Goal: Task Accomplishment & Management: Complete application form

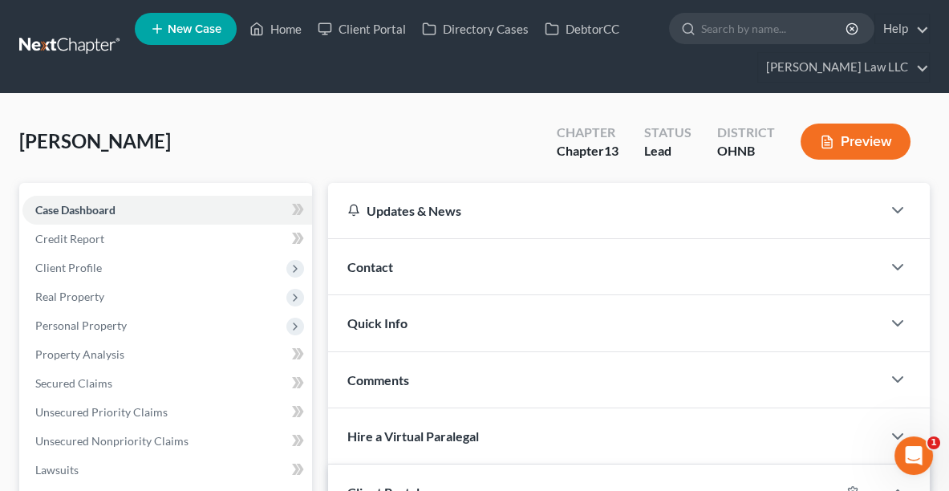
click at [282, 44] on ul "New Case Home Client Portal Directory Cases DebtorCC - No Result - See all resu…" at bounding box center [532, 46] width 795 height 77
click at [276, 34] on link "Home" at bounding box center [275, 28] width 68 height 29
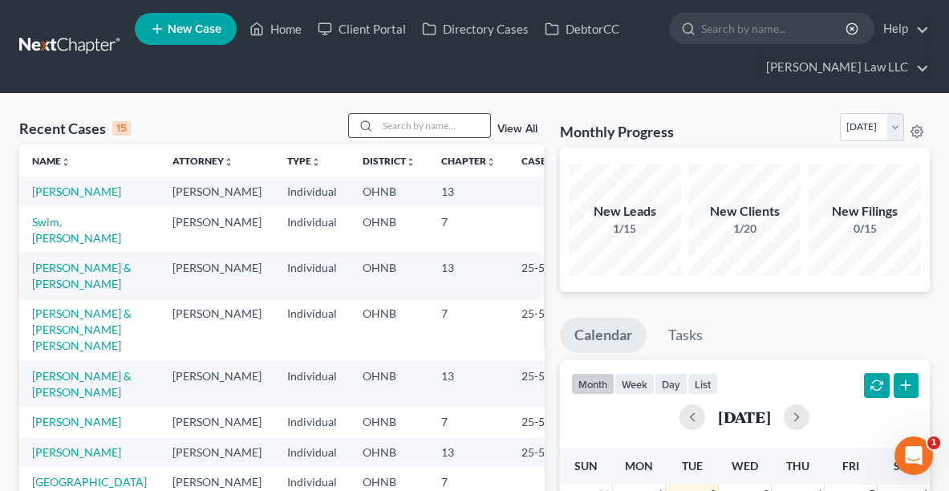
click at [395, 120] on input "search" at bounding box center [434, 125] width 112 height 23
type input "SWEET"
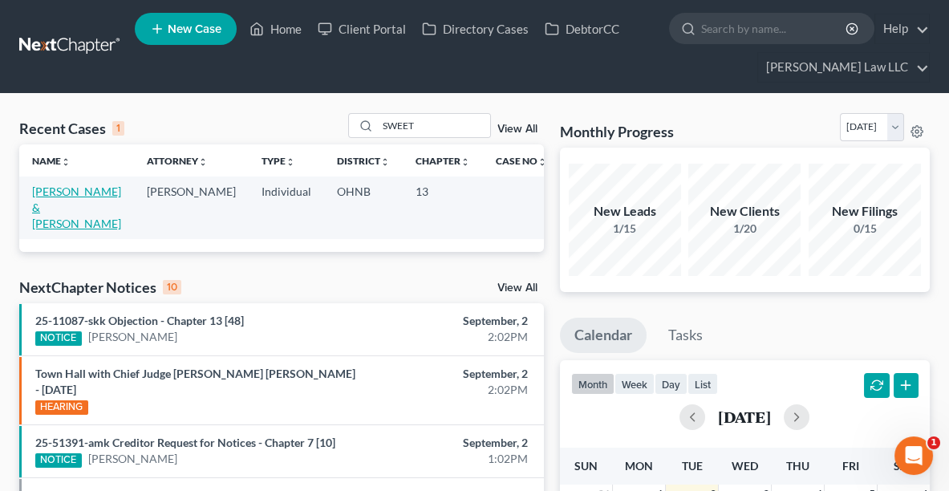
click at [39, 186] on link "[PERSON_NAME] & [PERSON_NAME]" at bounding box center [76, 208] width 89 height 46
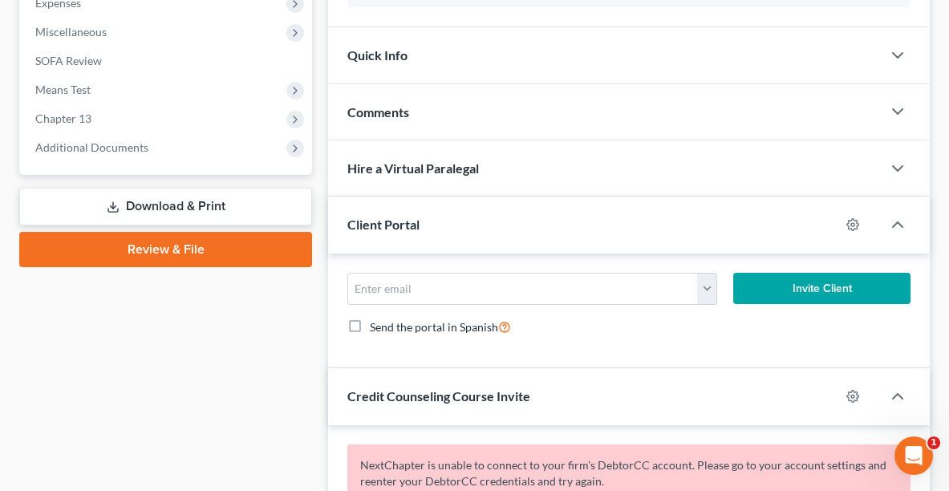
scroll to position [618, 0]
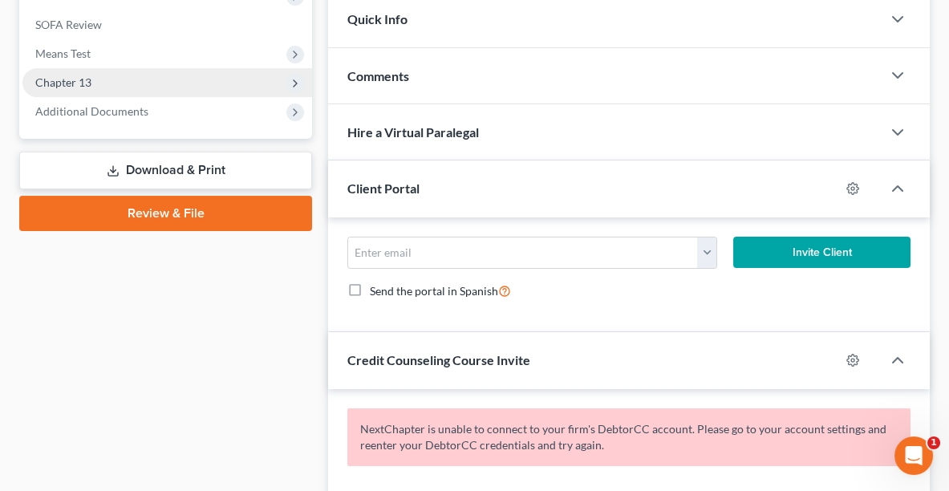
click at [76, 80] on span "Chapter 13" at bounding box center [63, 82] width 56 height 14
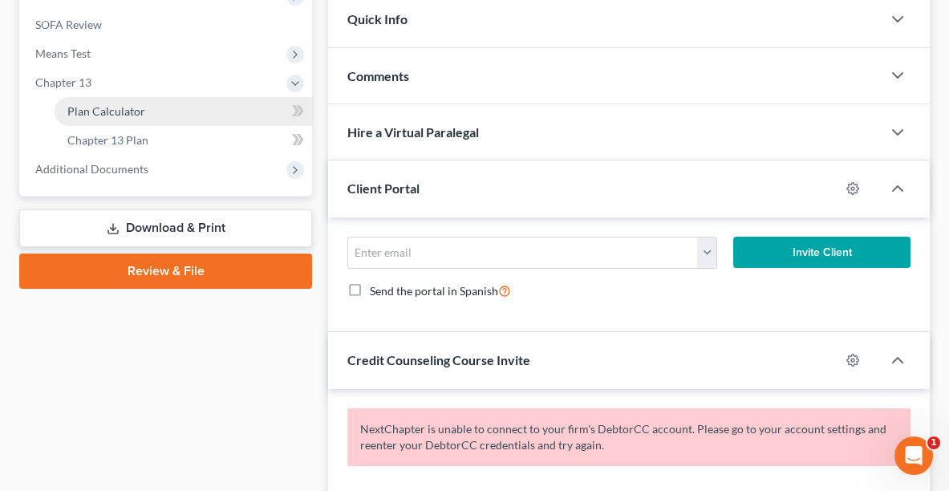
click at [86, 114] on span "Plan Calculator" at bounding box center [106, 111] width 78 height 14
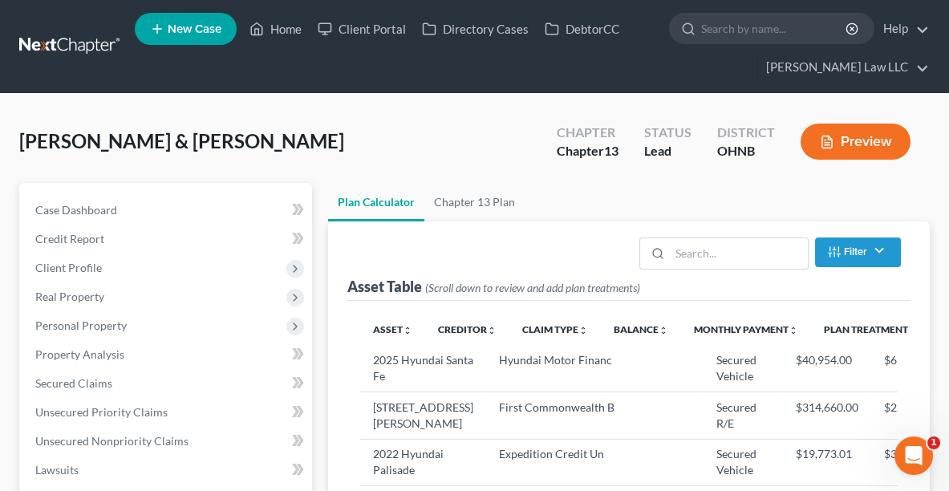
select select "59"
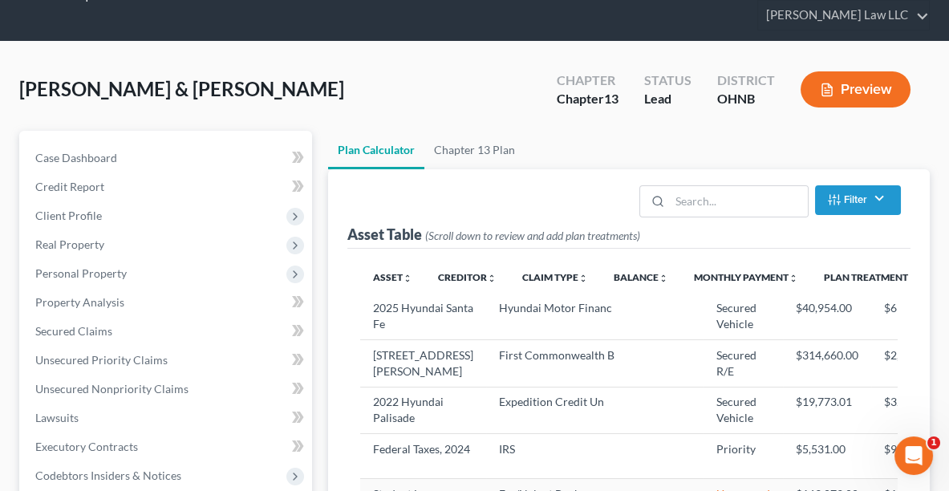
scroll to position [11, 0]
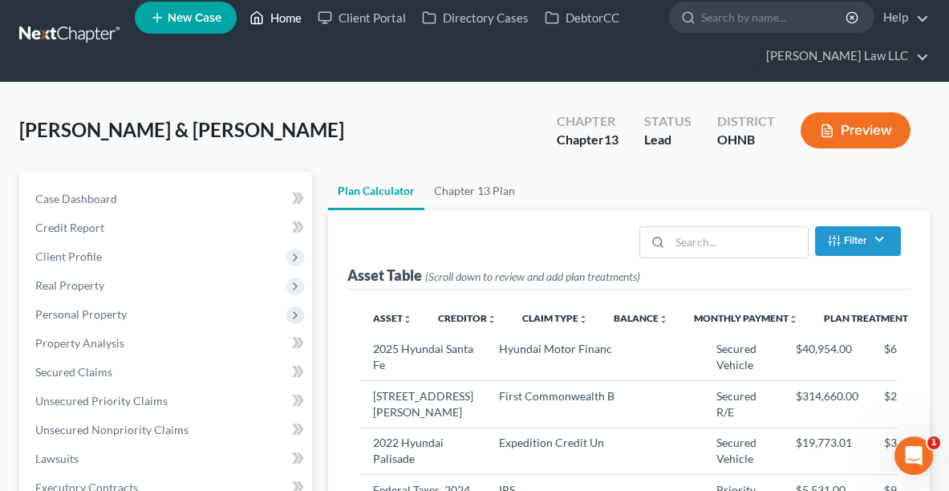
click at [274, 19] on link "Home" at bounding box center [275, 17] width 68 height 29
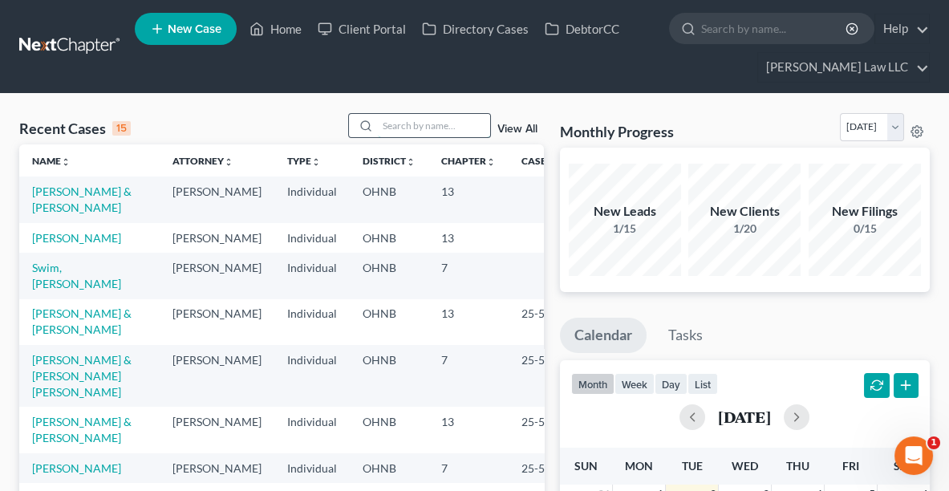
click at [417, 126] on input "search" at bounding box center [434, 125] width 112 height 23
type input "[GEOGRAPHIC_DATA]"
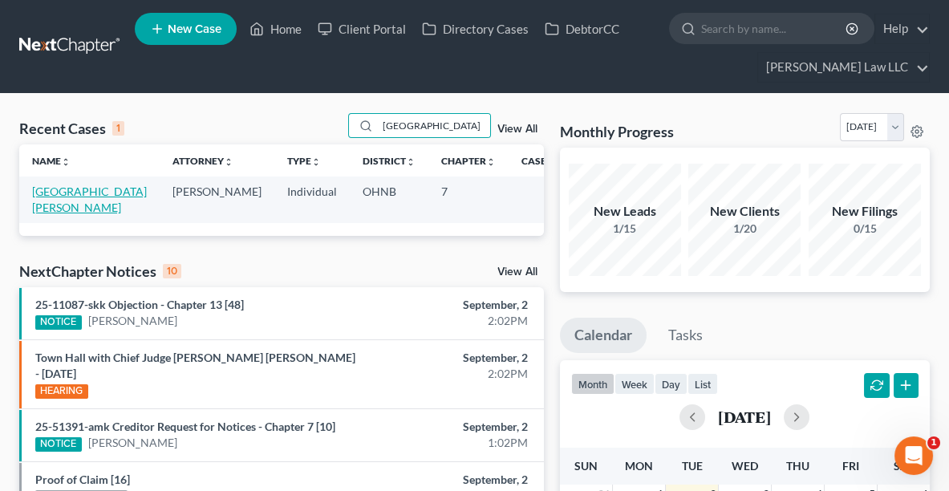
click at [69, 191] on link "[GEOGRAPHIC_DATA][PERSON_NAME]" at bounding box center [89, 200] width 115 height 30
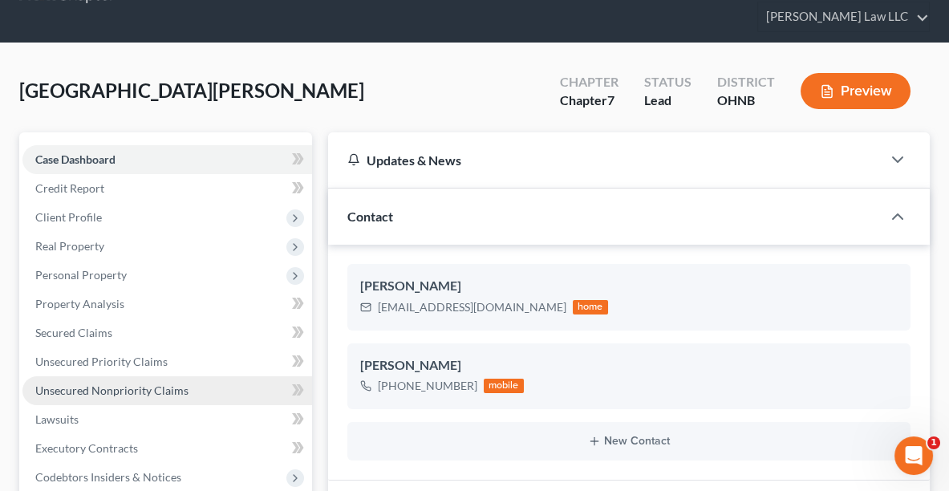
scroll to position [51, 0]
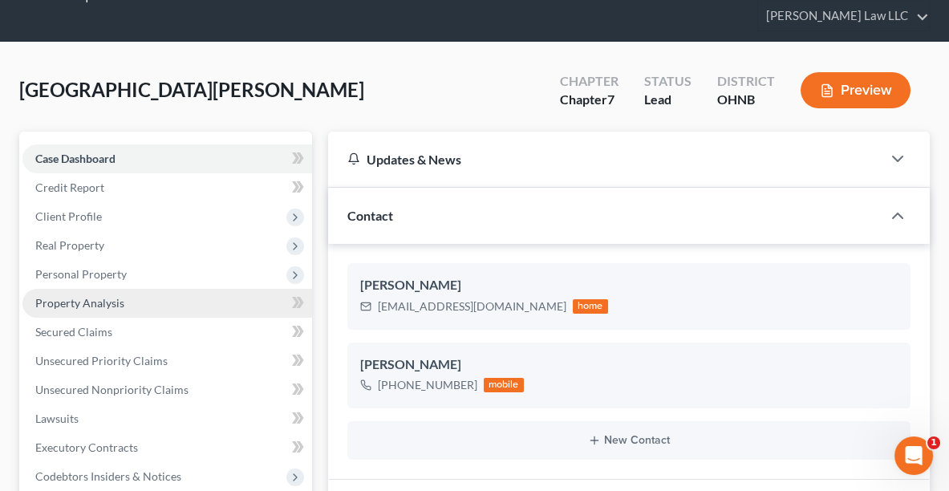
click at [55, 299] on span "Property Analysis" at bounding box center [79, 303] width 89 height 14
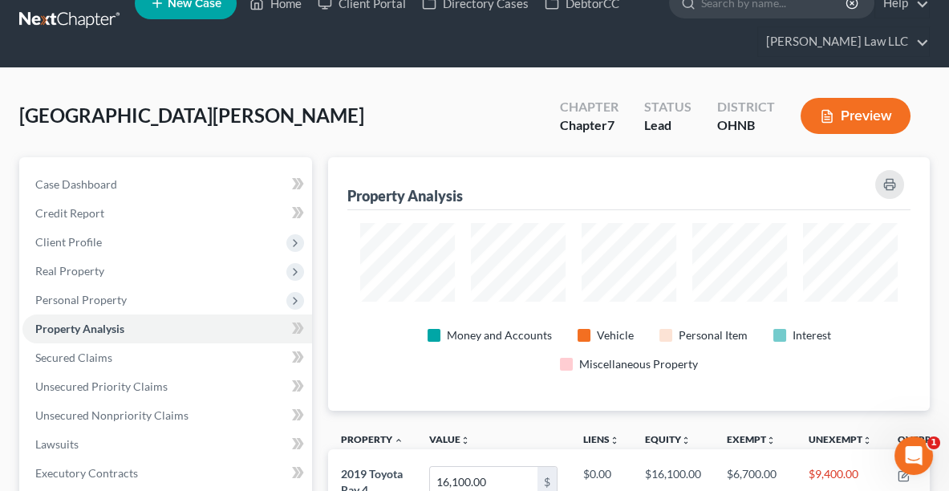
scroll to position [24, 0]
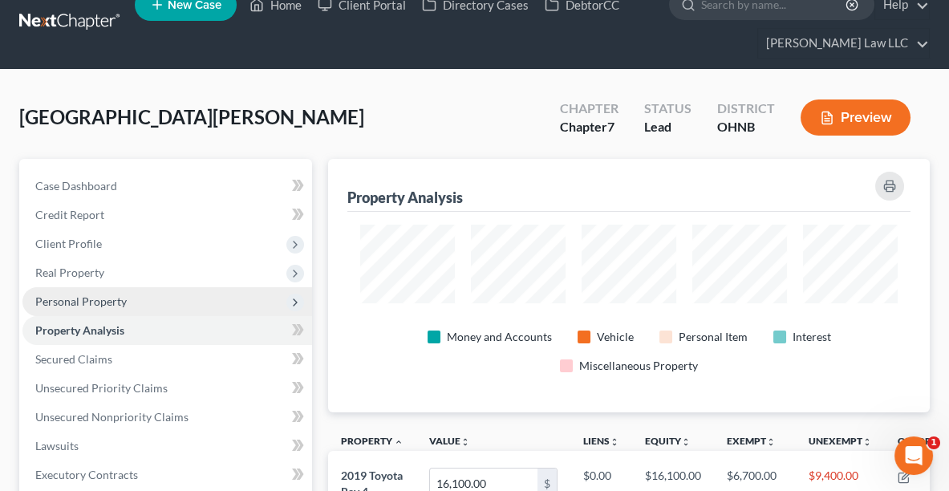
click at [112, 297] on span "Personal Property" at bounding box center [80, 301] width 91 height 14
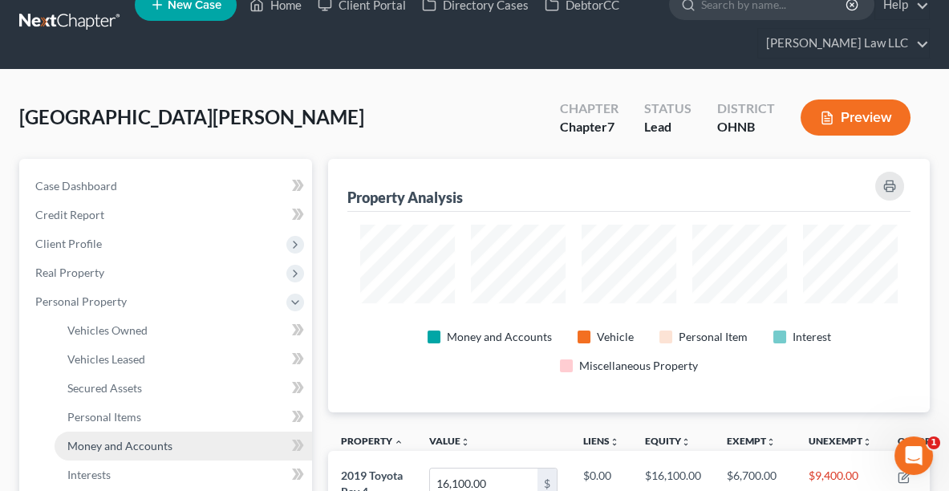
click at [150, 443] on span "Money and Accounts" at bounding box center [119, 446] width 105 height 14
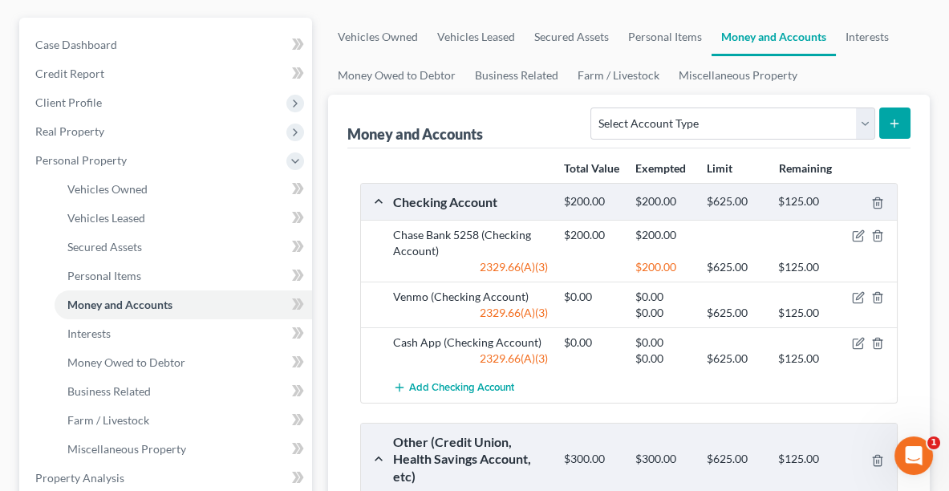
scroll to position [167, 0]
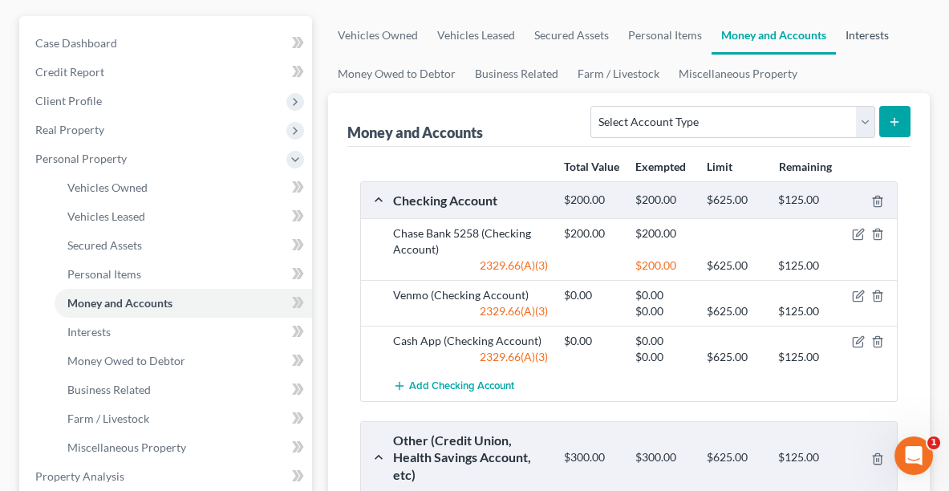
click at [861, 34] on link "Interests" at bounding box center [867, 35] width 63 height 39
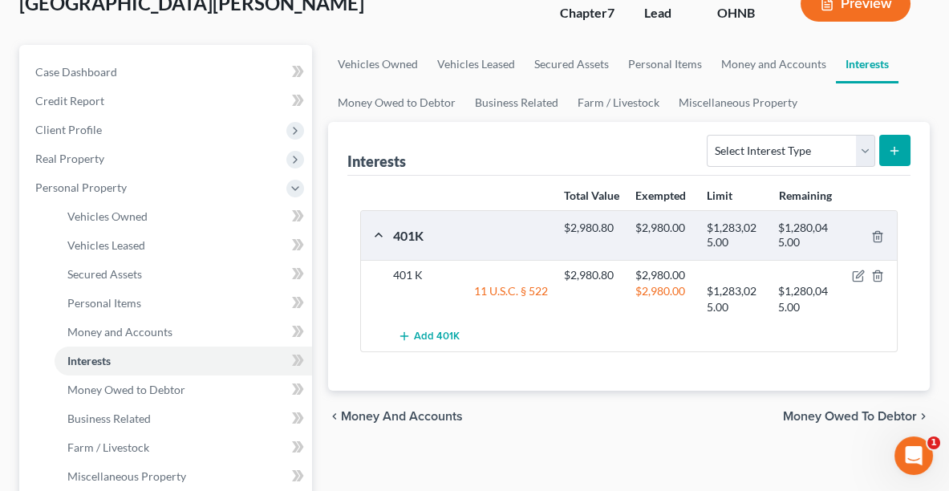
scroll to position [136, 0]
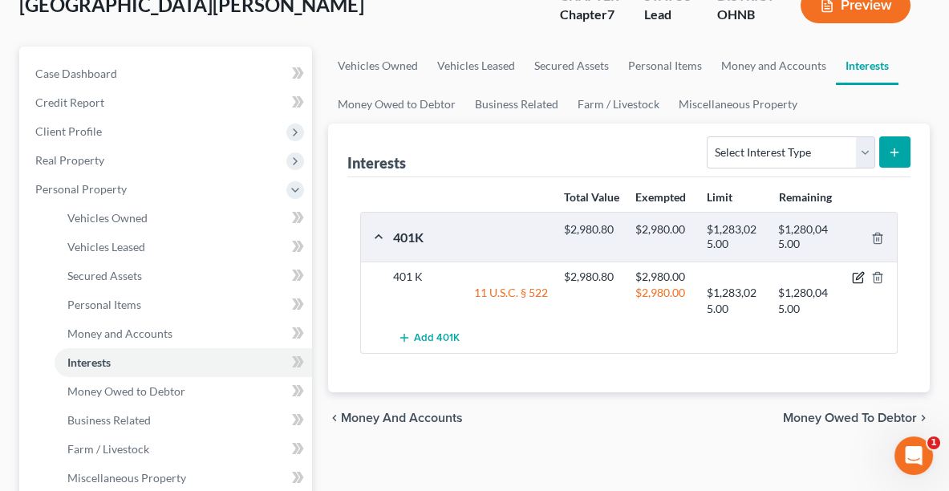
click at [862, 284] on icon "button" at bounding box center [858, 277] width 13 height 13
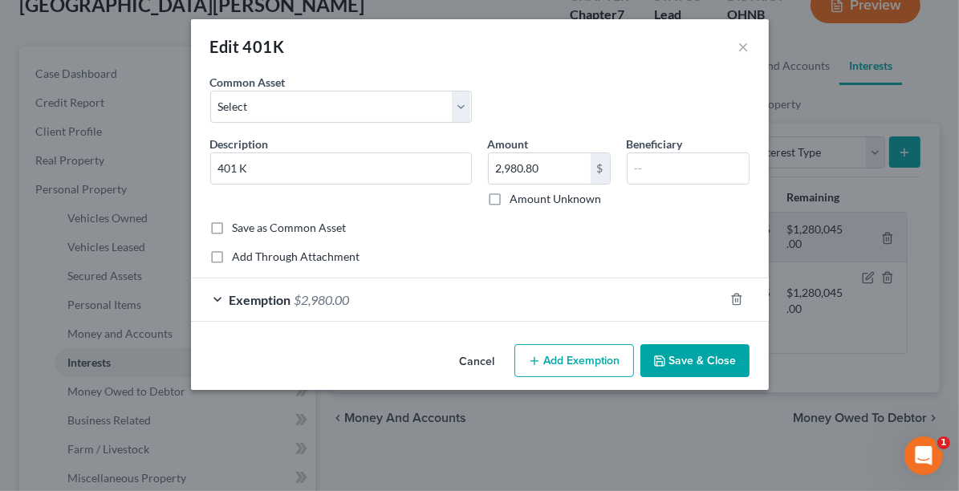
click at [708, 363] on button "Save & Close" at bounding box center [694, 361] width 109 height 34
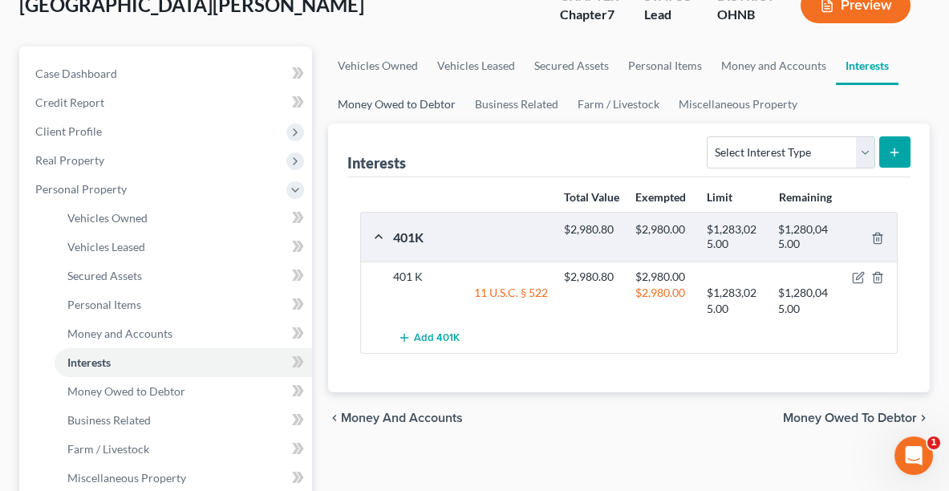
click at [418, 102] on link "Money Owed to Debtor" at bounding box center [396, 104] width 137 height 39
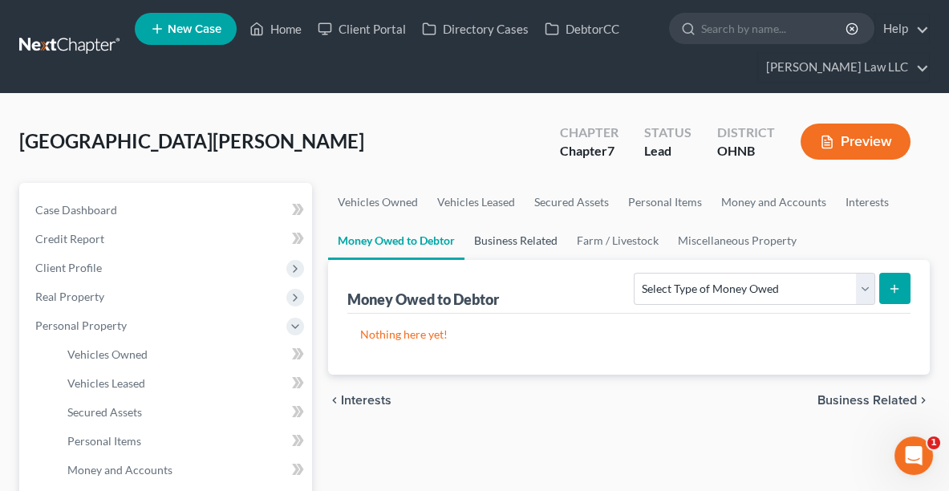
click at [501, 238] on link "Business Related" at bounding box center [515, 240] width 103 height 39
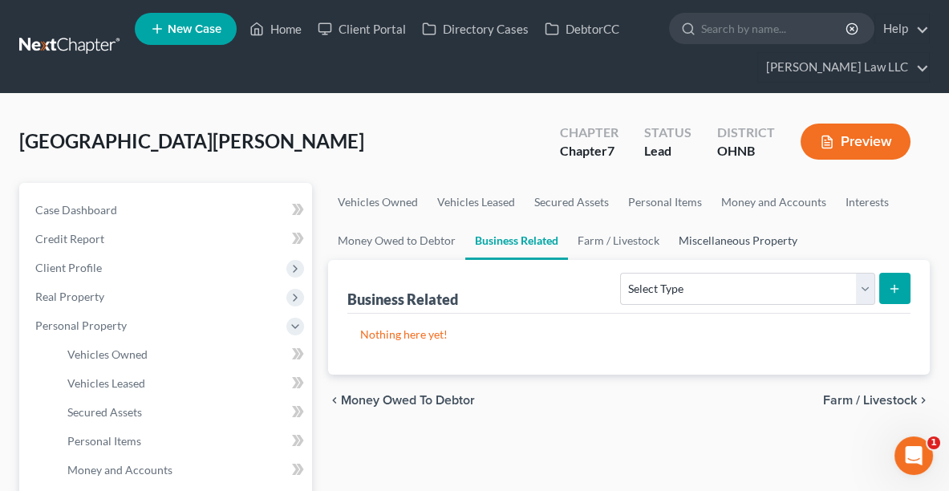
click at [760, 240] on link "Miscellaneous Property" at bounding box center [738, 240] width 138 height 39
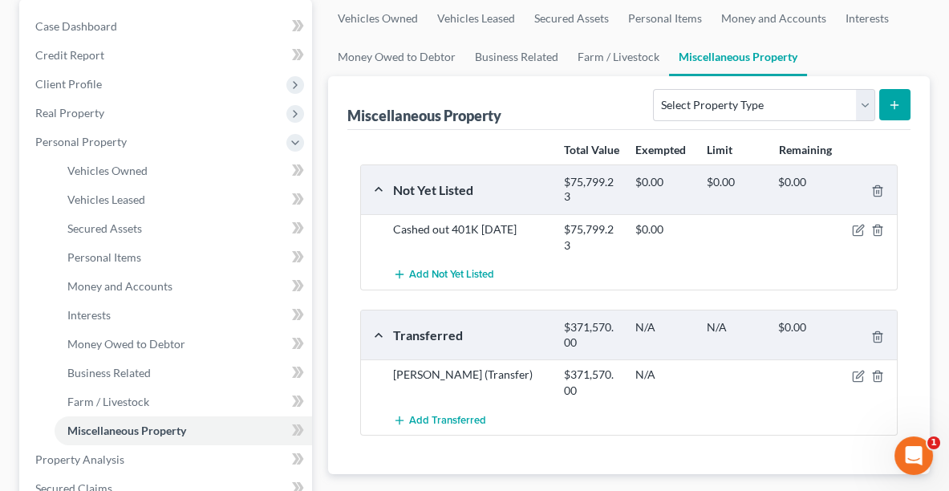
scroll to position [191, 0]
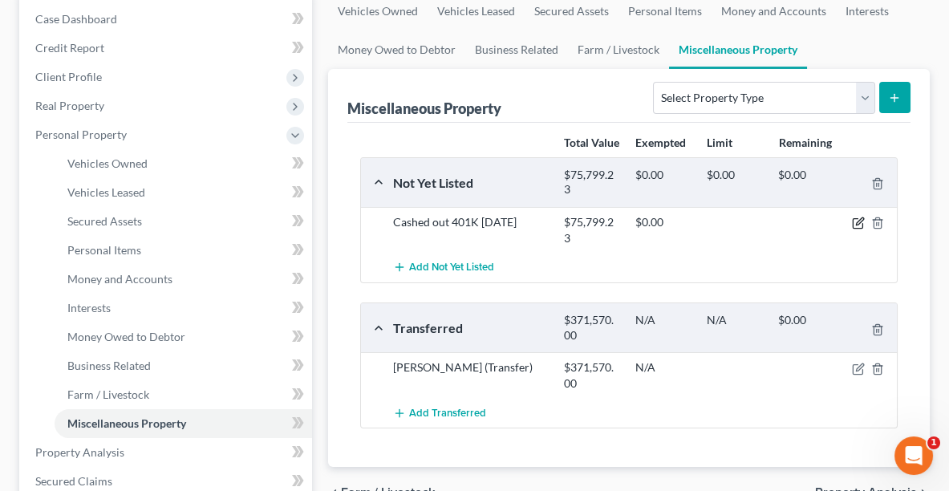
click at [857, 225] on icon "button" at bounding box center [859, 221] width 7 height 7
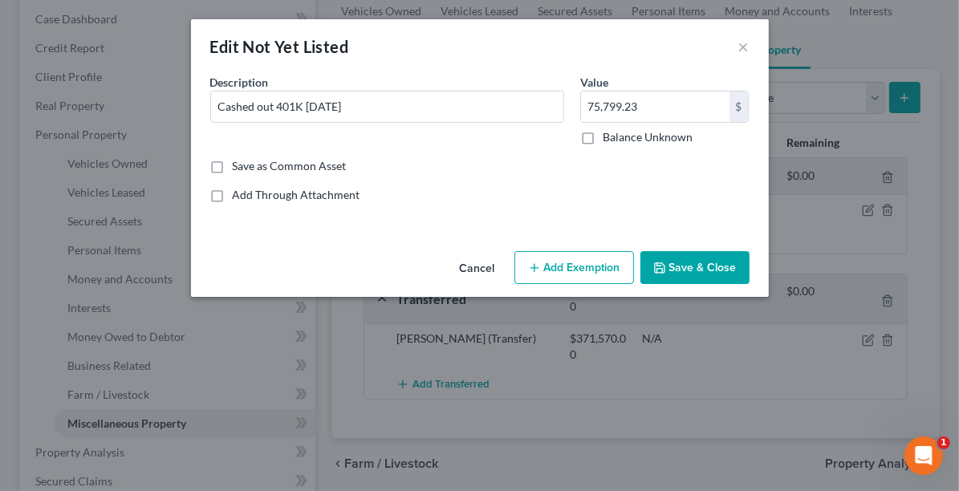
click at [697, 263] on button "Save & Close" at bounding box center [694, 268] width 109 height 34
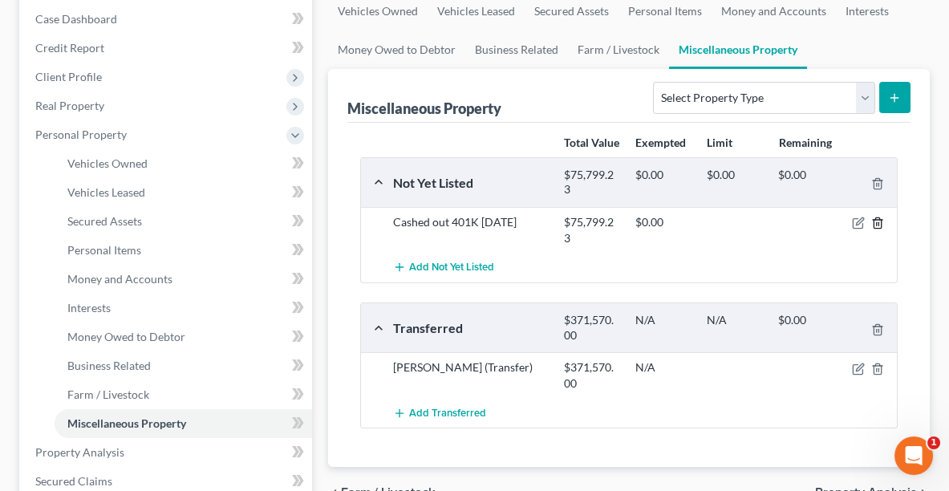
click at [874, 229] on icon "button" at bounding box center [877, 223] width 7 height 10
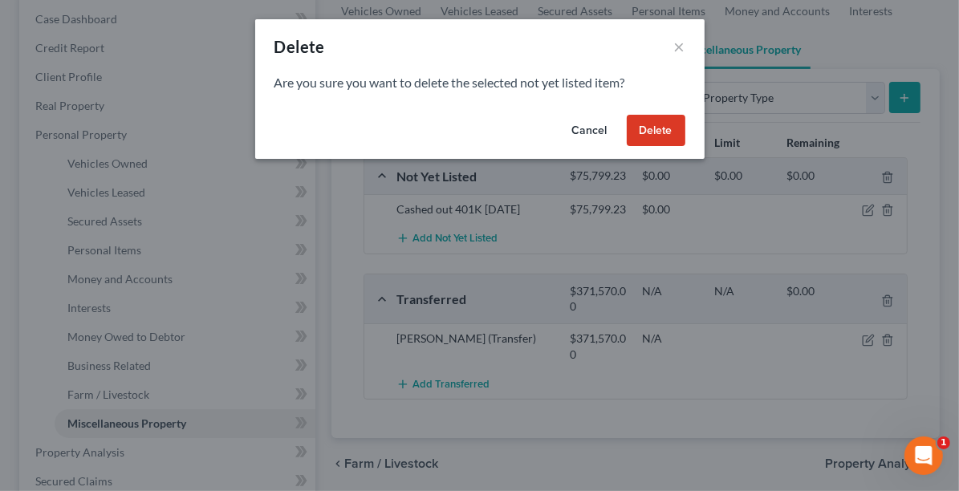
click at [650, 133] on button "Delete" at bounding box center [655, 131] width 59 height 32
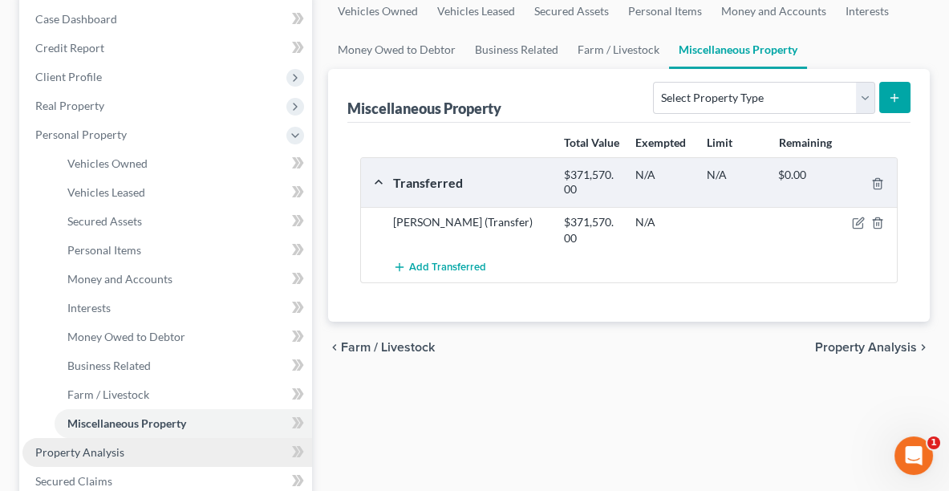
click at [78, 458] on link "Property Analysis" at bounding box center [167, 452] width 290 height 29
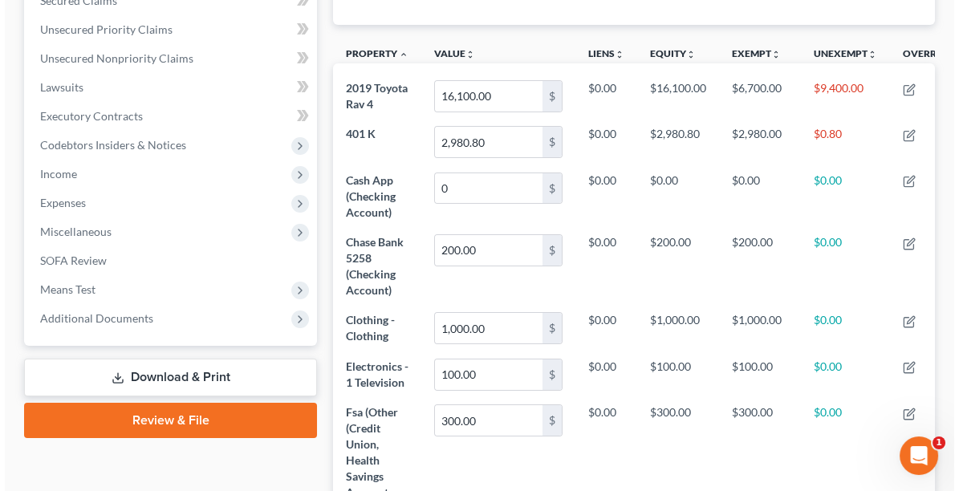
scroll to position [387, 0]
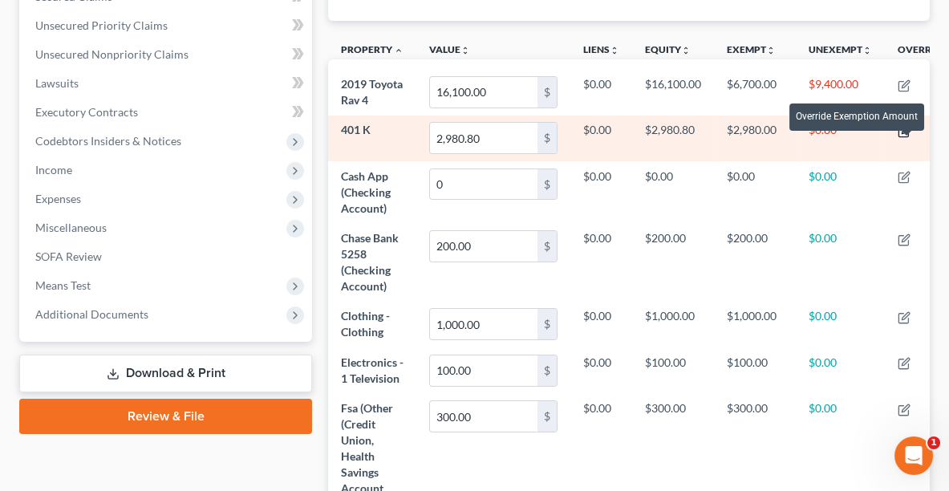
click at [907, 133] on icon "button" at bounding box center [905, 129] width 7 height 7
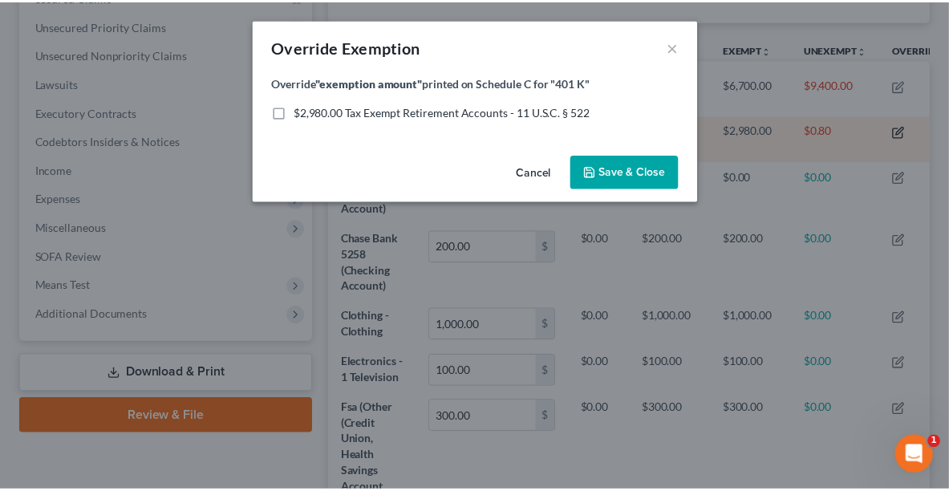
scroll to position [225, 607]
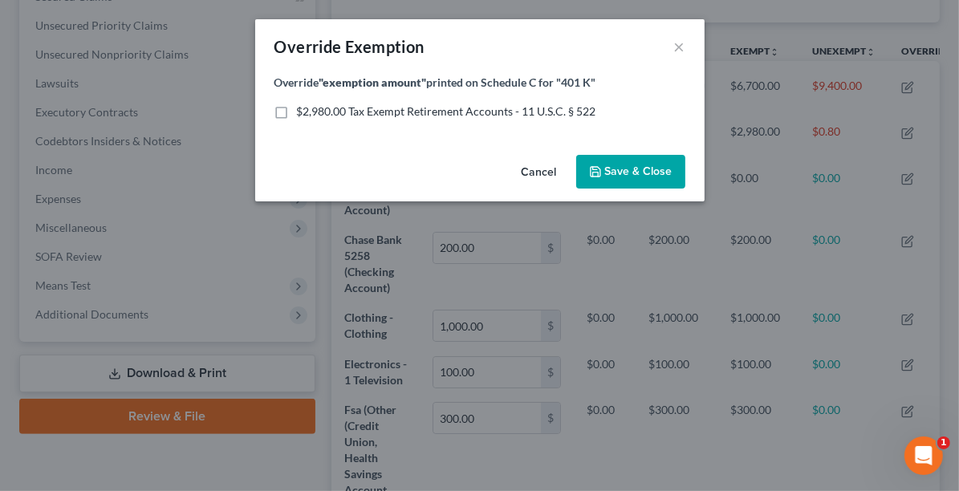
click at [618, 173] on span "Save & Close" at bounding box center [638, 171] width 67 height 14
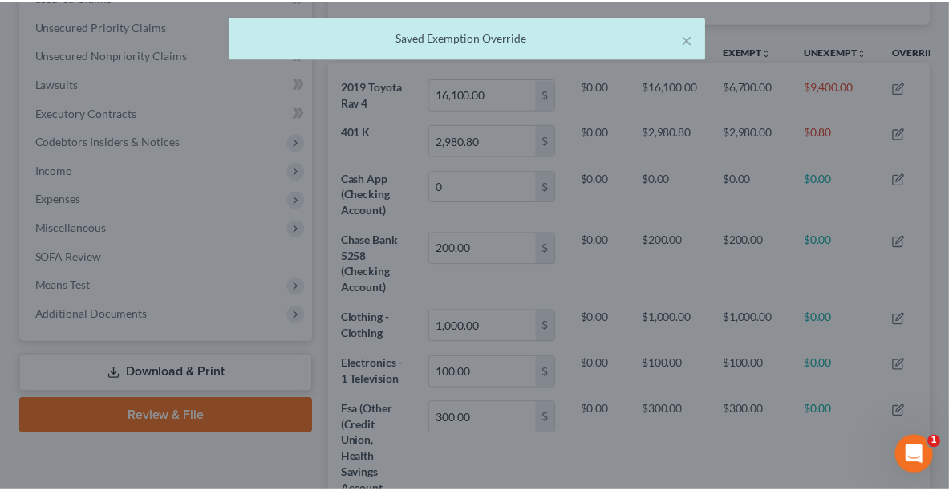
scroll to position [801952, 801574]
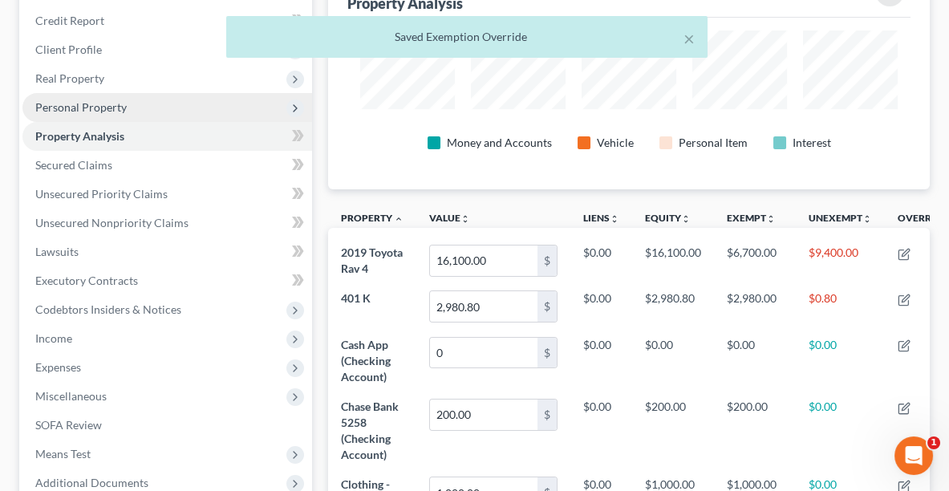
click at [82, 108] on span "Personal Property" at bounding box center [80, 107] width 91 height 14
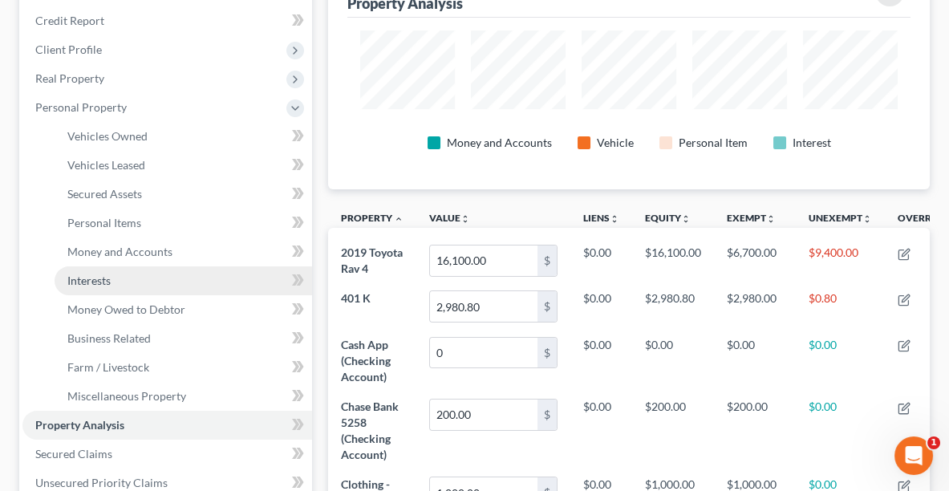
click at [87, 291] on link "Interests" at bounding box center [183, 280] width 257 height 29
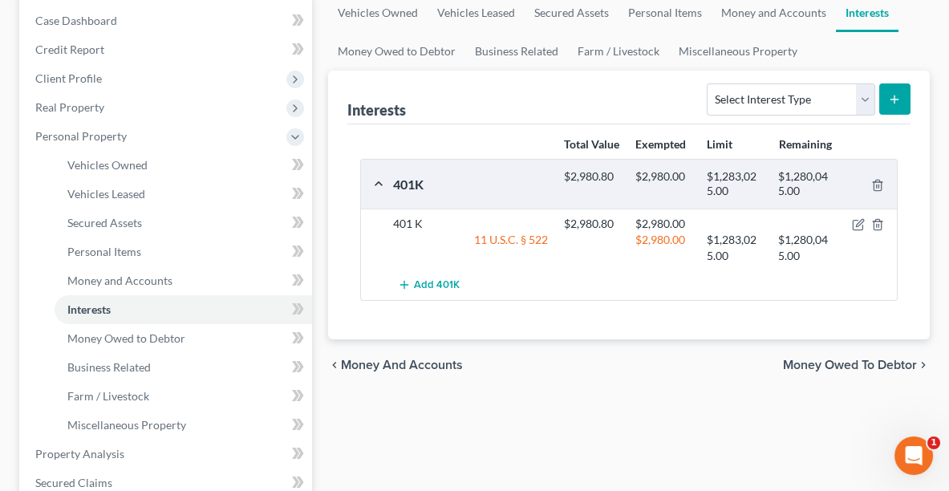
click at [857, 230] on div at bounding box center [869, 224] width 57 height 16
click at [857, 227] on icon "button" at bounding box center [859, 223] width 7 height 7
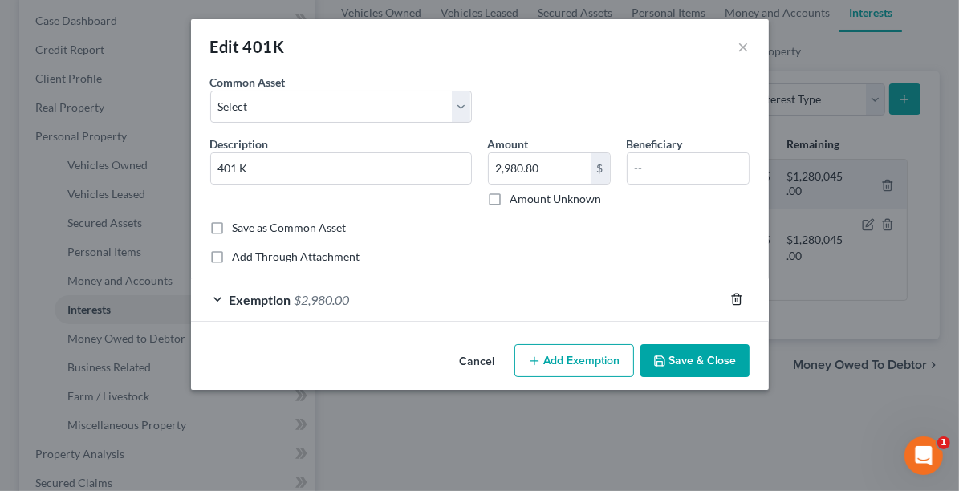
click at [739, 294] on icon "button" at bounding box center [736, 299] width 13 height 13
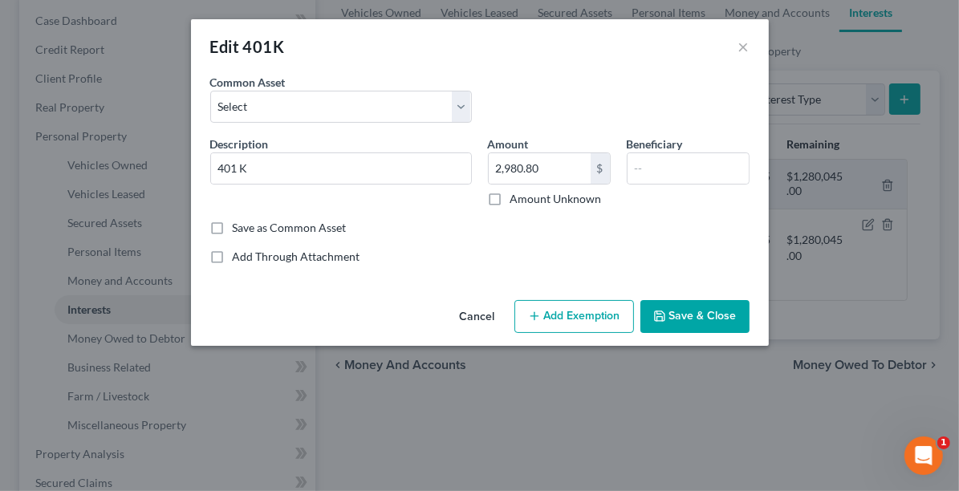
click at [576, 315] on button "Add Exemption" at bounding box center [574, 317] width 120 height 34
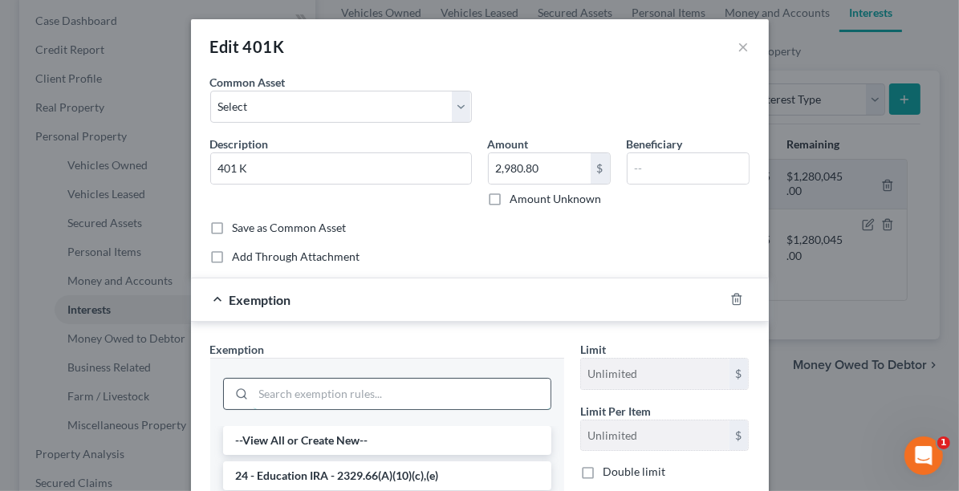
click at [368, 387] on input "search" at bounding box center [401, 394] width 297 height 30
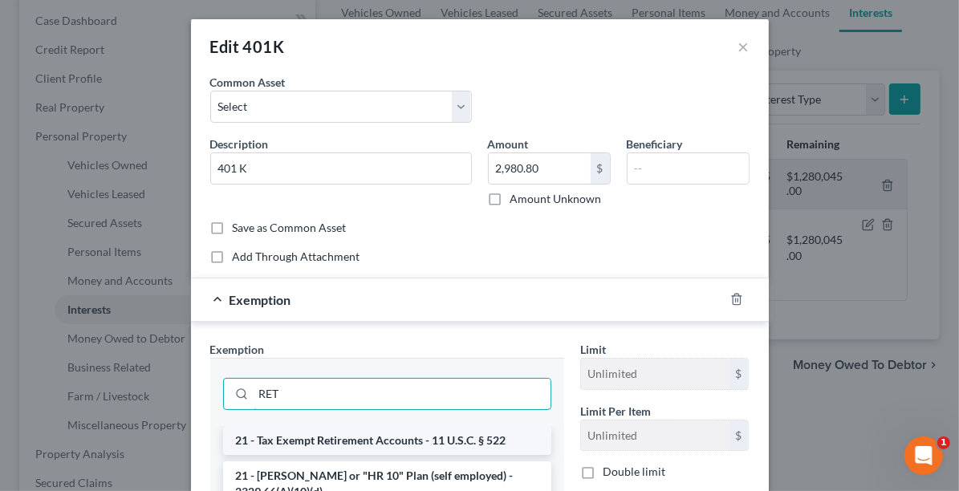
type input "RET"
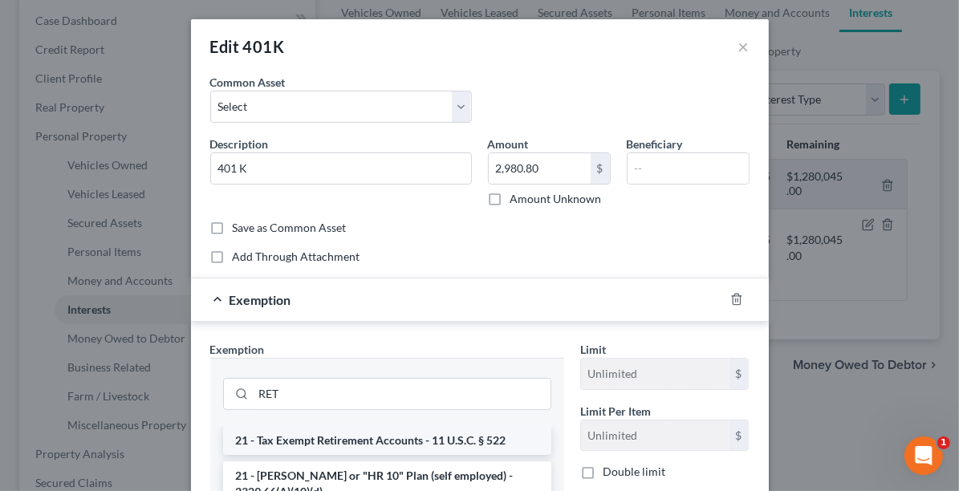
click at [383, 435] on li "21 - Tax Exempt Retirement Accounts - 11 U.S.C. § 522" at bounding box center [387, 440] width 328 height 29
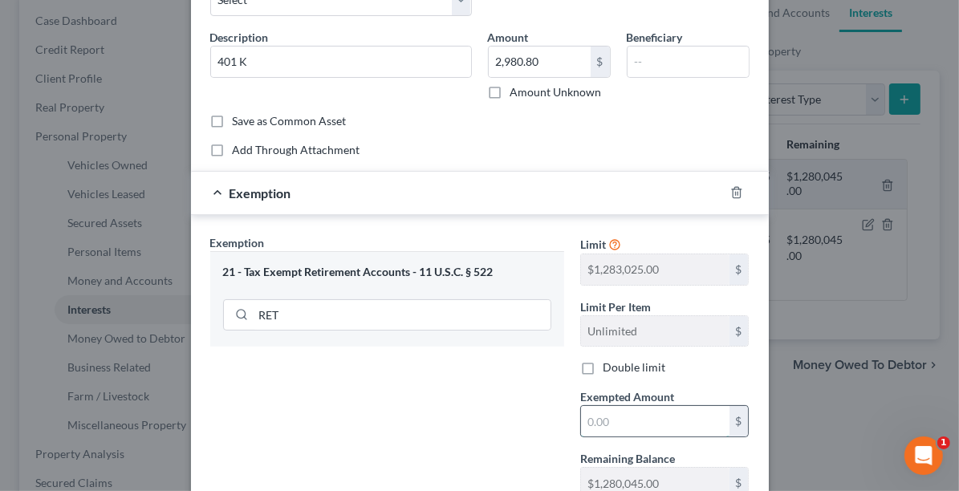
click at [636, 410] on input "text" at bounding box center [655, 421] width 148 height 30
type input "2,980.80"
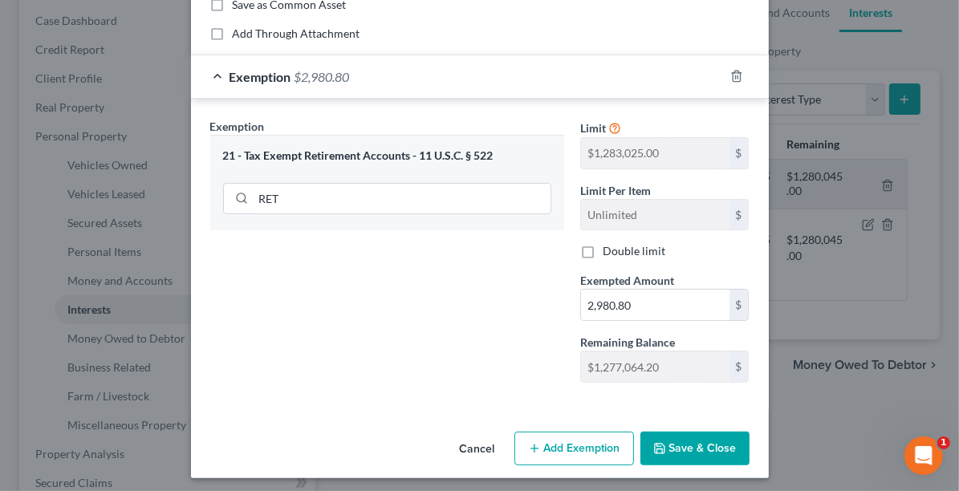
click at [693, 432] on button "Save & Close" at bounding box center [694, 449] width 109 height 34
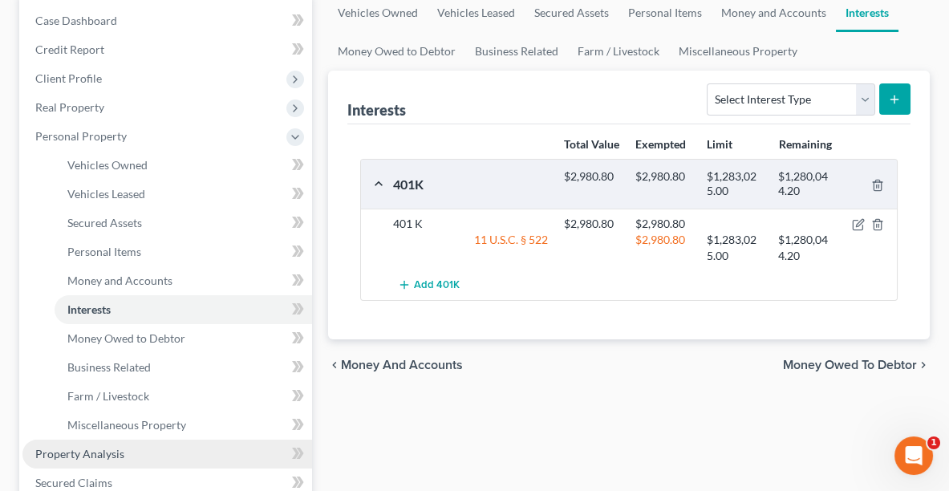
click at [79, 456] on span "Property Analysis" at bounding box center [79, 454] width 89 height 14
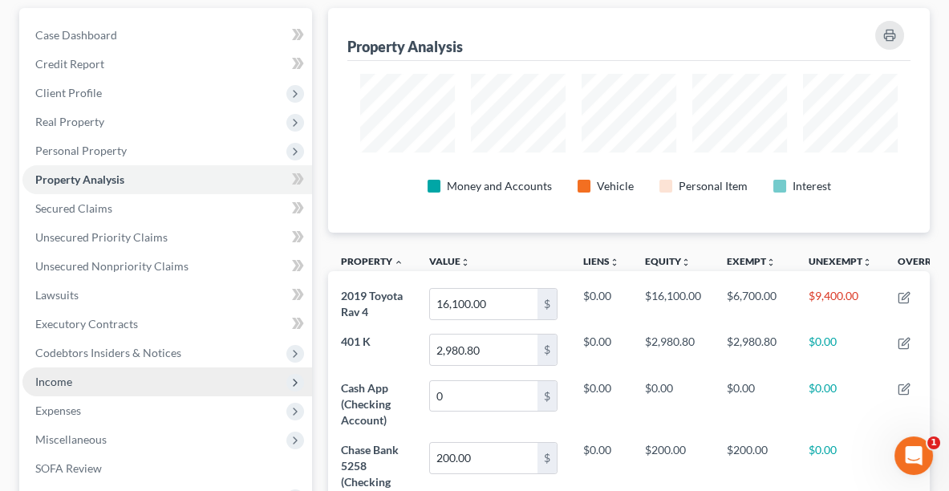
click at [91, 373] on span "Income" at bounding box center [167, 381] width 290 height 29
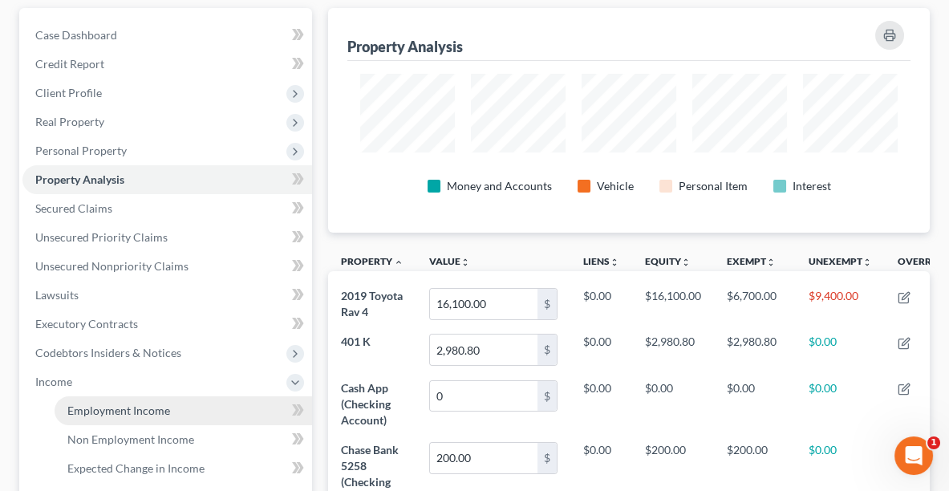
click at [119, 418] on link "Employment Income" at bounding box center [183, 410] width 257 height 29
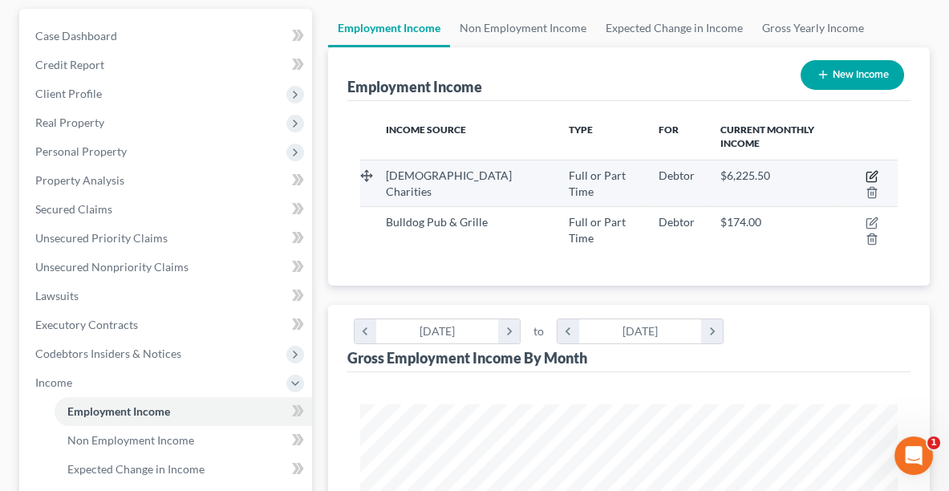
click at [866, 170] on icon "button" at bounding box center [872, 176] width 13 height 13
select select "0"
select select "36"
select select "2"
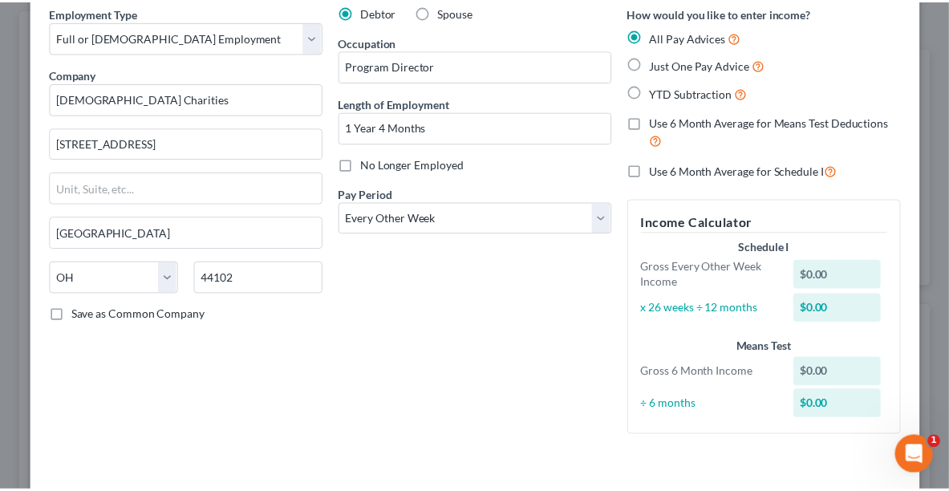
scroll to position [140, 0]
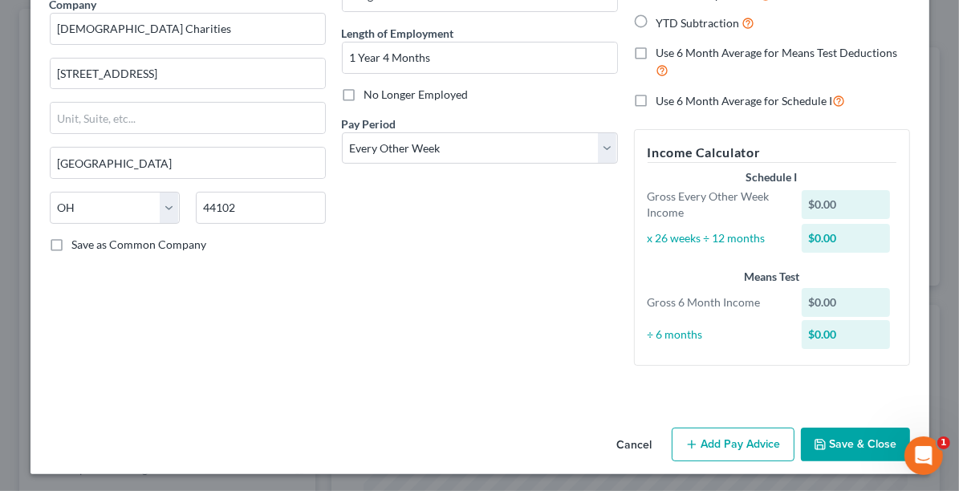
click at [851, 446] on button "Save & Close" at bounding box center [855, 445] width 109 height 34
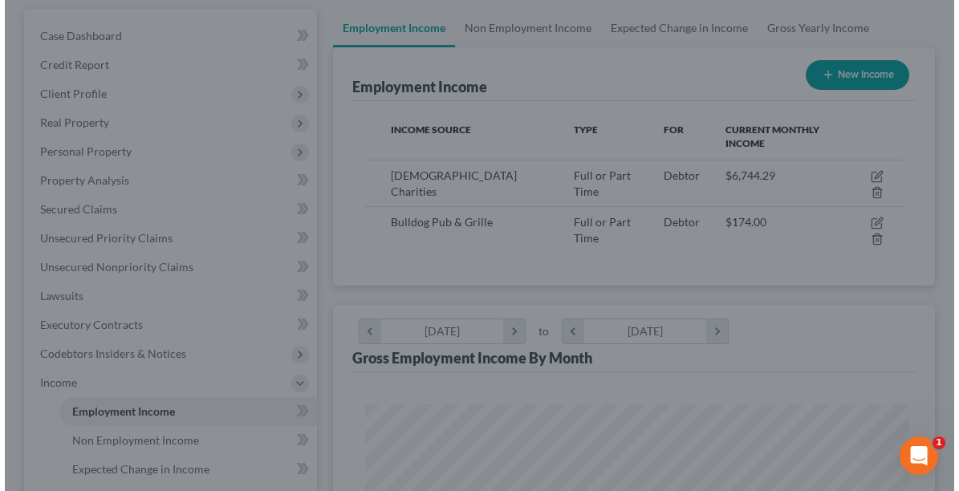
scroll to position [801907, 801607]
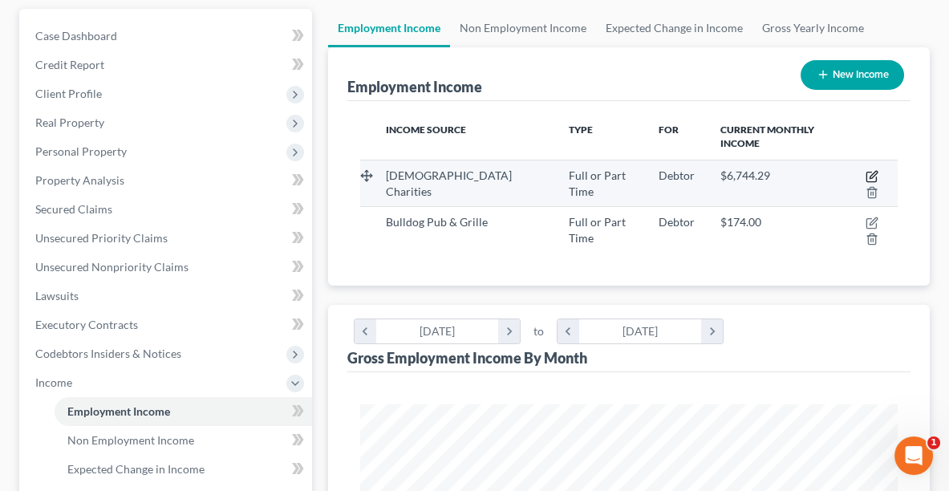
click at [870, 171] on icon "button" at bounding box center [873, 174] width 7 height 7
select select "0"
select select "36"
select select "2"
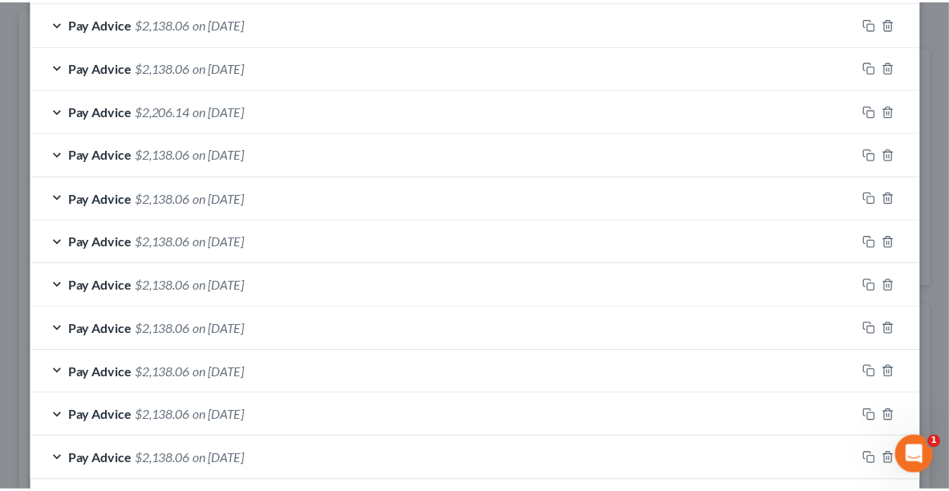
scroll to position [745, 0]
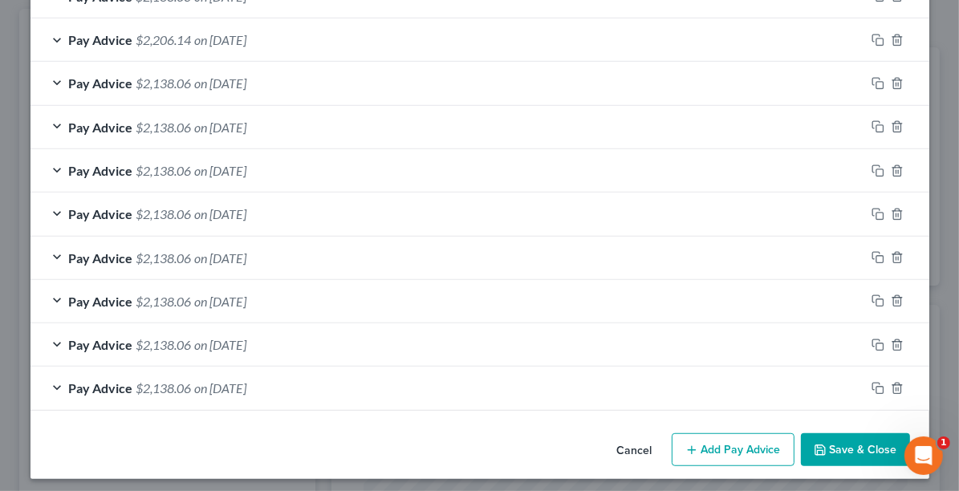
click at [849, 442] on button "Save & Close" at bounding box center [855, 450] width 109 height 34
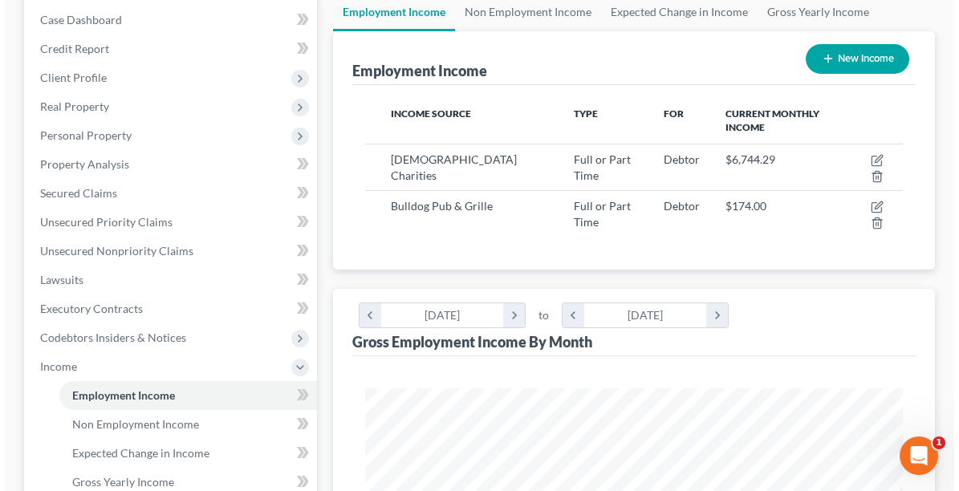
scroll to position [187, 0]
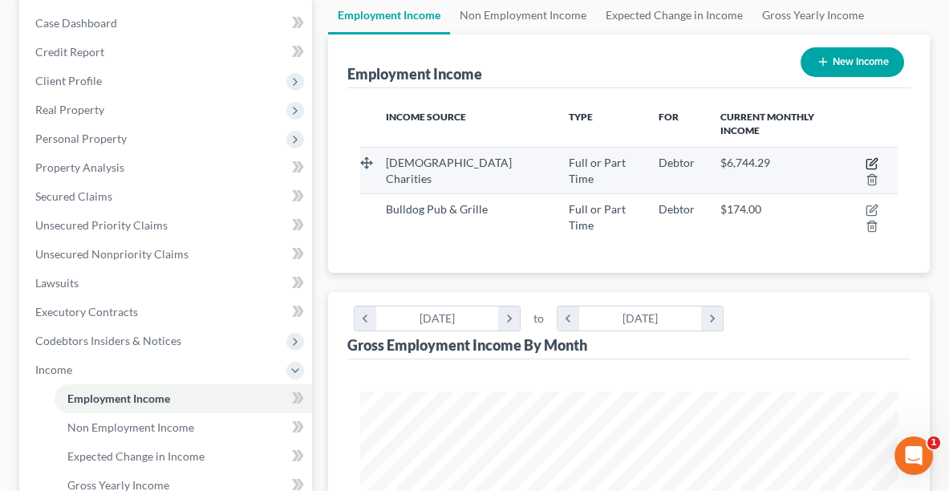
click at [870, 158] on icon "button" at bounding box center [873, 161] width 7 height 7
select select "0"
select select "36"
select select "2"
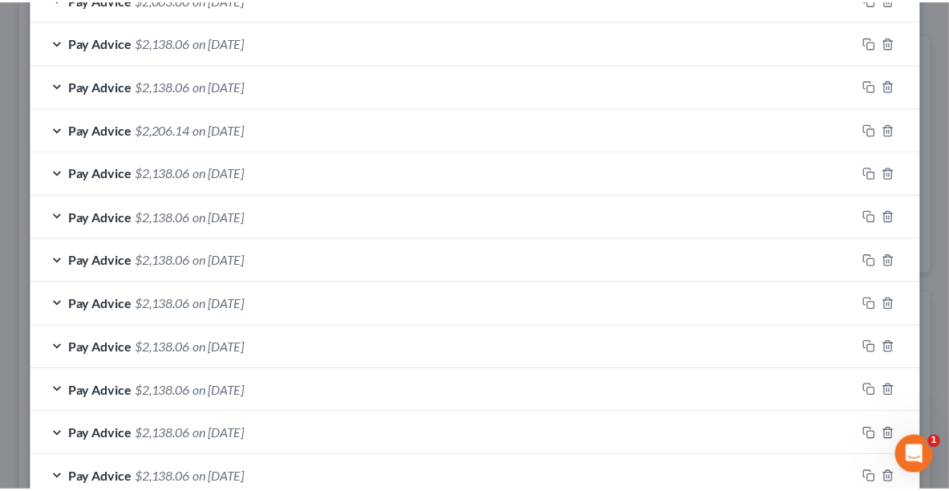
scroll to position [745, 0]
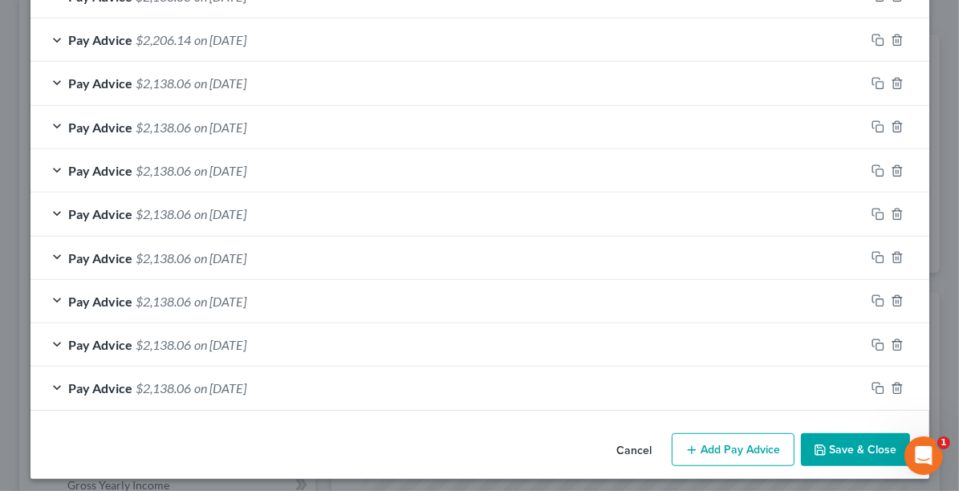
click at [837, 448] on button "Save & Close" at bounding box center [855, 450] width 109 height 34
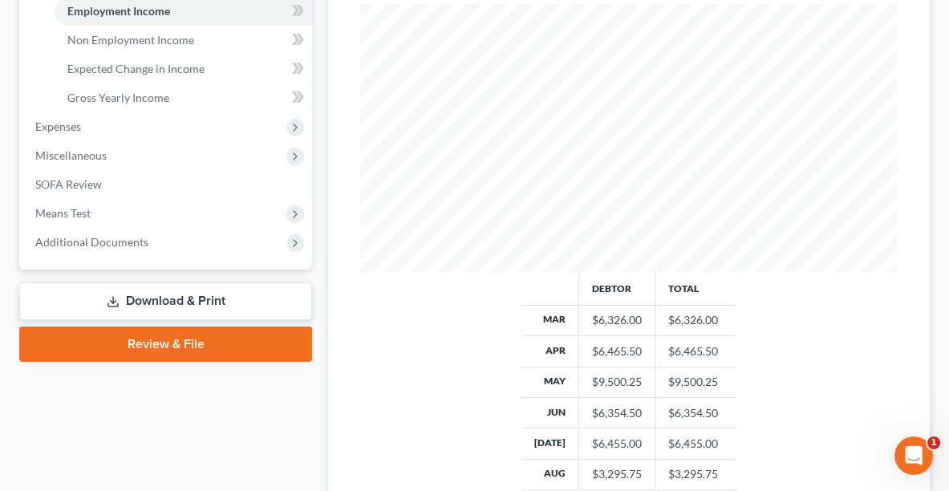
scroll to position [507, 0]
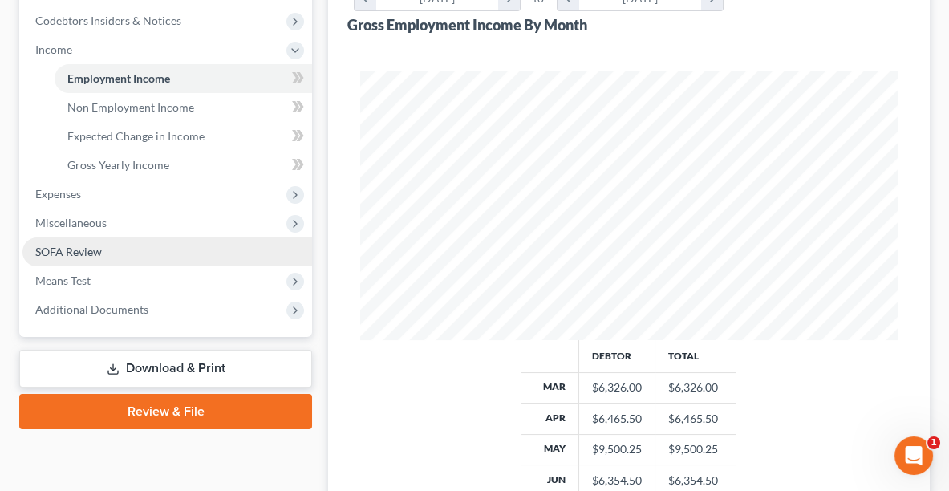
drag, startPoint x: 69, startPoint y: 251, endPoint x: 61, endPoint y: 248, distance: 8.6
click at [61, 248] on span "SOFA Review" at bounding box center [68, 252] width 67 height 14
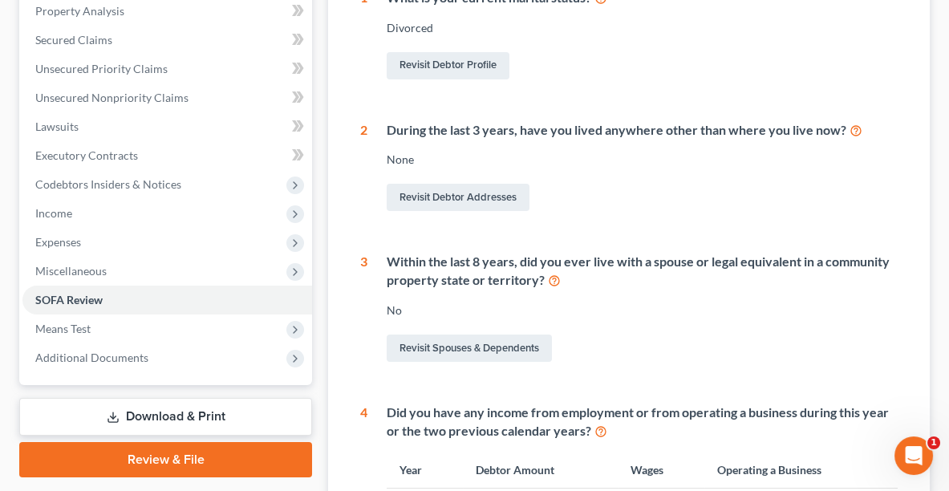
scroll to position [341, 0]
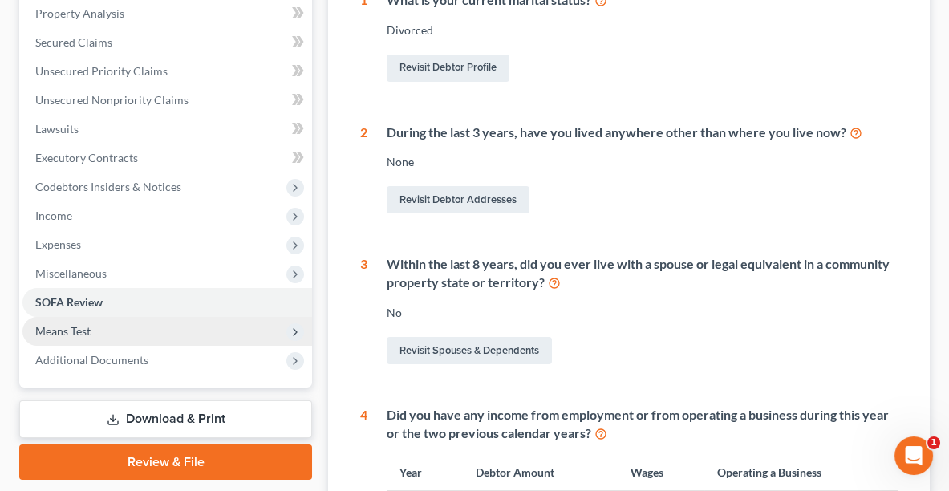
click at [53, 330] on span "Means Test" at bounding box center [62, 331] width 55 height 14
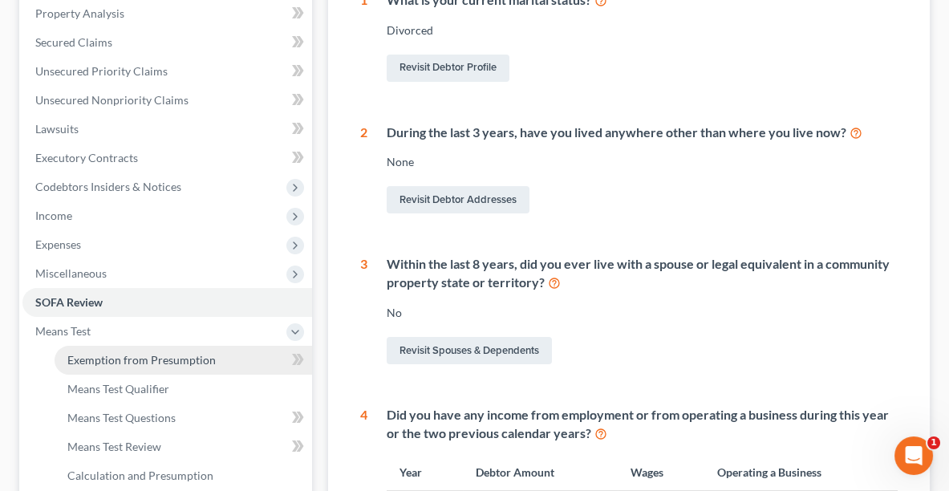
click at [127, 363] on span "Exemption from Presumption" at bounding box center [141, 360] width 148 height 14
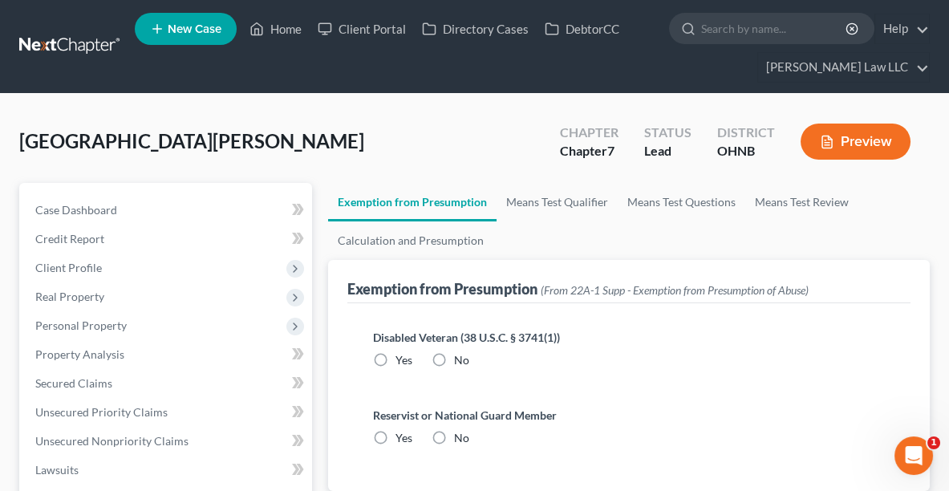
click at [454, 359] on label "No" at bounding box center [461, 360] width 15 height 16
click at [460, 359] on input "No" at bounding box center [465, 357] width 10 height 10
radio input "true"
click at [454, 433] on label "No" at bounding box center [461, 438] width 15 height 16
click at [460, 433] on input "No" at bounding box center [465, 435] width 10 height 10
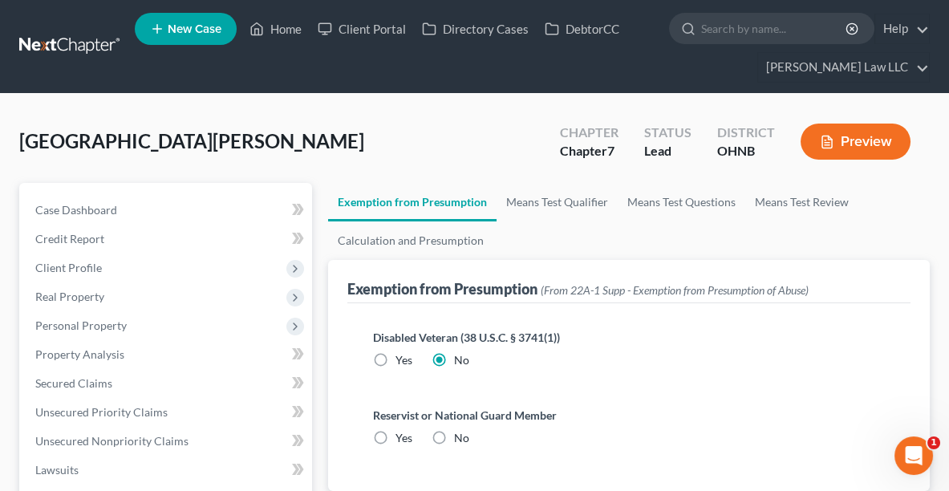
radio input "true"
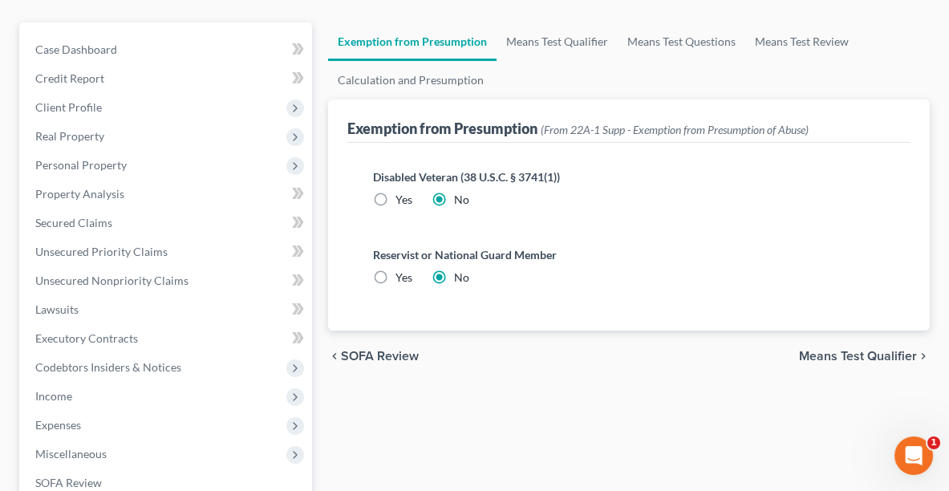
scroll to position [196, 0]
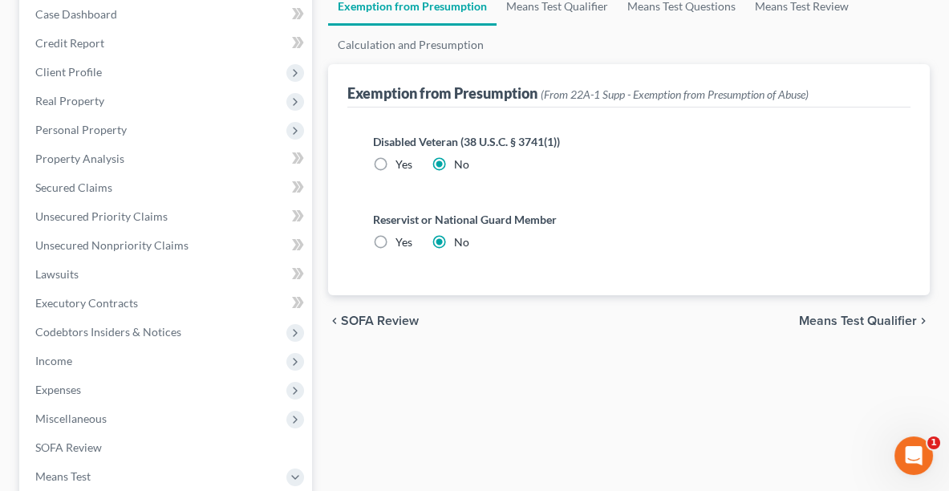
click at [862, 323] on span "Means Test Qualifier" at bounding box center [858, 320] width 118 height 13
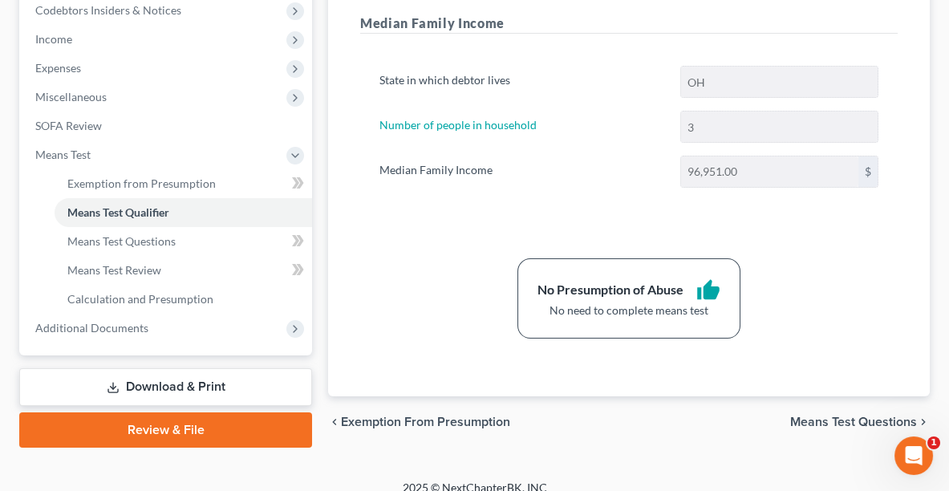
scroll to position [531, 0]
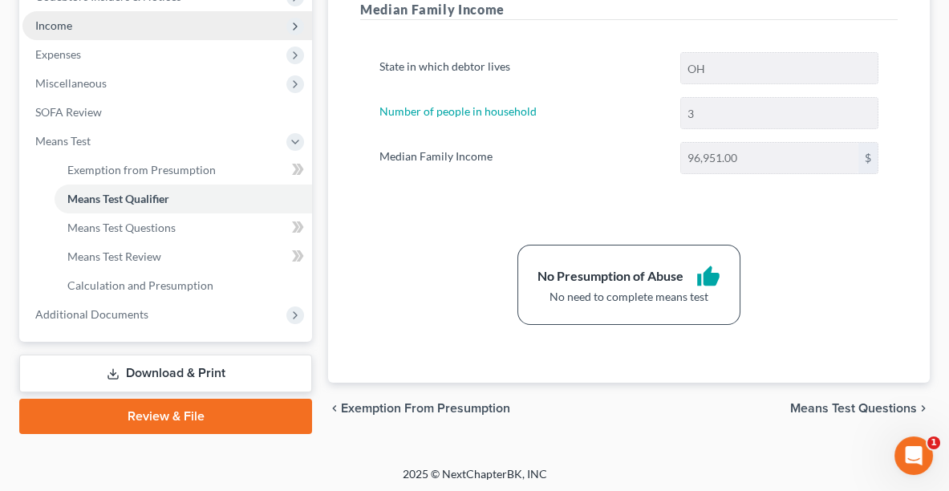
click at [119, 18] on span "Income" at bounding box center [167, 25] width 290 height 29
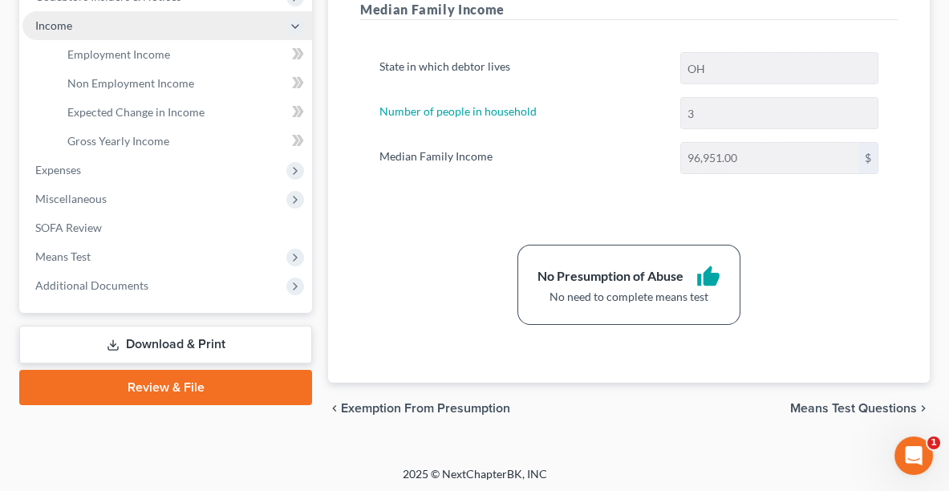
scroll to position [527, 0]
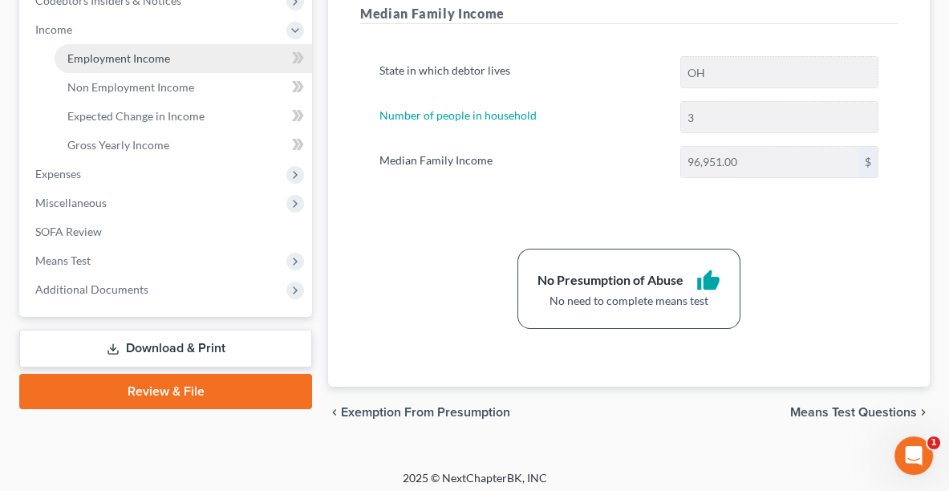
click at [127, 59] on span "Employment Income" at bounding box center [118, 58] width 103 height 14
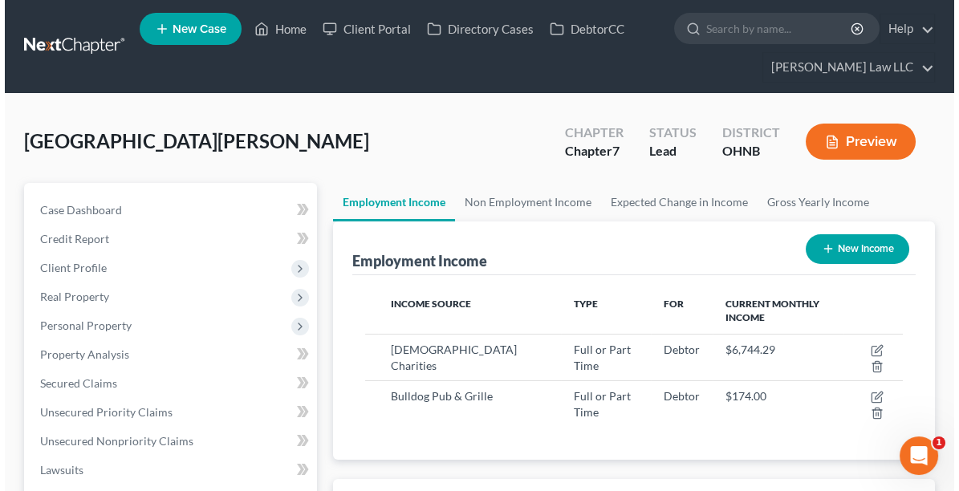
scroll to position [268, 569]
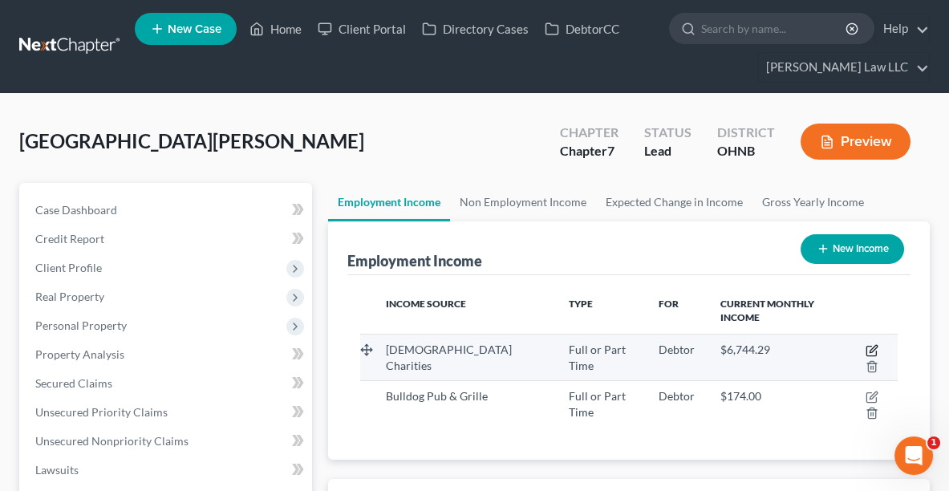
click at [870, 345] on icon "button" at bounding box center [873, 348] width 7 height 7
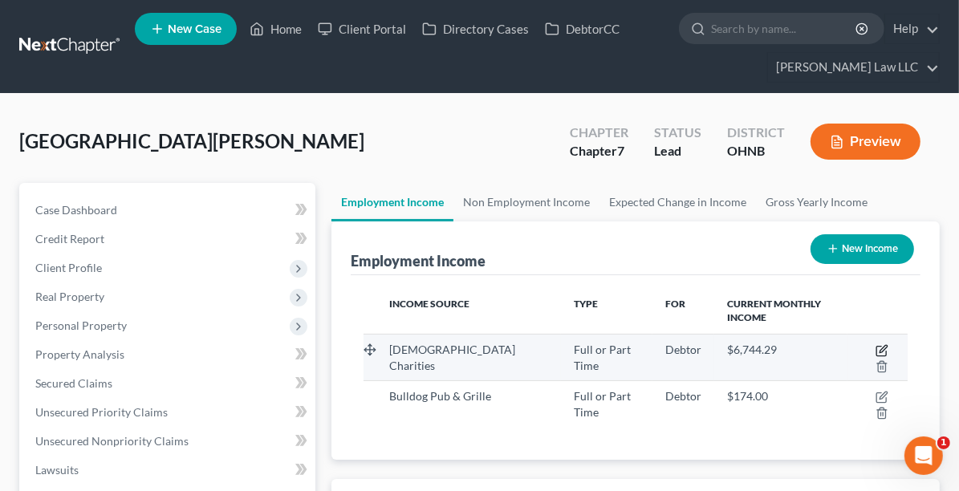
select select "0"
select select "36"
select select "2"
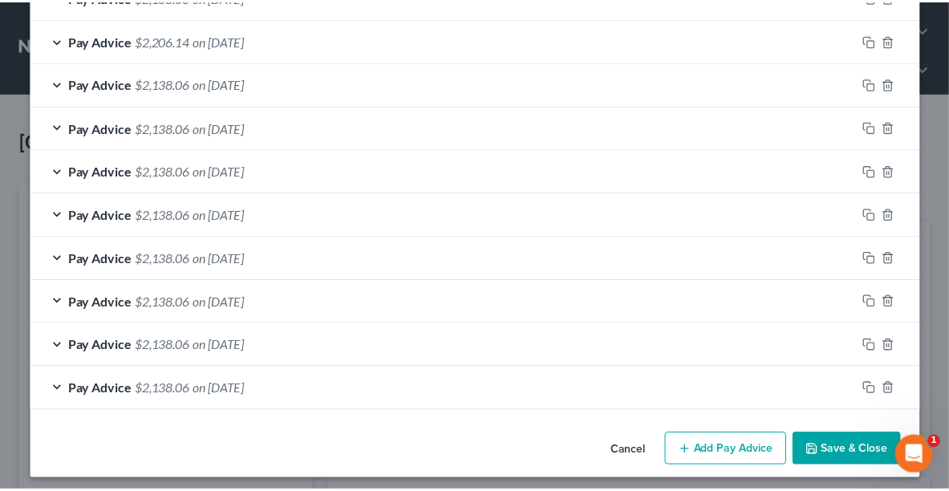
scroll to position [745, 0]
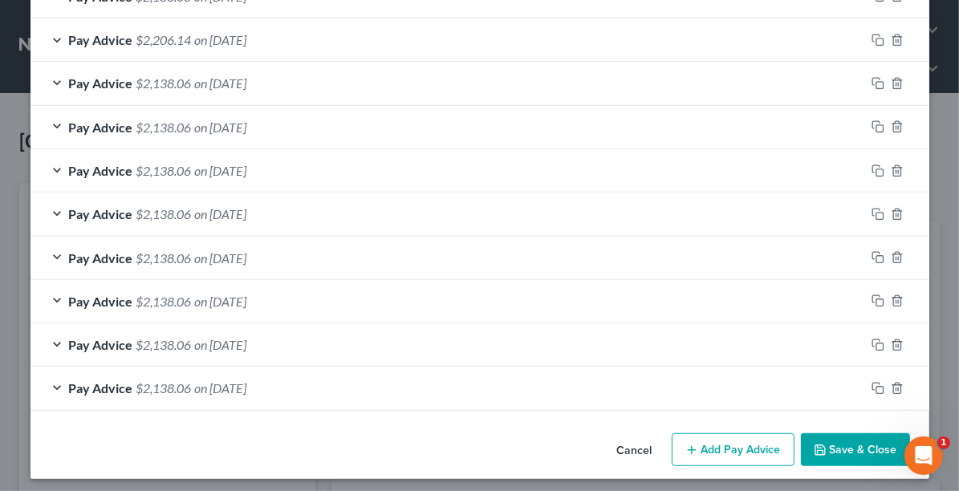
click at [859, 439] on button "Save & Close" at bounding box center [855, 450] width 109 height 34
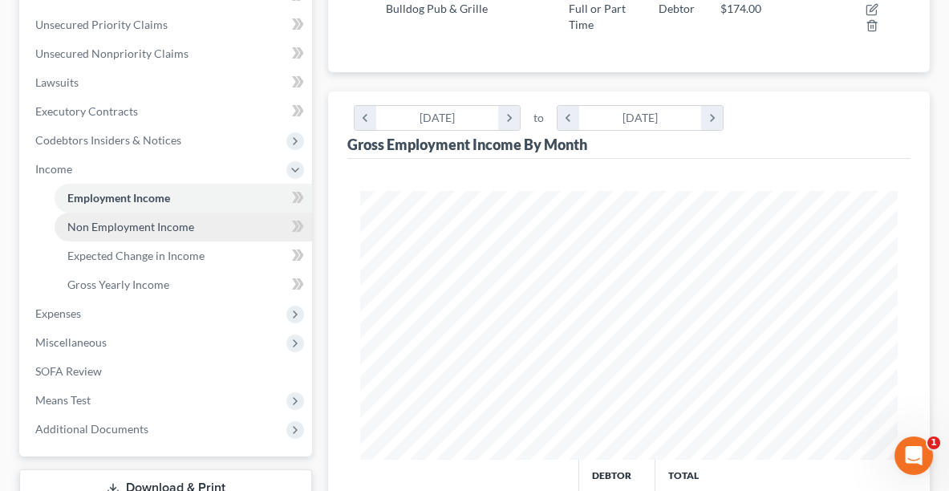
scroll to position [395, 0]
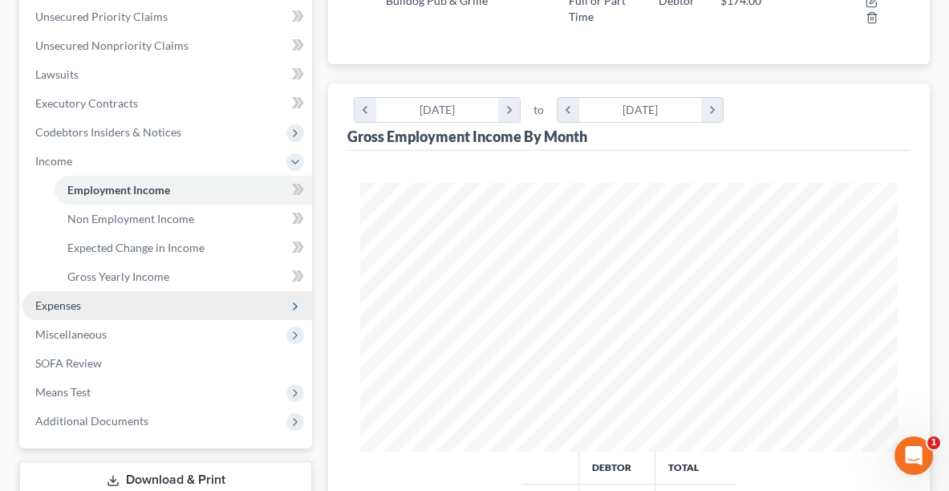
click at [52, 309] on span "Expenses" at bounding box center [58, 305] width 46 height 14
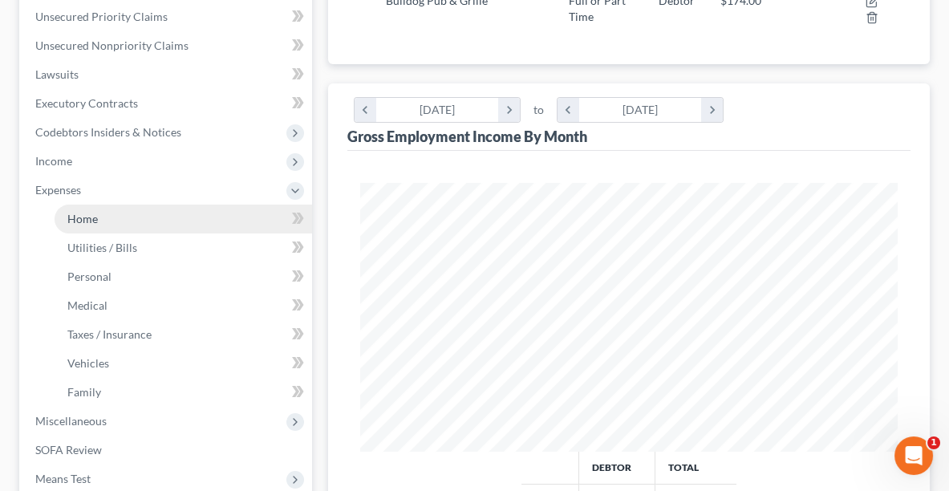
click at [95, 216] on span "Home" at bounding box center [82, 219] width 30 height 14
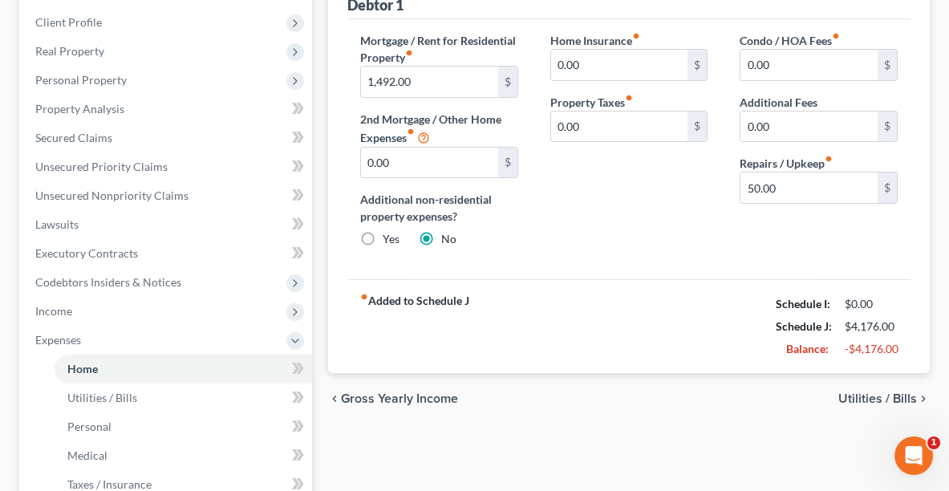
scroll to position [250, 0]
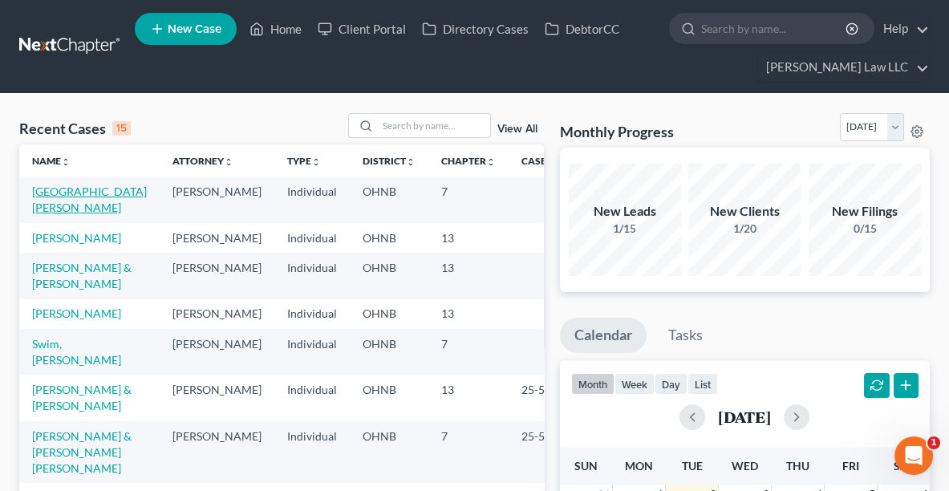
click at [61, 188] on link "[GEOGRAPHIC_DATA][PERSON_NAME]" at bounding box center [89, 200] width 115 height 30
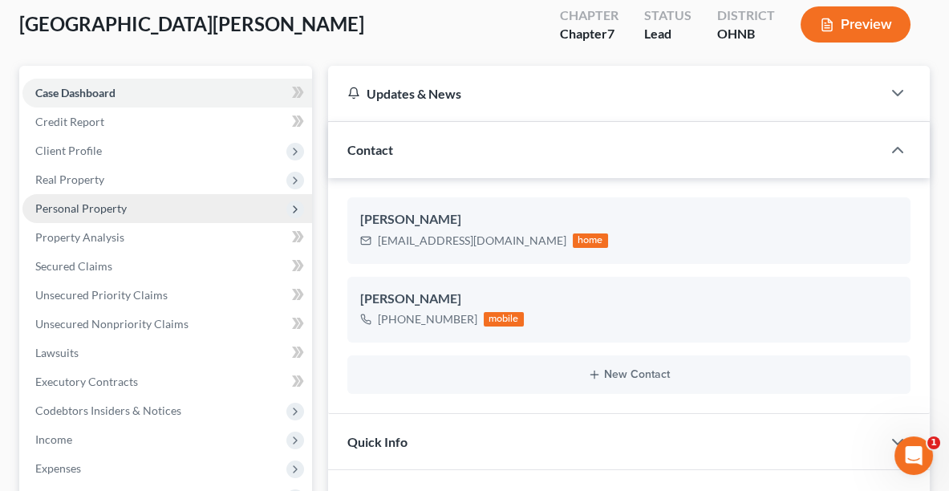
scroll to position [137, 0]
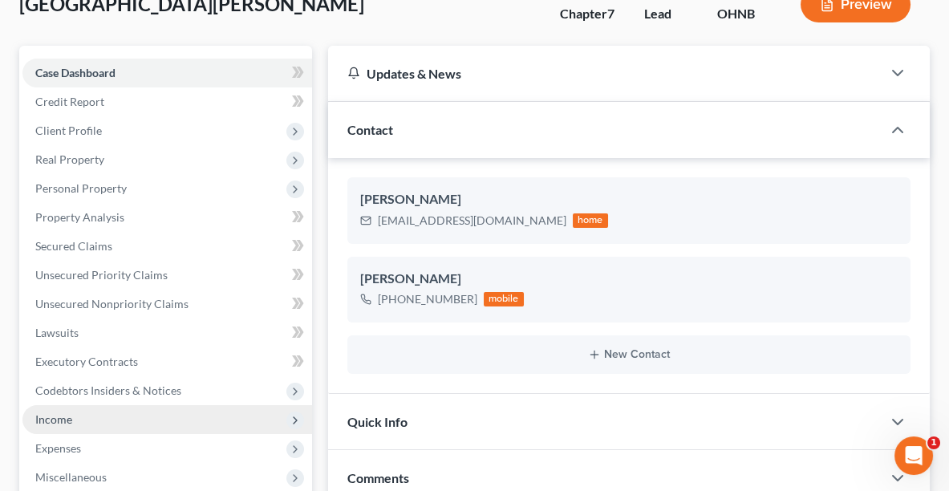
click at [63, 417] on span "Income" at bounding box center [53, 419] width 37 height 14
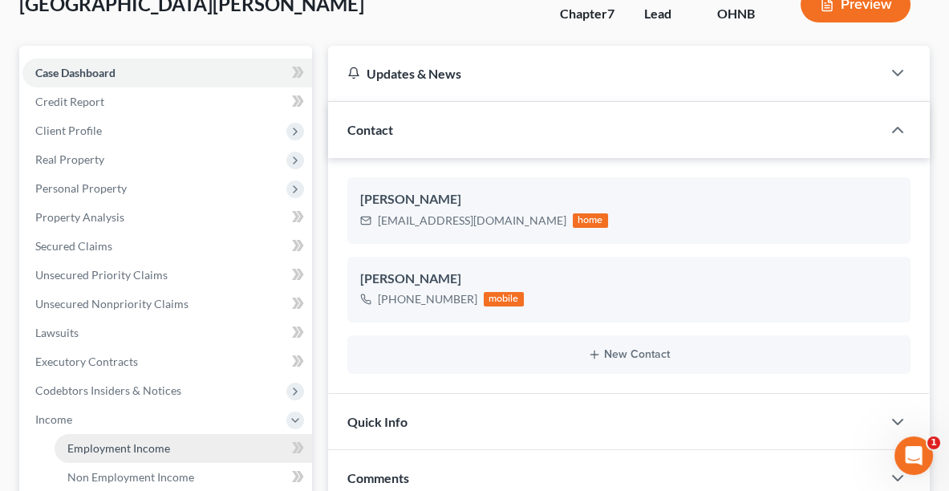
click at [111, 436] on link "Employment Income" at bounding box center [183, 448] width 257 height 29
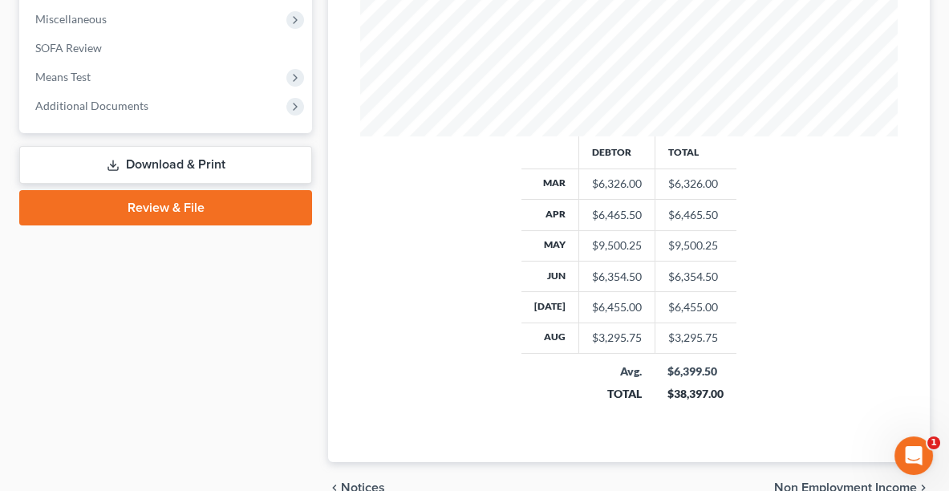
scroll to position [741, 0]
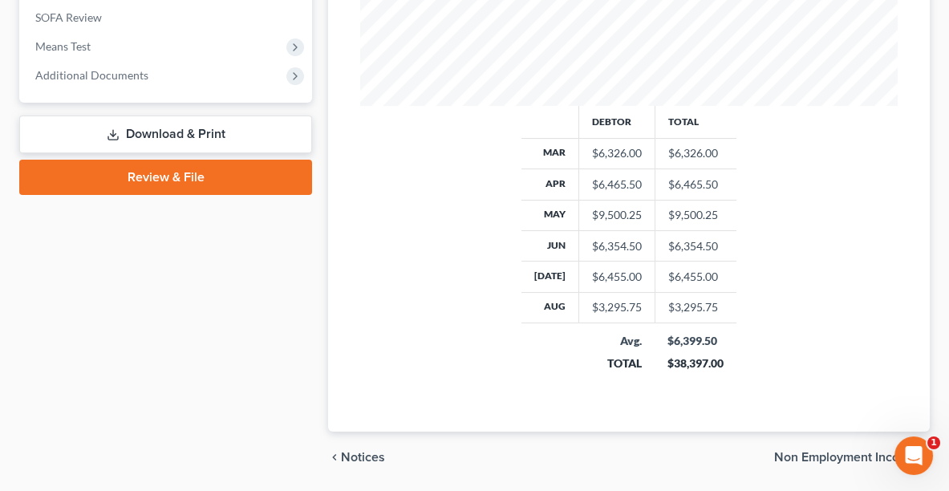
click at [830, 451] on span "Non Employment Income" at bounding box center [845, 457] width 143 height 13
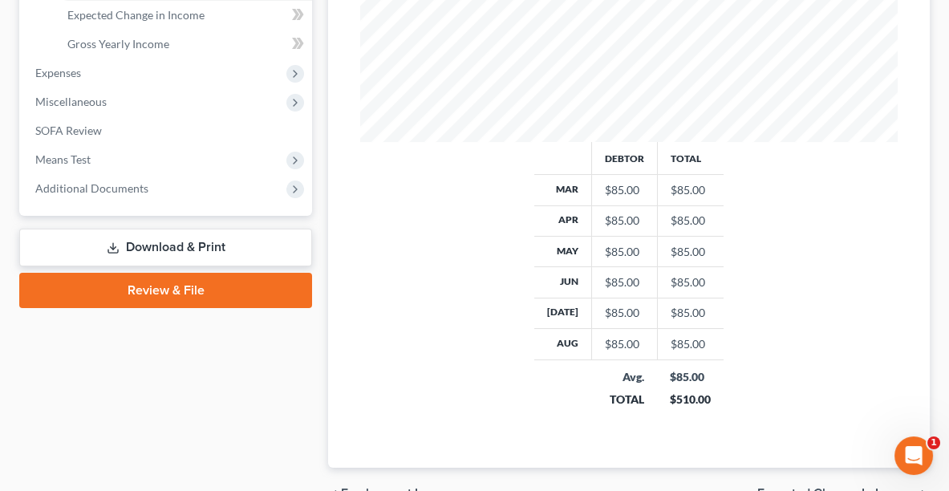
scroll to position [711, 0]
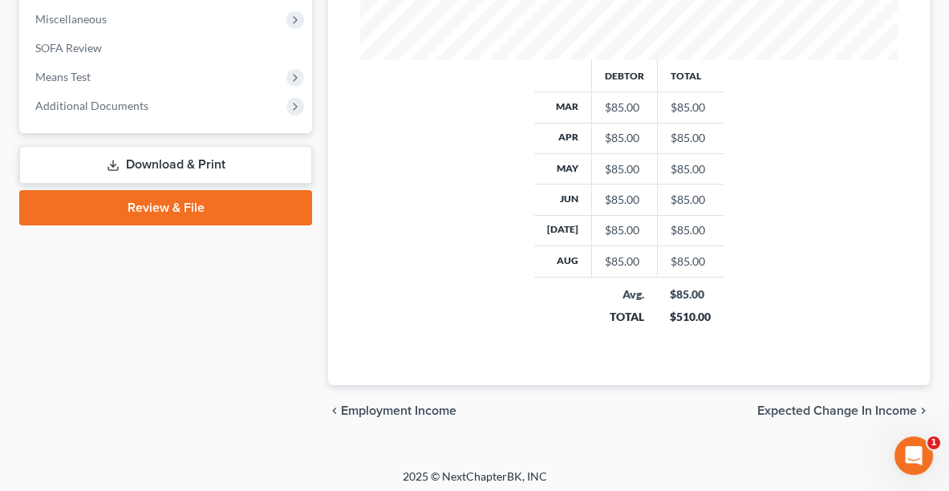
click at [844, 404] on span "Expected Change in Income" at bounding box center [837, 410] width 160 height 13
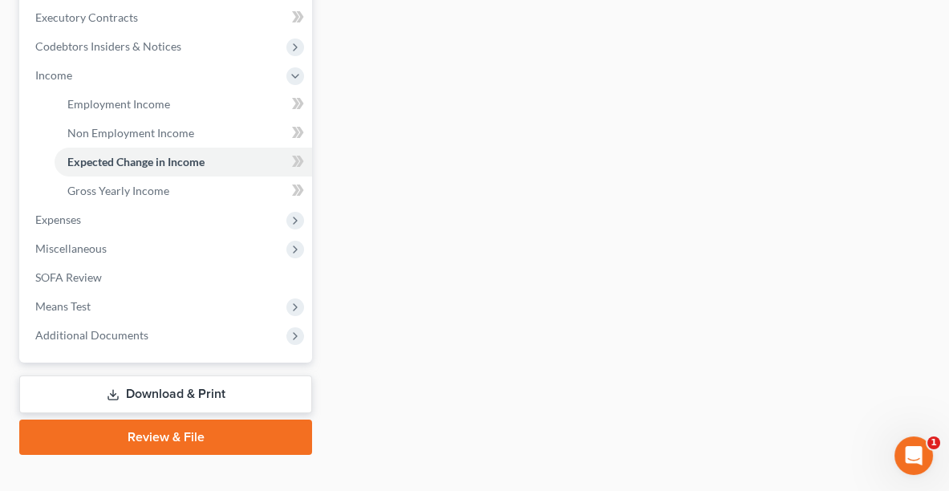
scroll to position [503, 0]
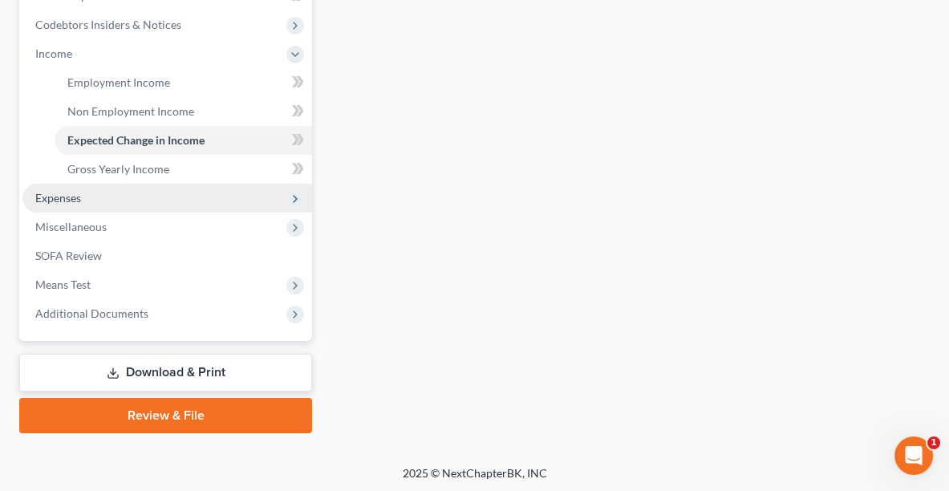
click at [55, 209] on span "Expenses" at bounding box center [167, 198] width 290 height 29
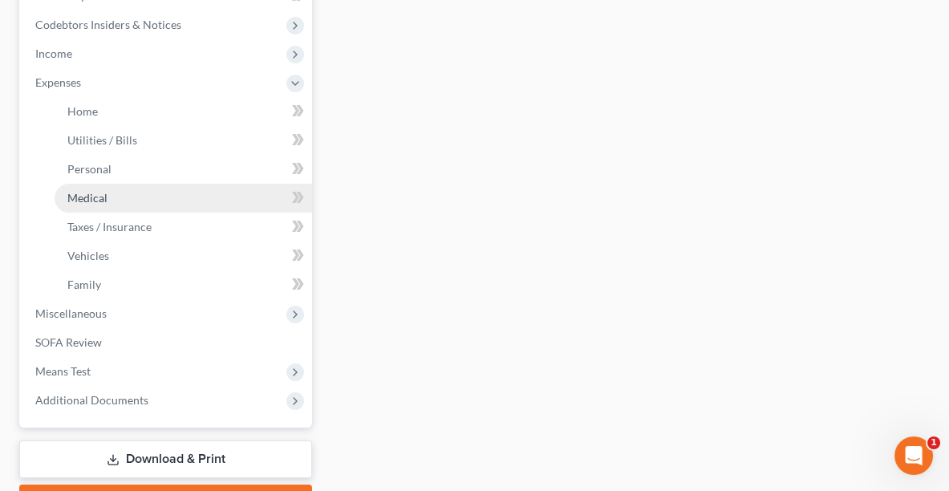
click at [98, 188] on link "Medical" at bounding box center [183, 198] width 257 height 29
type input "500.00"
type input "0.00"
type input "20.00"
type input "0.00"
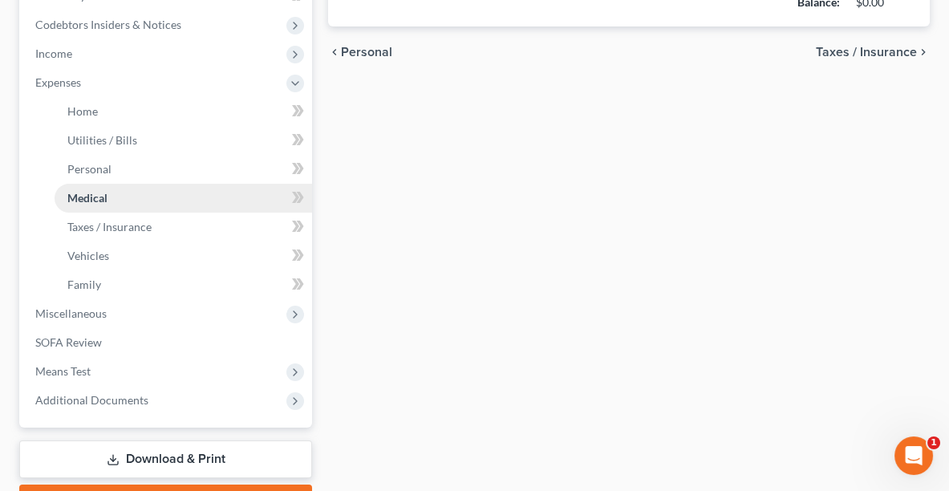
type input "34.00"
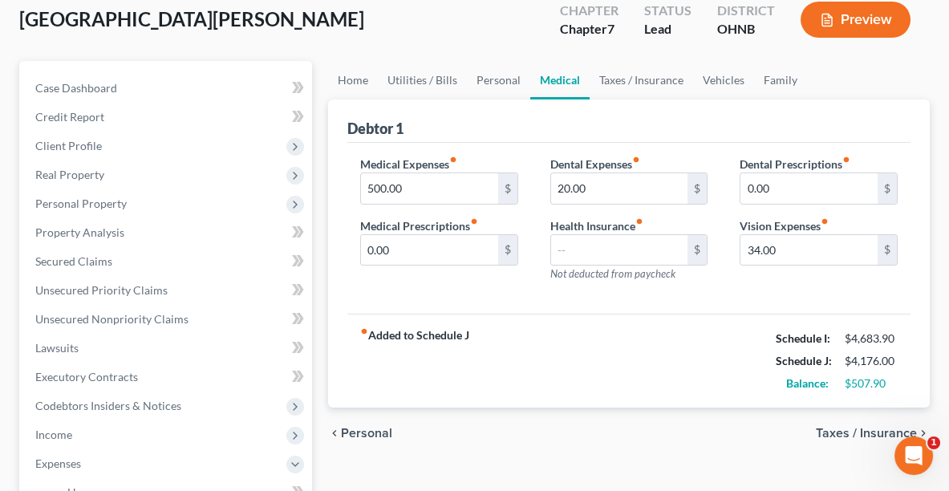
scroll to position [116, 0]
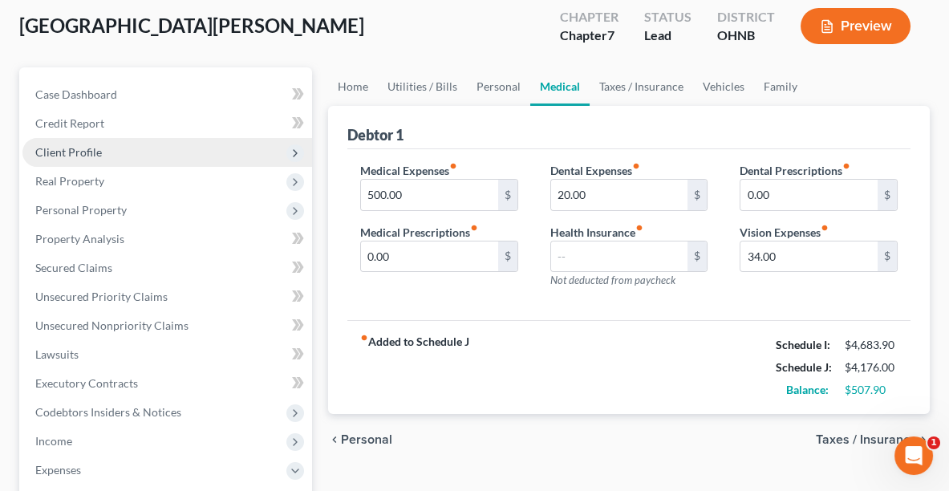
click at [47, 150] on span "Client Profile" at bounding box center [68, 152] width 67 height 14
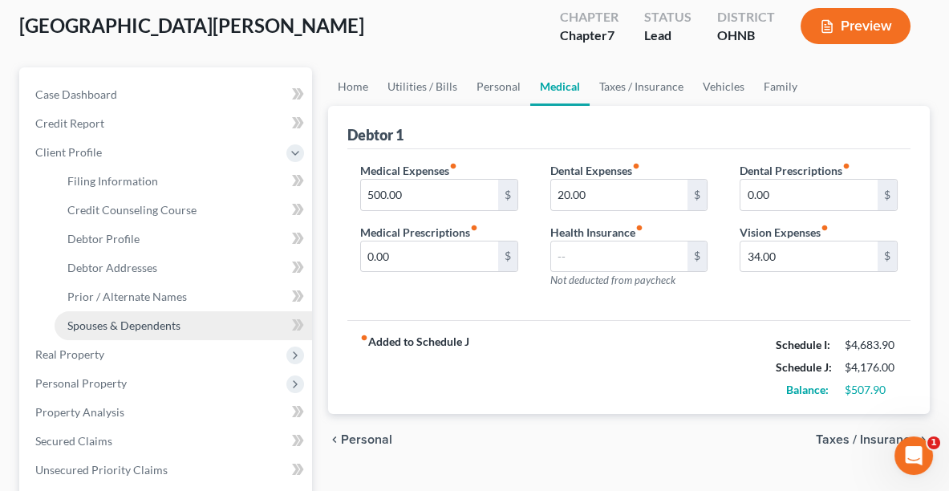
click at [98, 319] on span "Spouses & Dependents" at bounding box center [123, 325] width 113 height 14
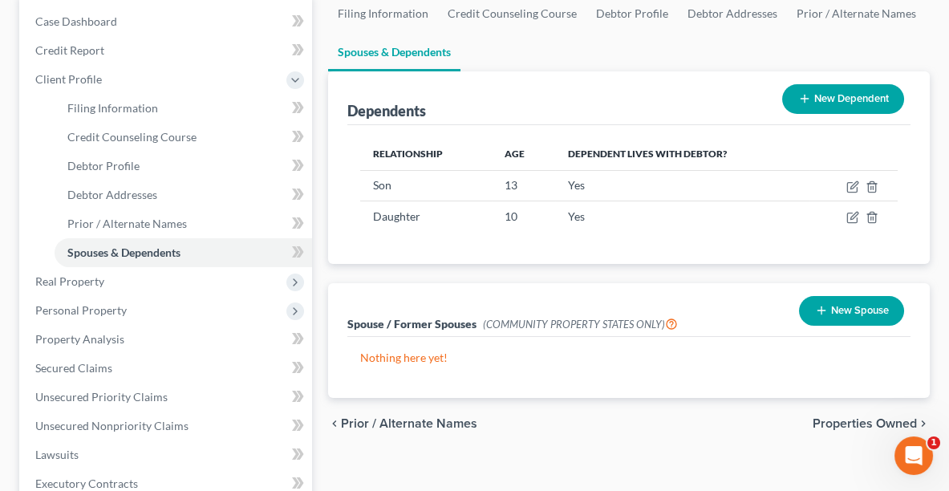
scroll to position [290, 0]
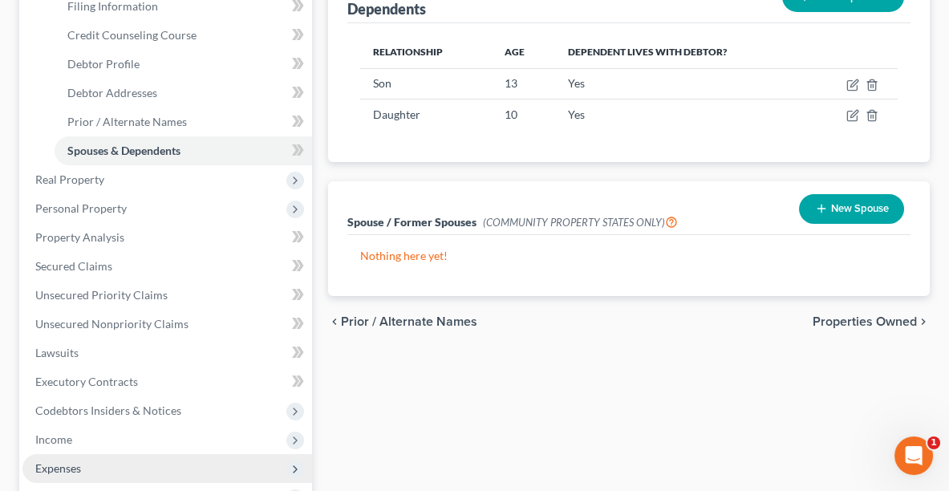
click at [123, 460] on span "Expenses" at bounding box center [167, 468] width 290 height 29
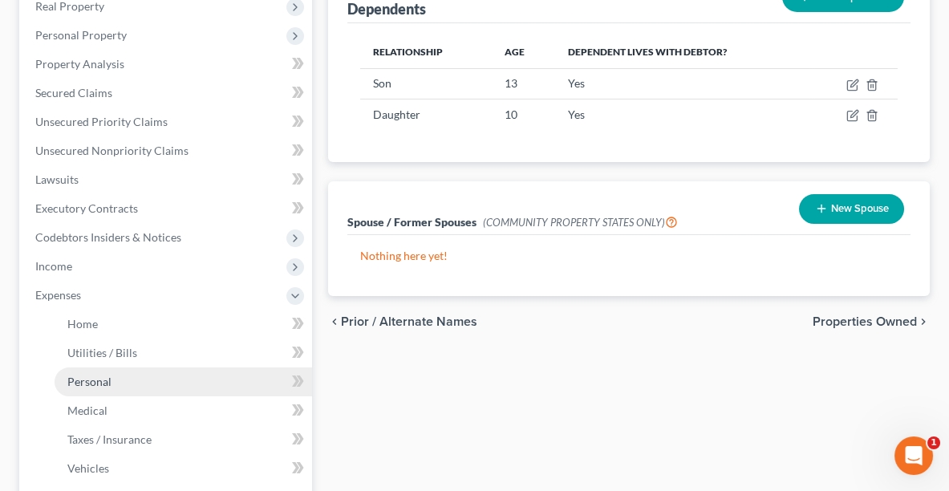
click at [81, 378] on span "Personal" at bounding box center [89, 382] width 44 height 14
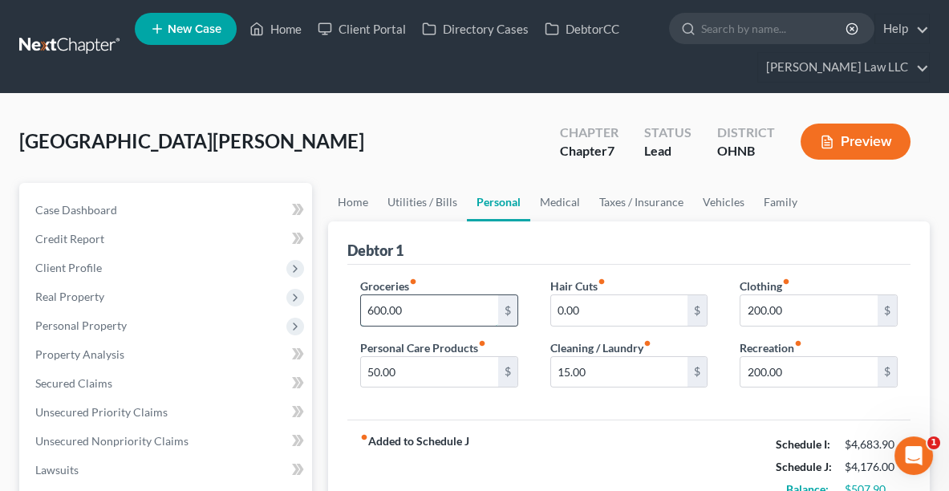
click at [422, 306] on input "600.00" at bounding box center [429, 310] width 137 height 30
type input "975.00"
click at [793, 310] on input "200.00" at bounding box center [808, 310] width 137 height 30
type input "120.00"
click at [608, 313] on input "0.00" at bounding box center [619, 310] width 137 height 30
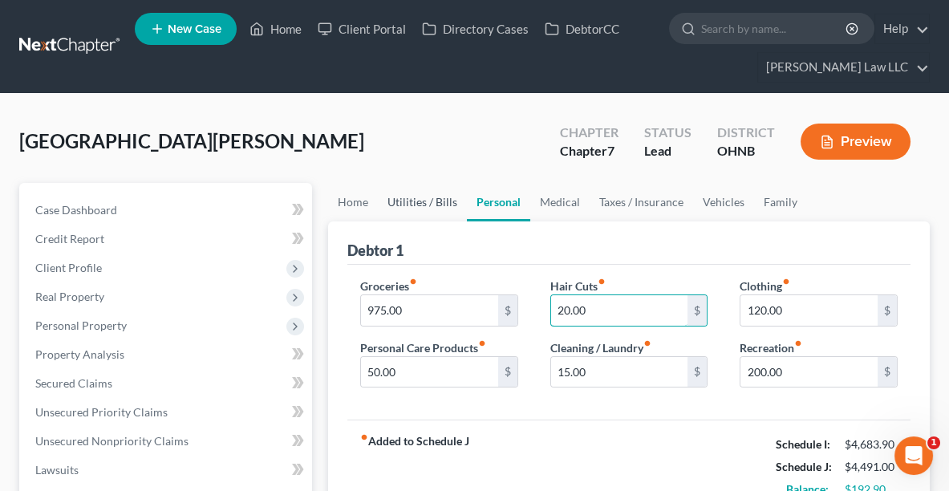
type input "20.00"
click at [425, 192] on link "Utilities / Bills" at bounding box center [422, 202] width 89 height 39
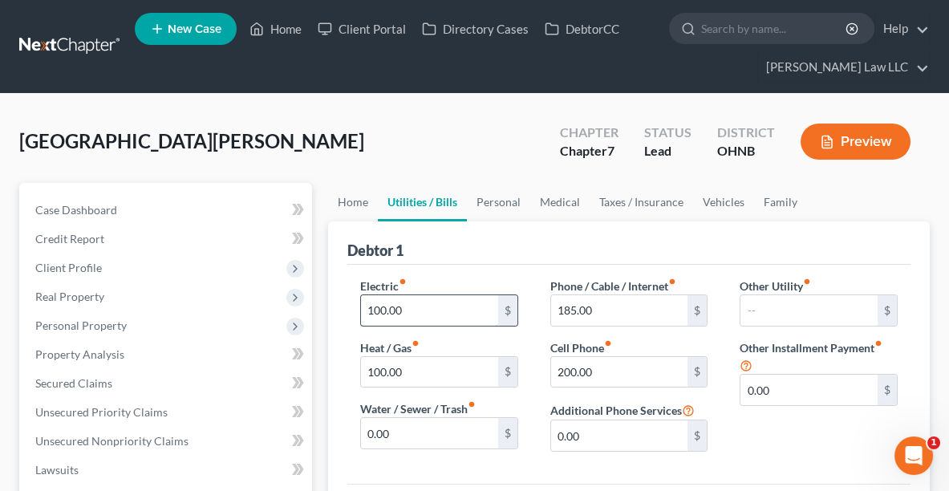
click at [422, 316] on input "100.00" at bounding box center [429, 310] width 137 height 30
type input "110.00"
type input "120.00"
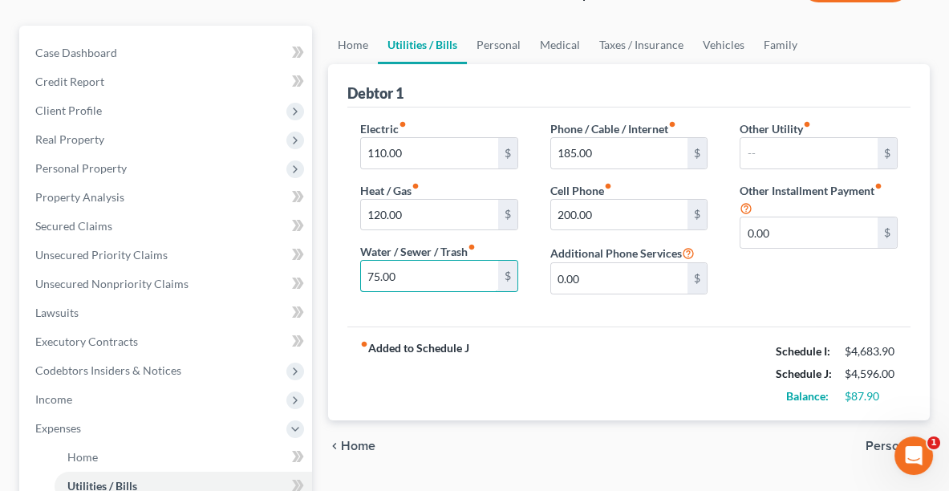
scroll to position [156, 0]
type input "75.00"
click at [360, 43] on link "Home" at bounding box center [353, 45] width 50 height 39
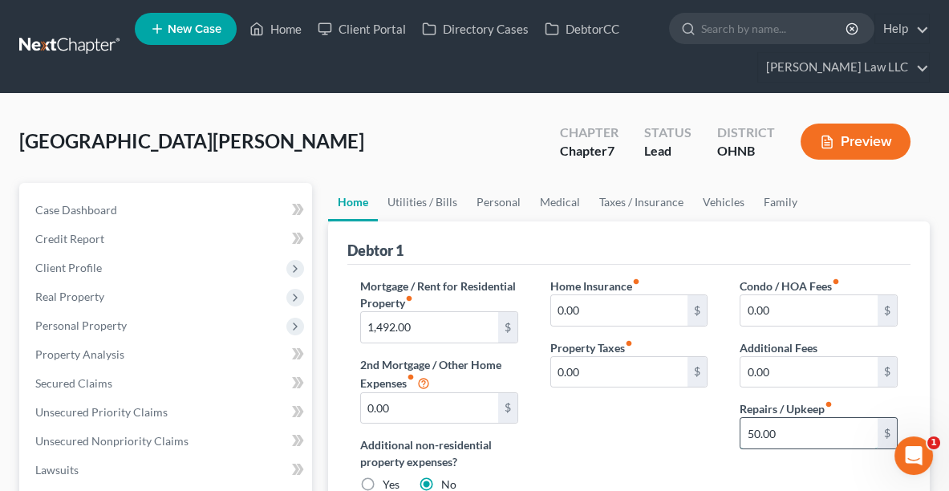
click at [799, 435] on input "50.00" at bounding box center [808, 433] width 137 height 30
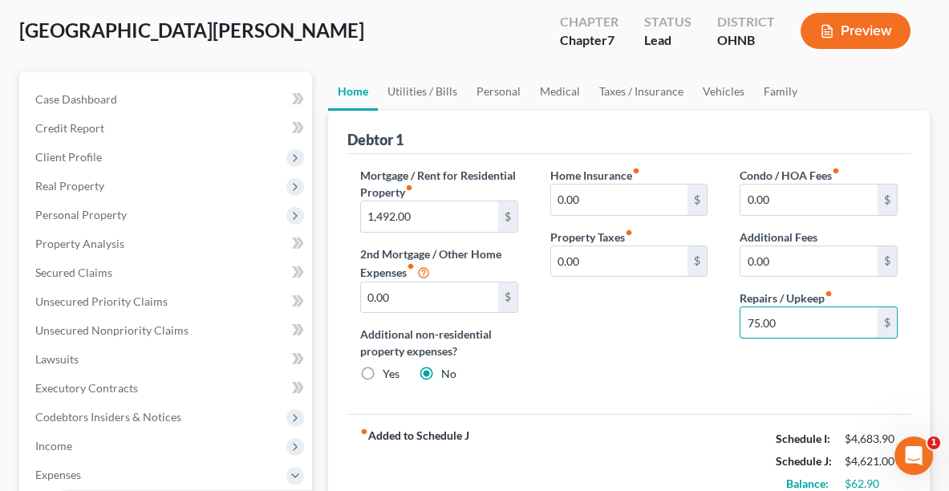
scroll to position [109, 0]
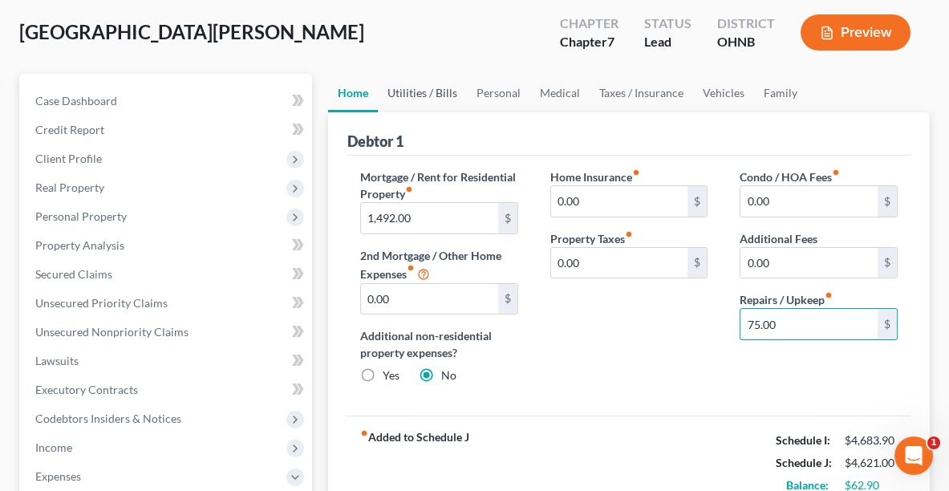
type input "75.00"
click at [433, 92] on link "Utilities / Bills" at bounding box center [422, 93] width 89 height 39
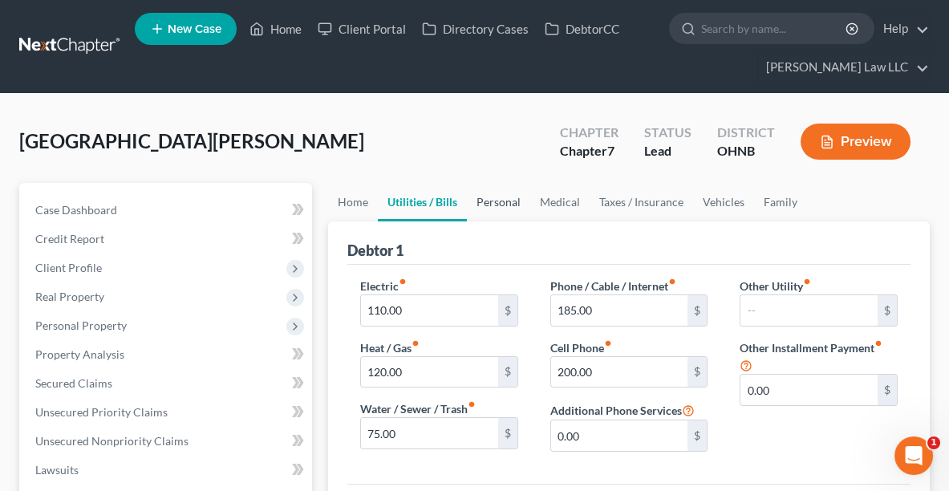
click at [479, 208] on link "Personal" at bounding box center [498, 202] width 63 height 39
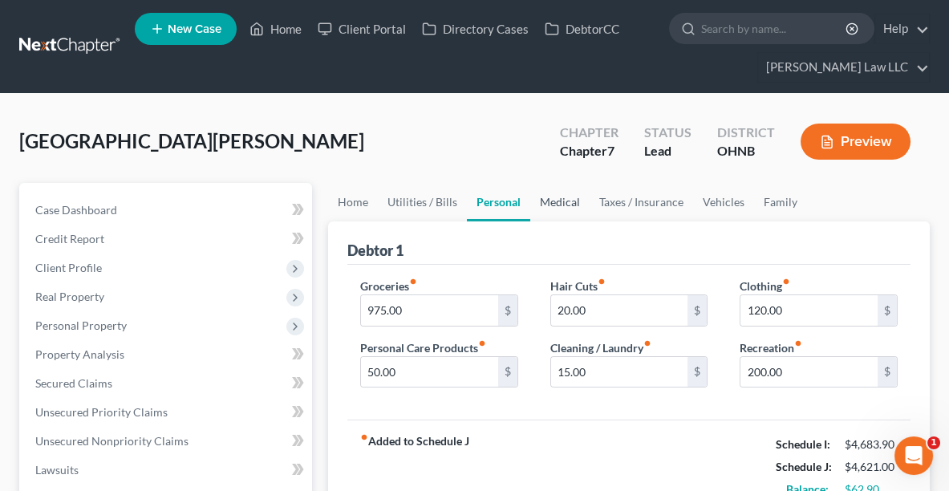
click at [538, 209] on link "Medical" at bounding box center [559, 202] width 59 height 39
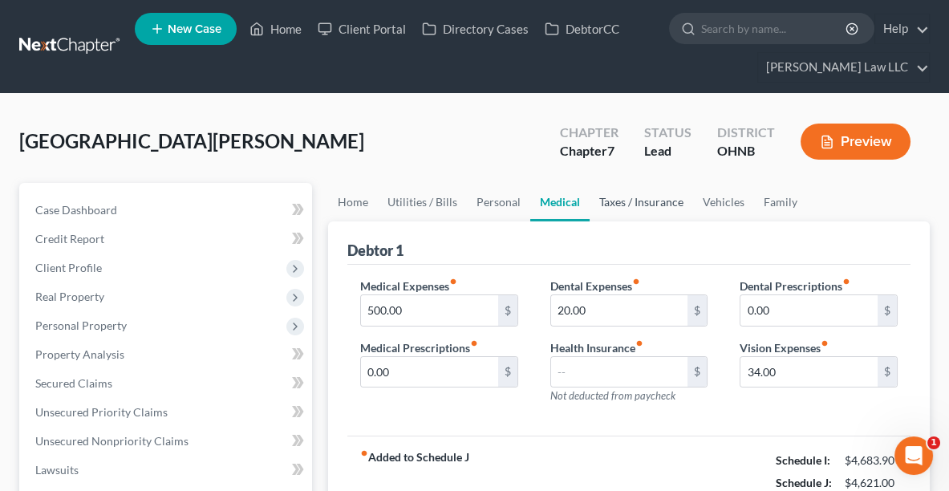
click at [644, 203] on link "Taxes / Insurance" at bounding box center [641, 202] width 103 height 39
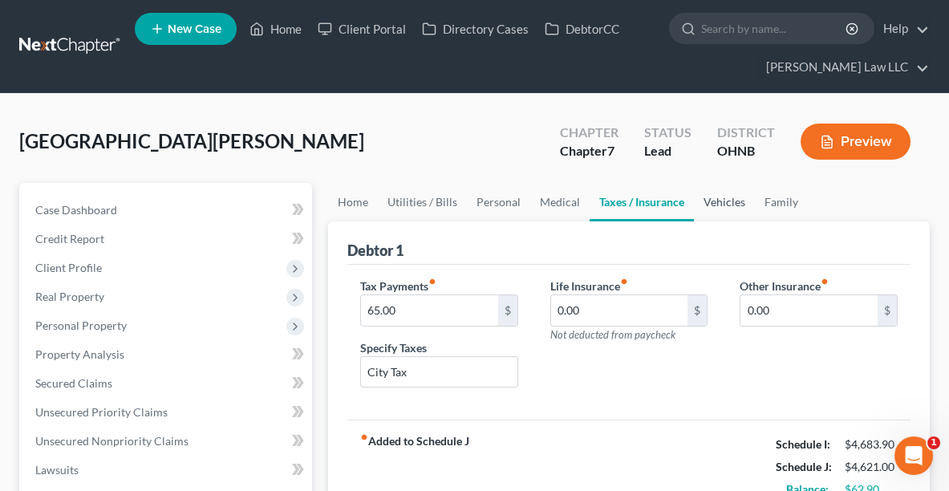
click at [705, 206] on link "Vehicles" at bounding box center [724, 202] width 61 height 39
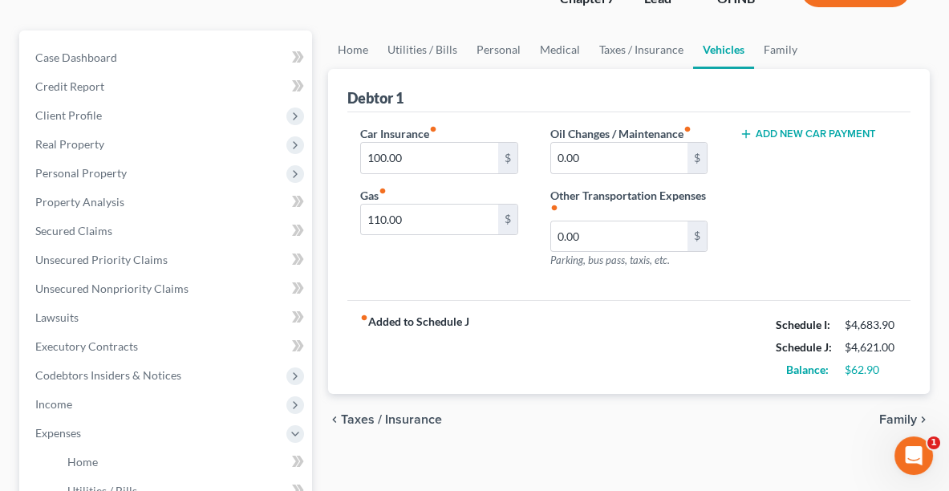
scroll to position [151, 0]
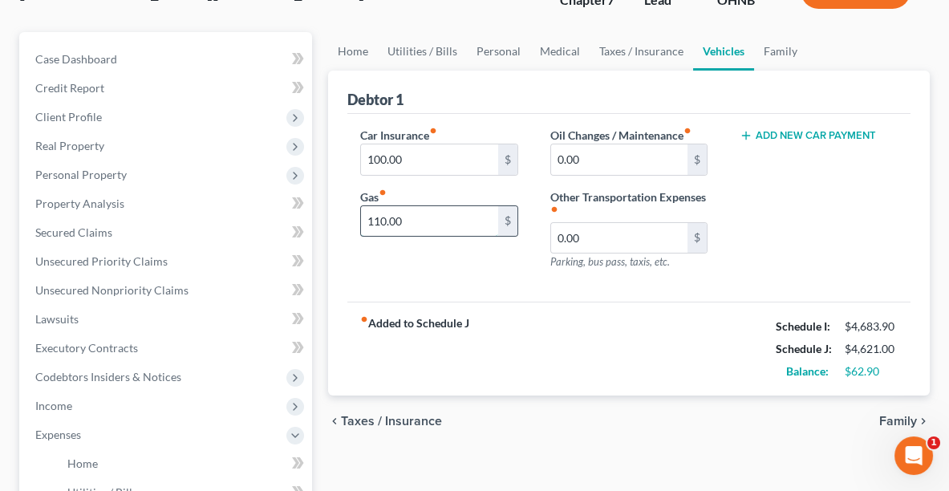
click at [425, 225] on input "110.00" at bounding box center [429, 221] width 137 height 30
type input "135.00"
click at [774, 50] on link "Family" at bounding box center [780, 51] width 53 height 39
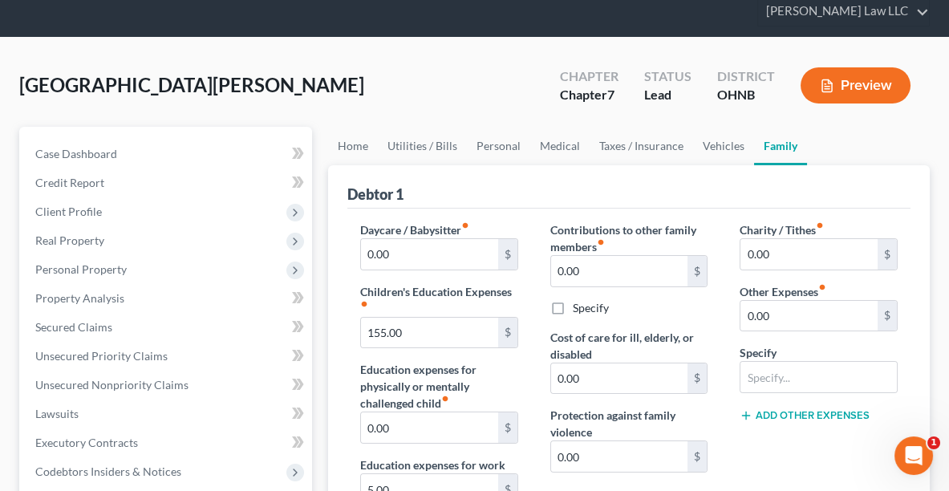
scroll to position [55, 0]
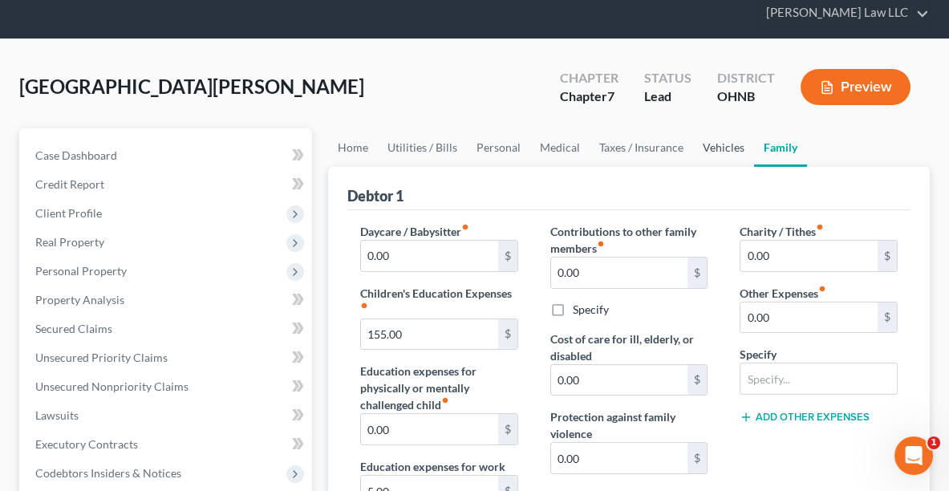
click at [709, 137] on link "Vehicles" at bounding box center [723, 147] width 61 height 39
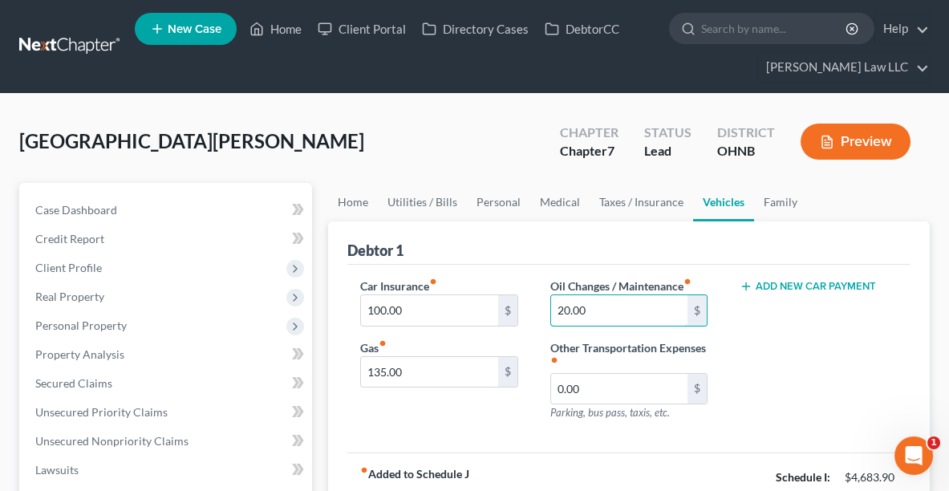
type input "20.00"
click at [870, 150] on button "Preview" at bounding box center [856, 142] width 110 height 36
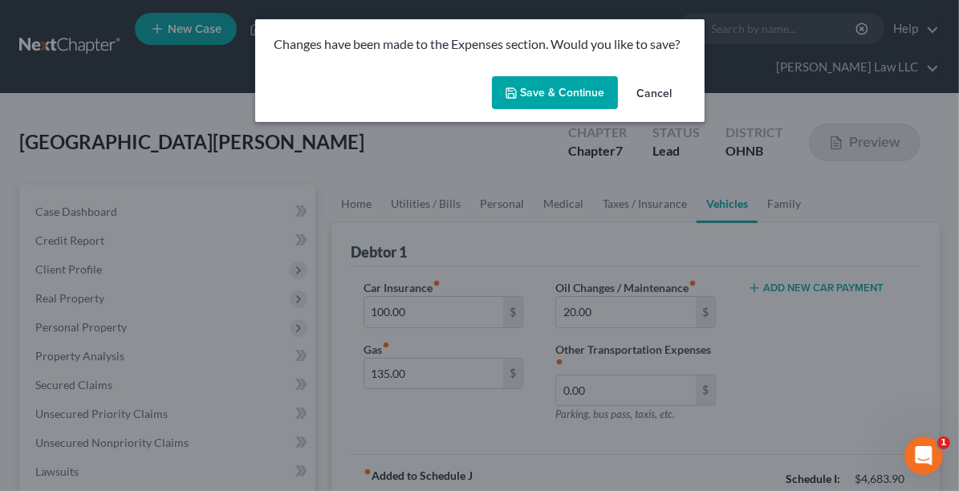
click at [570, 96] on button "Save & Continue" at bounding box center [555, 93] width 126 height 34
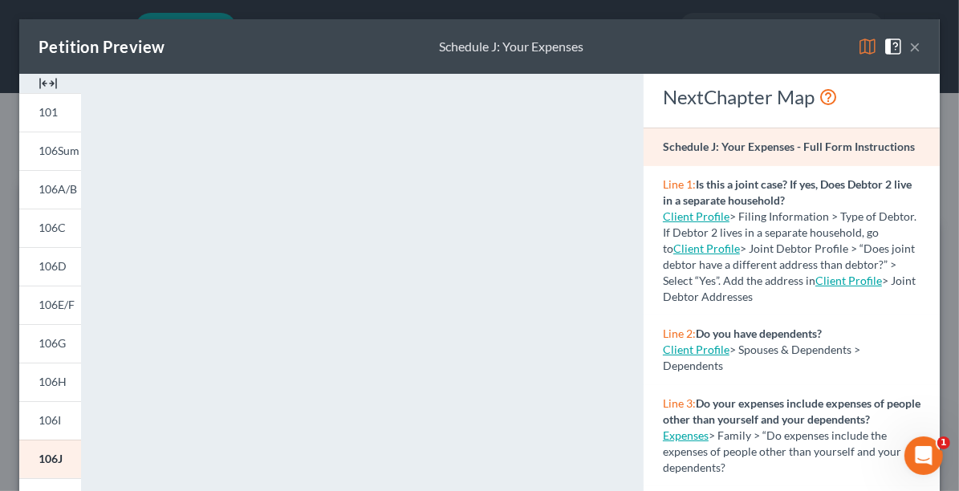
click at [909, 45] on button "×" at bounding box center [914, 46] width 11 height 19
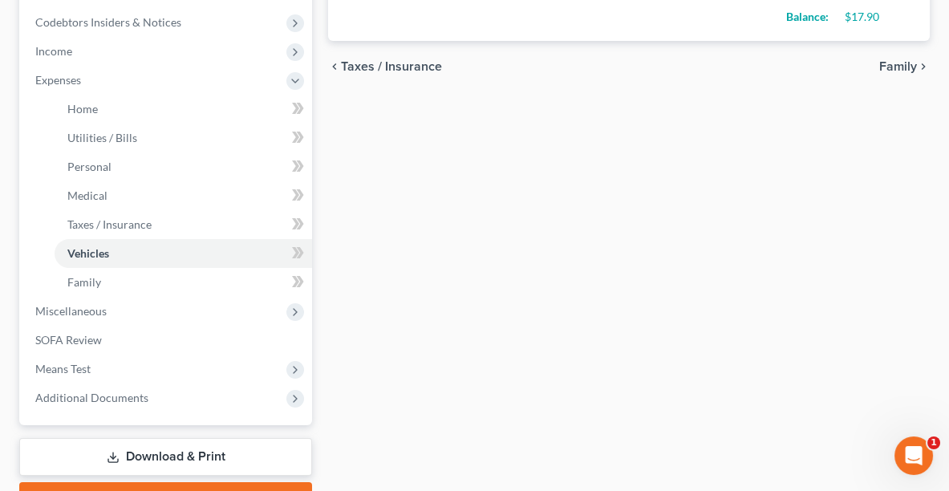
scroll to position [521, 0]
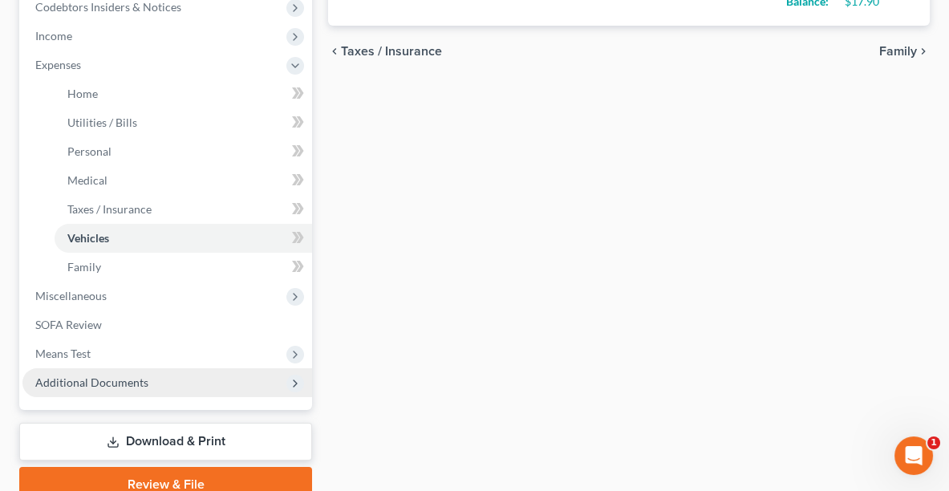
click at [147, 384] on span "Additional Documents" at bounding box center [167, 382] width 290 height 29
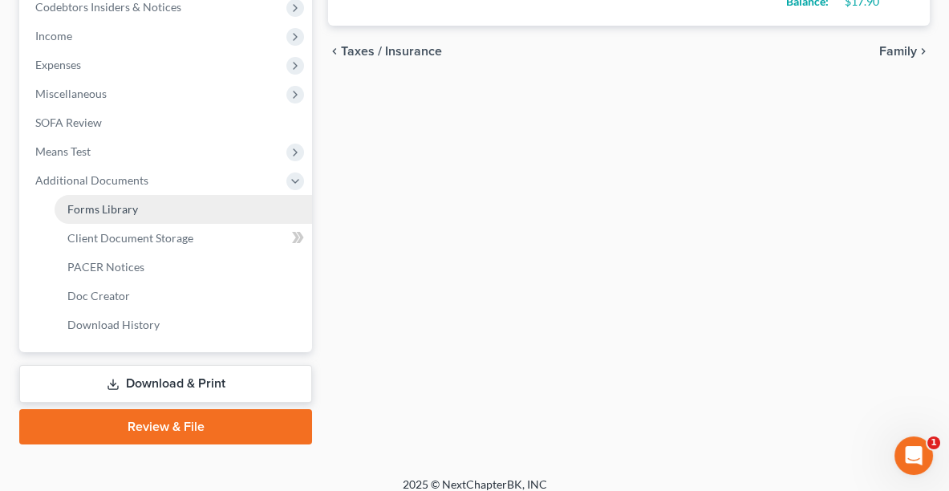
click at [102, 202] on span "Forms Library" at bounding box center [102, 209] width 71 height 14
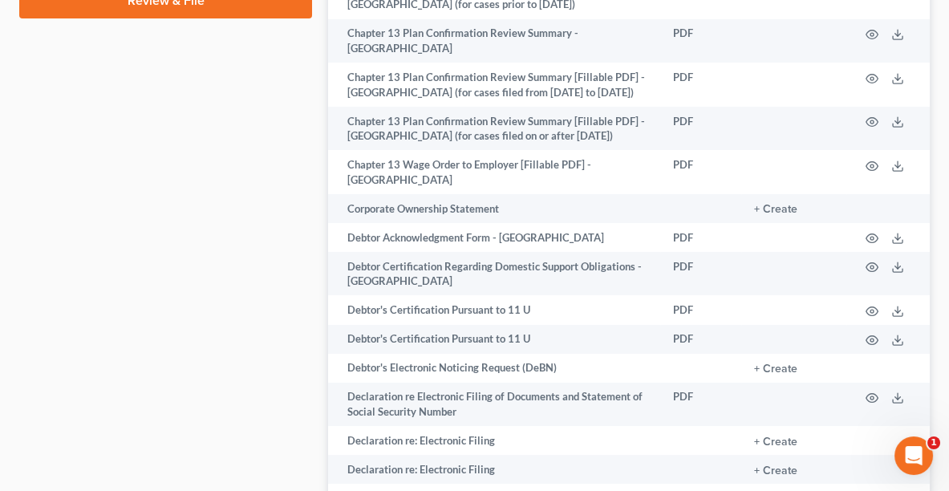
scroll to position [1030, 0]
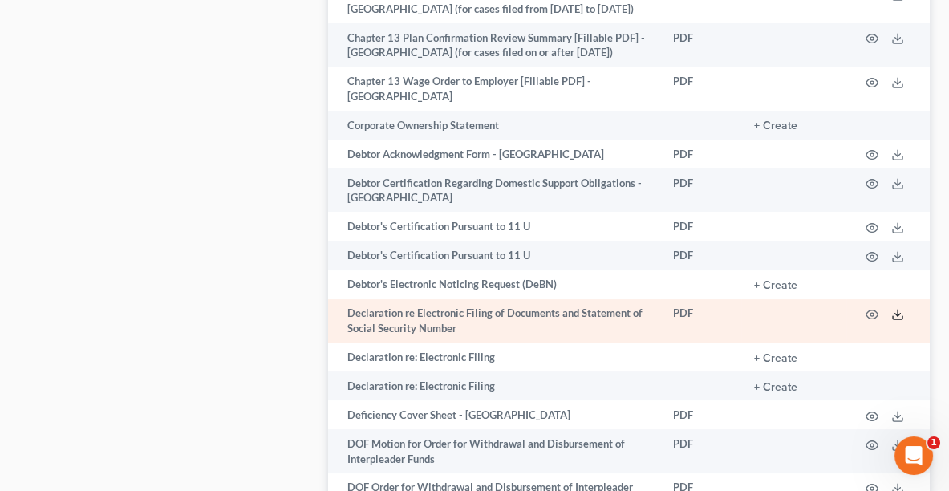
click at [891, 308] on icon at bounding box center [897, 314] width 13 height 13
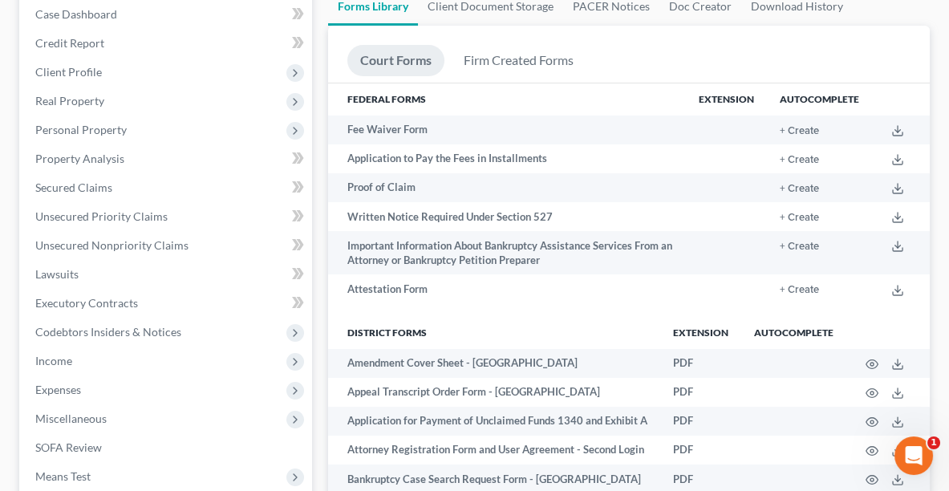
scroll to position [221, 0]
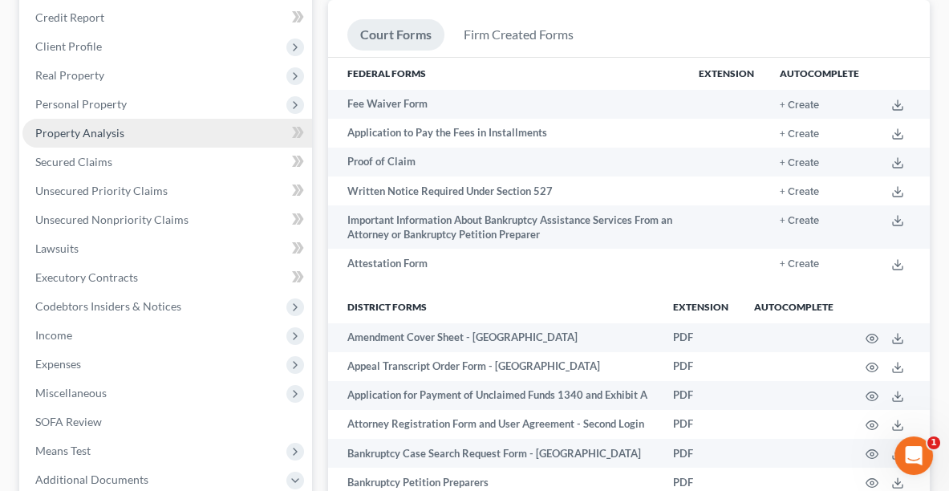
click at [120, 136] on span "Property Analysis" at bounding box center [79, 133] width 89 height 14
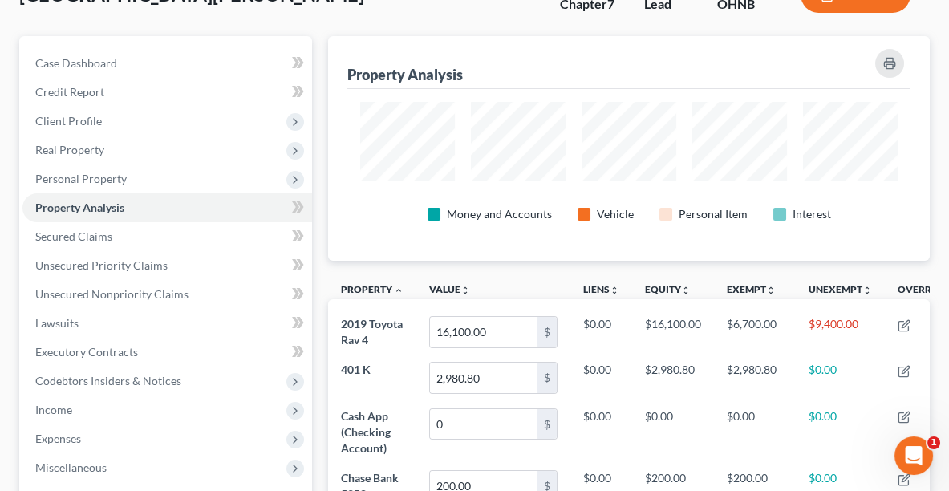
scroll to position [145, 0]
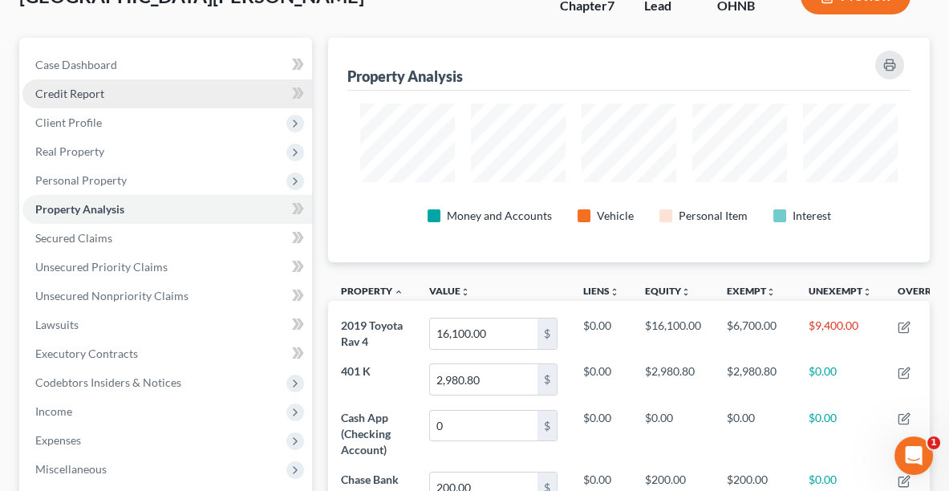
click at [85, 104] on link "Credit Report" at bounding box center [167, 93] width 290 height 29
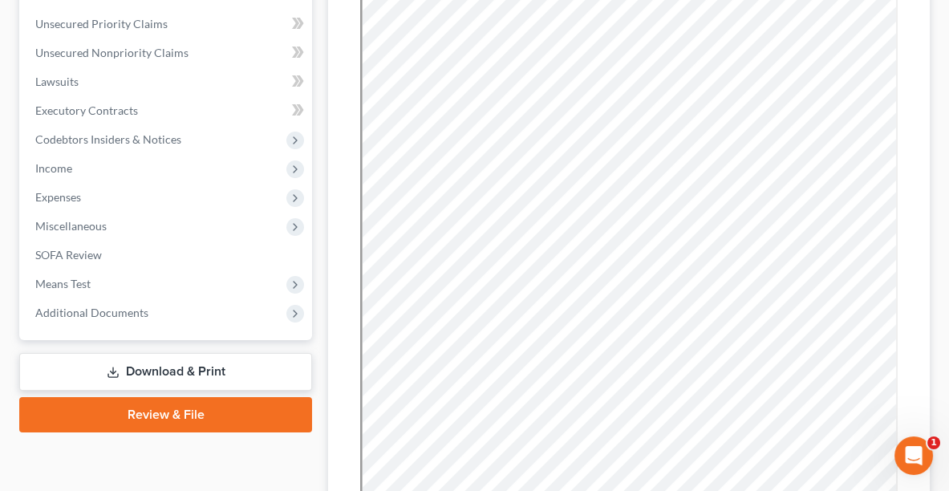
scroll to position [389, 0]
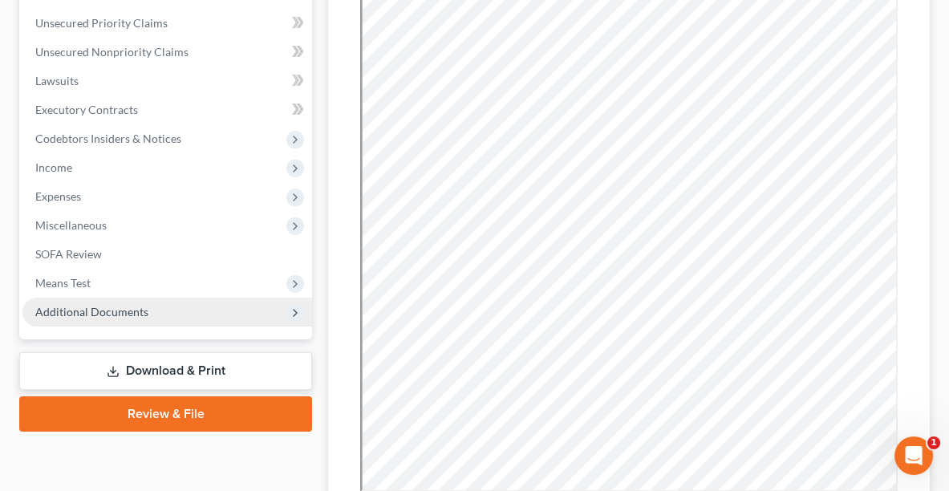
click at [140, 312] on span "Additional Documents" at bounding box center [91, 312] width 113 height 14
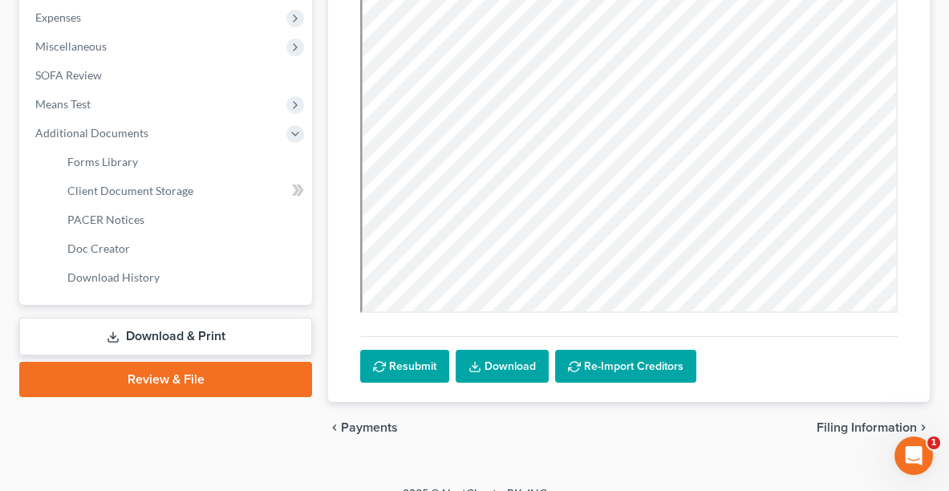
scroll to position [589, 0]
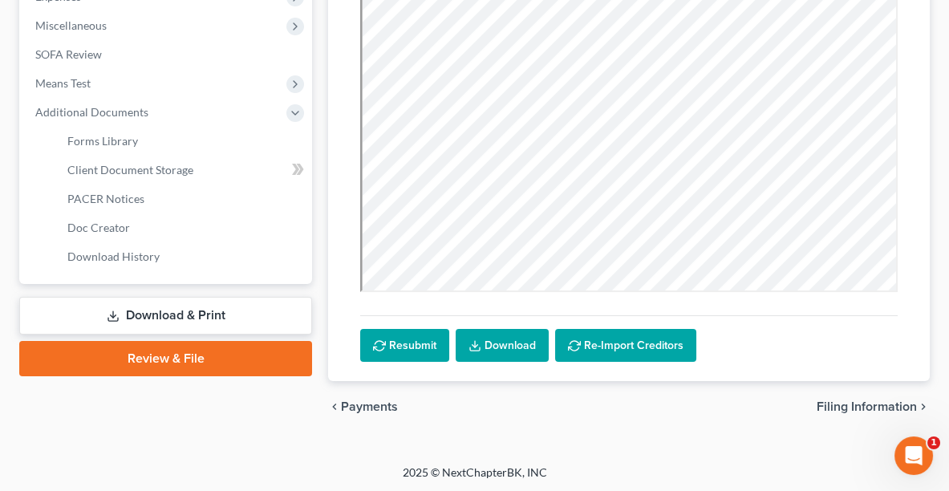
click at [216, 317] on link "Download & Print" at bounding box center [165, 316] width 293 height 38
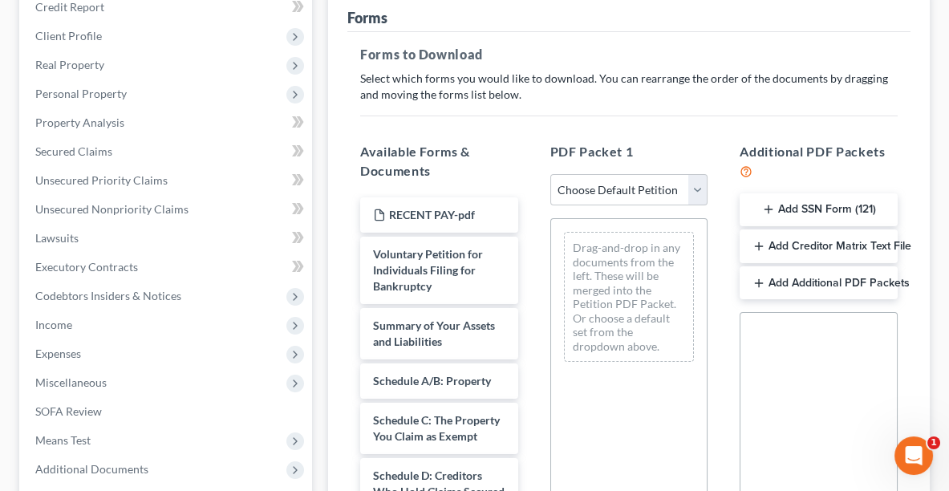
scroll to position [247, 0]
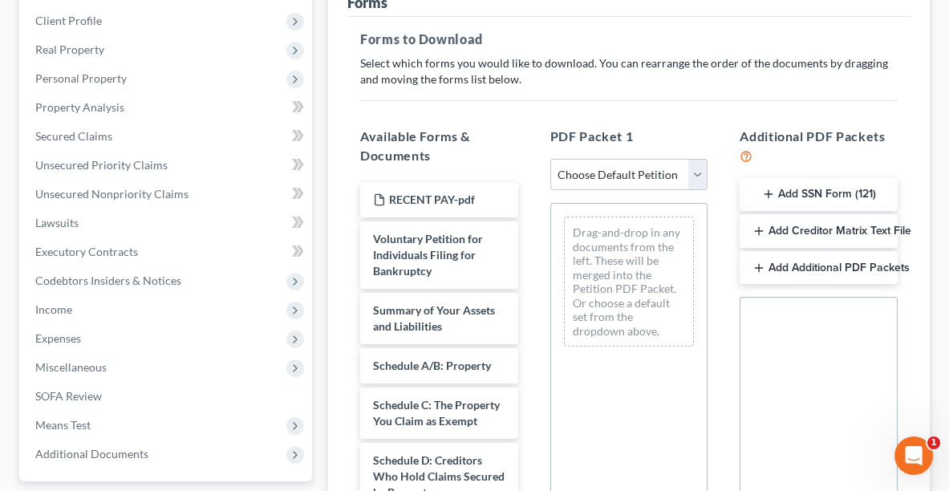
click at [804, 190] on button "Add SSN Form (121)" at bounding box center [819, 195] width 158 height 34
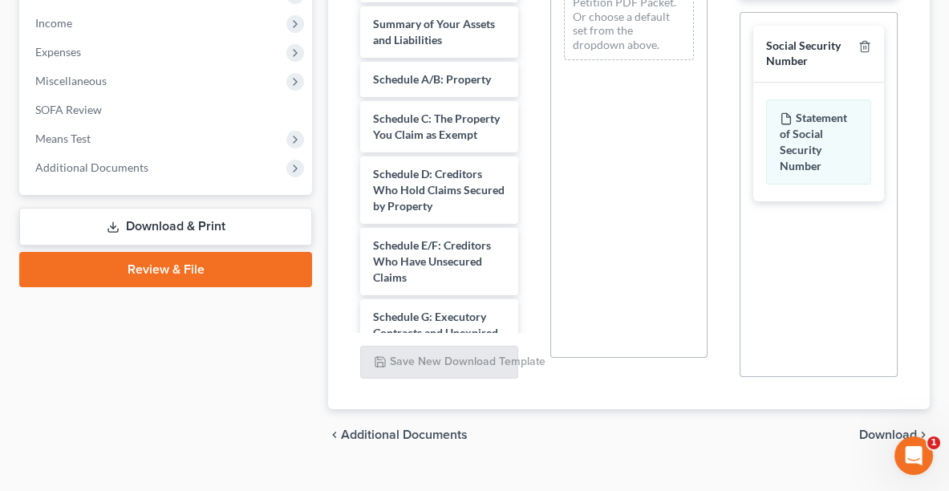
scroll to position [561, 0]
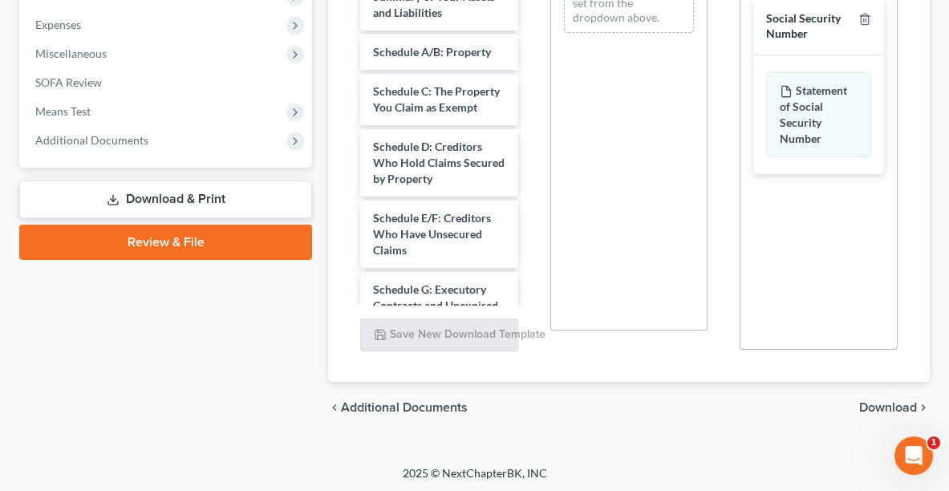
click at [883, 404] on span "Download" at bounding box center [888, 407] width 58 height 13
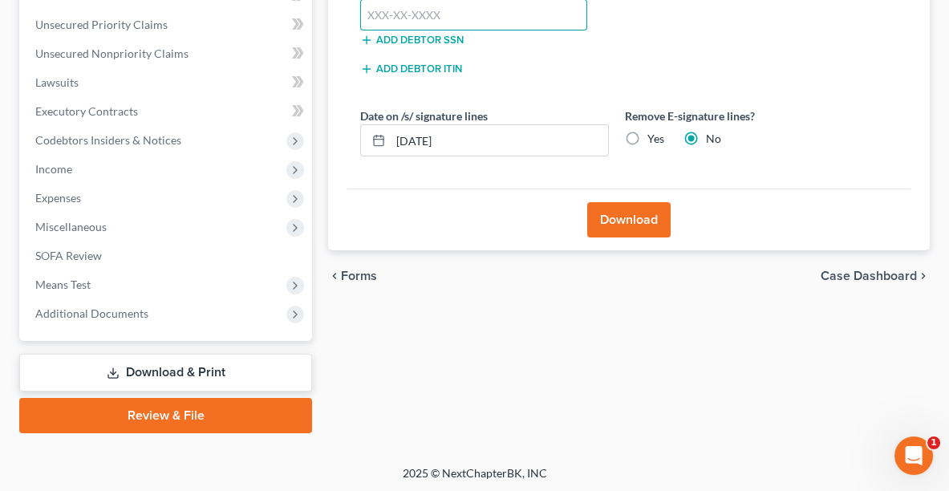
click at [416, 16] on input "text" at bounding box center [473, 15] width 227 height 32
type input "277-78-7904"
click at [470, 145] on input "[DATE]" at bounding box center [499, 140] width 217 height 30
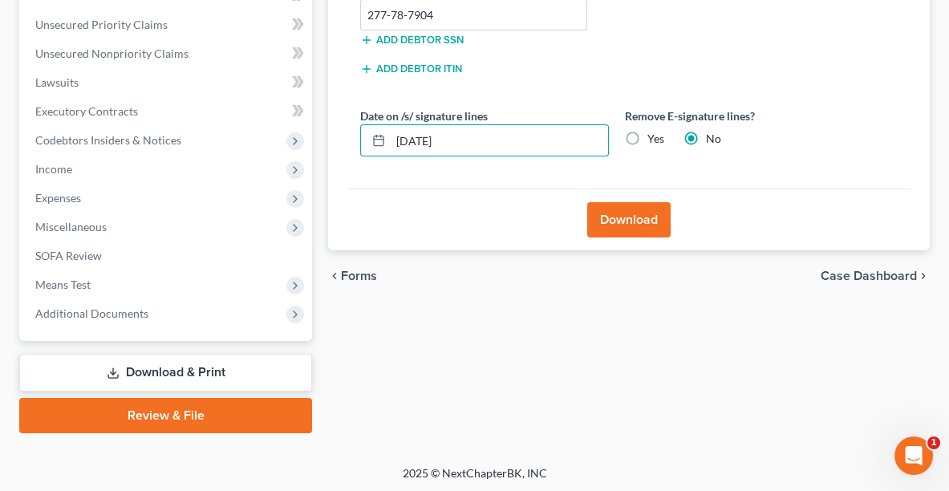
type input "09/03/2025"
click at [647, 139] on label "Yes" at bounding box center [655, 139] width 17 height 16
click at [654, 139] on input "Yes" at bounding box center [659, 136] width 10 height 10
radio input "true"
radio input "false"
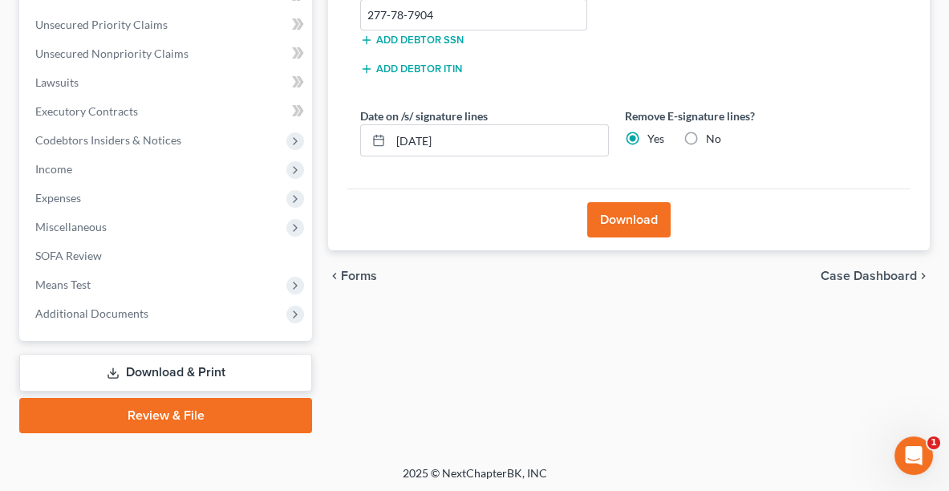
click at [623, 220] on button "Download" at bounding box center [628, 219] width 83 height 35
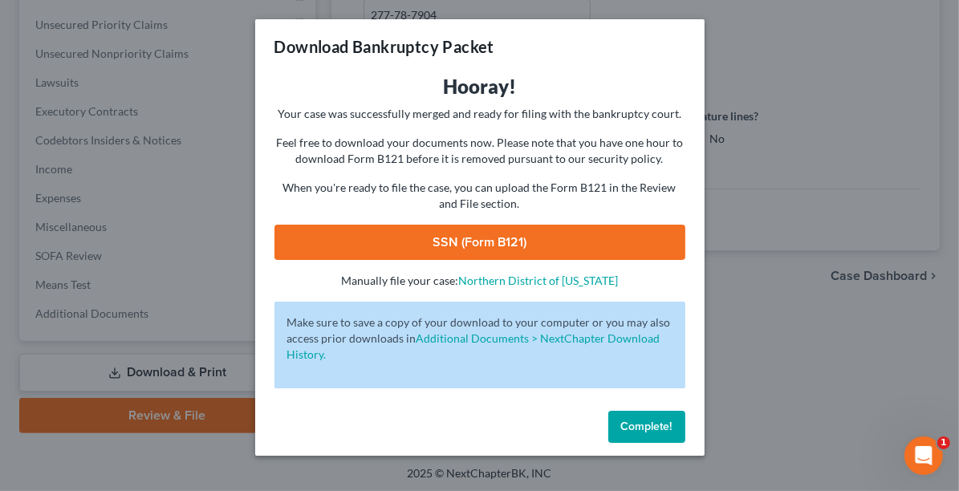
click at [494, 242] on link "SSN (Form B121)" at bounding box center [479, 242] width 411 height 35
click at [644, 431] on span "Complete!" at bounding box center [646, 427] width 51 height 14
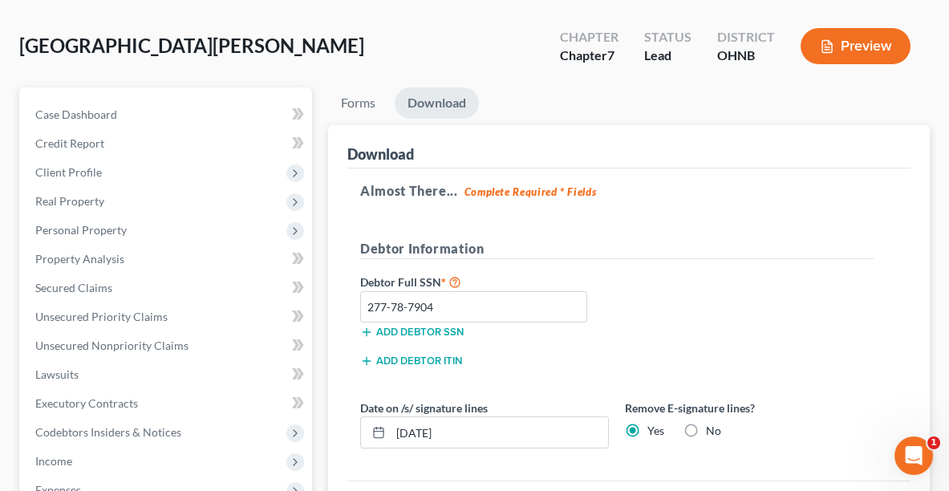
scroll to position [86, 0]
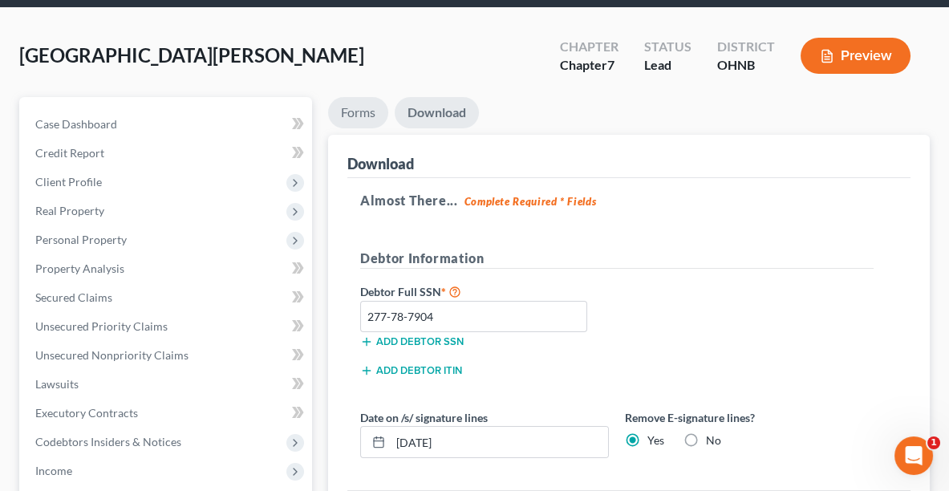
click at [371, 100] on link "Forms" at bounding box center [358, 112] width 60 height 31
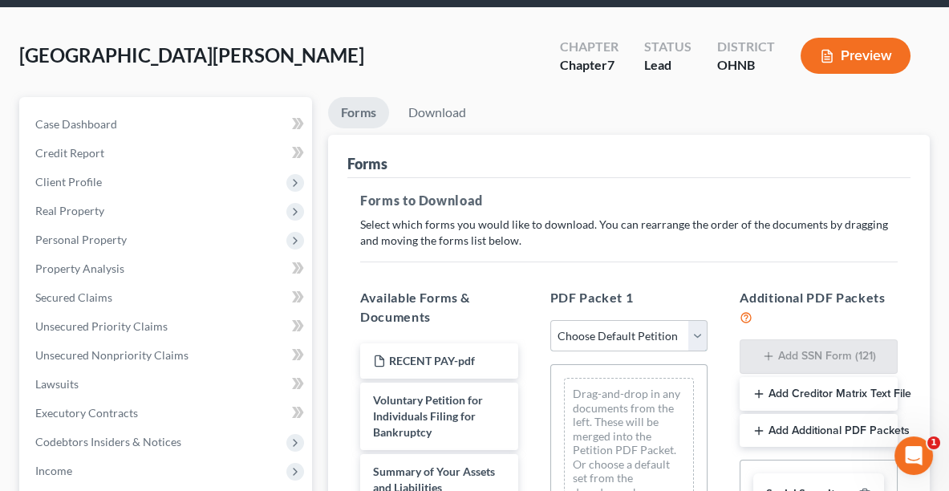
click at [631, 333] on select "Choose Default Petition PDF Packet Complete Bankruptcy Petition (all forms and …" at bounding box center [629, 336] width 158 height 32
select select "0"
click at [555, 320] on select "Choose Default Petition PDF Packet Complete Bankruptcy Petition (all forms and …" at bounding box center [629, 336] width 158 height 32
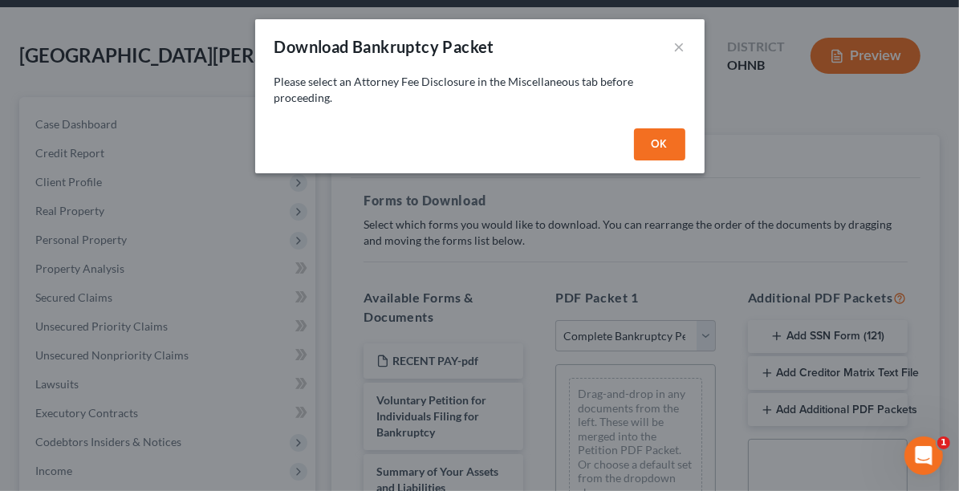
click at [647, 140] on button "OK" at bounding box center [659, 144] width 51 height 32
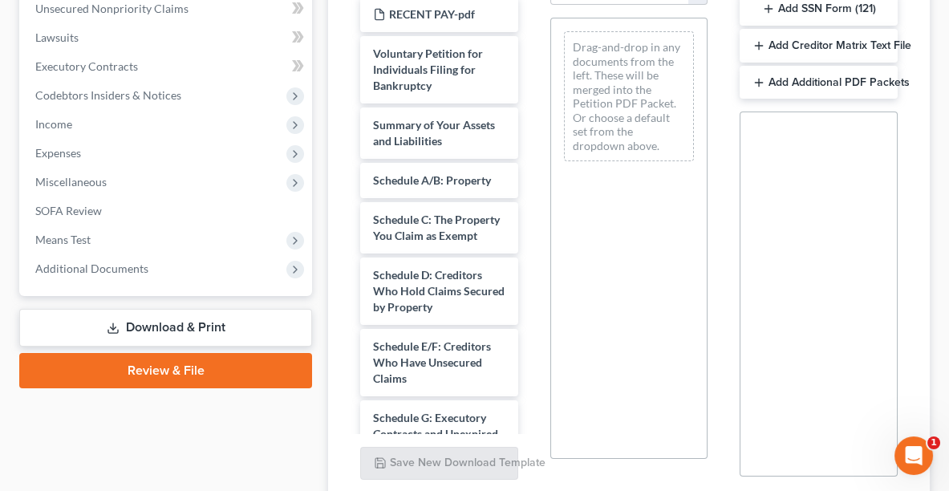
scroll to position [560, 0]
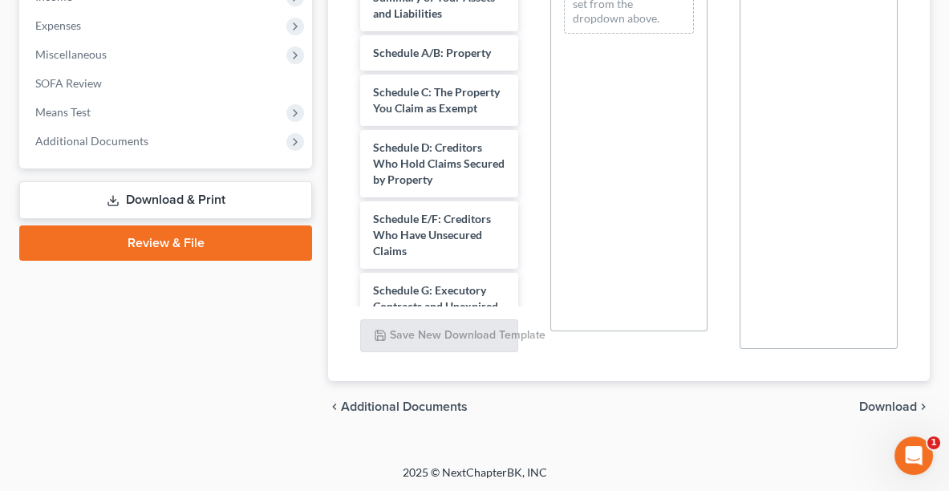
click at [870, 403] on span "Download" at bounding box center [888, 406] width 58 height 13
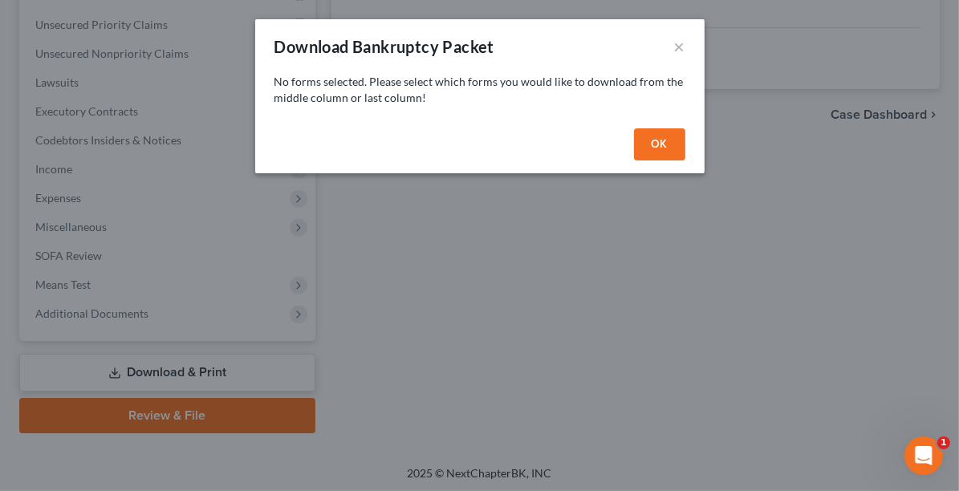
click at [661, 137] on button "OK" at bounding box center [659, 144] width 51 height 32
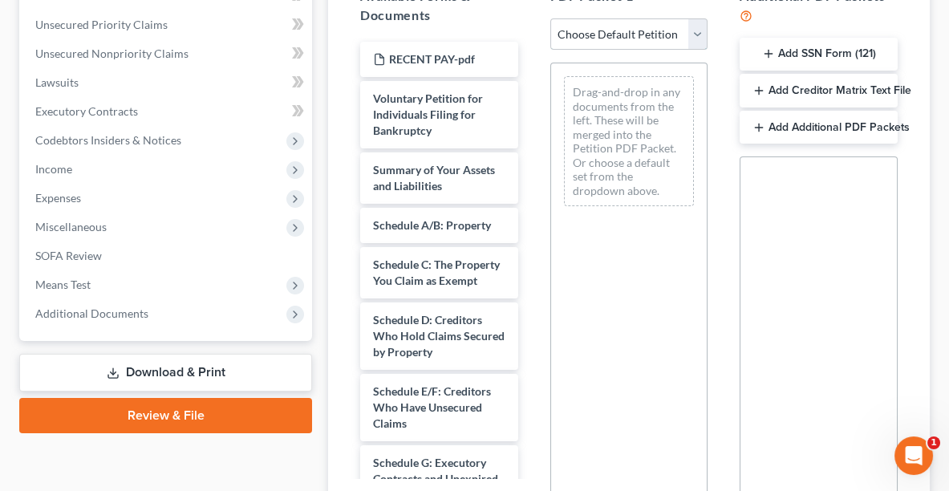
click at [616, 30] on select "Choose Default Petition PDF Packet Complete Bankruptcy Petition (all forms and …" at bounding box center [629, 34] width 158 height 32
select select "0"
click at [555, 18] on select "Choose Default Petition PDF Packet Complete Bankruptcy Petition (all forms and …" at bounding box center [629, 34] width 158 height 32
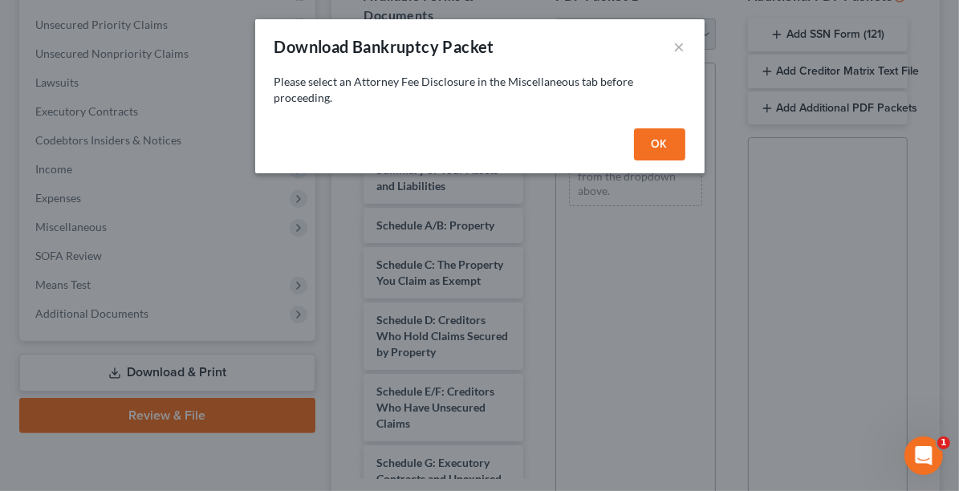
click at [679, 160] on div "OK" at bounding box center [479, 147] width 449 height 51
click at [659, 148] on button "OK" at bounding box center [659, 144] width 51 height 32
select select
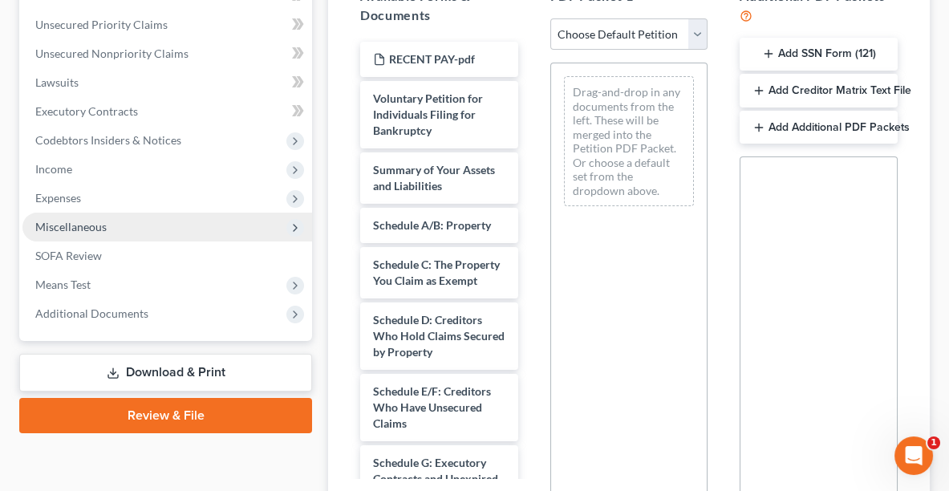
click at [128, 228] on span "Miscellaneous" at bounding box center [167, 227] width 290 height 29
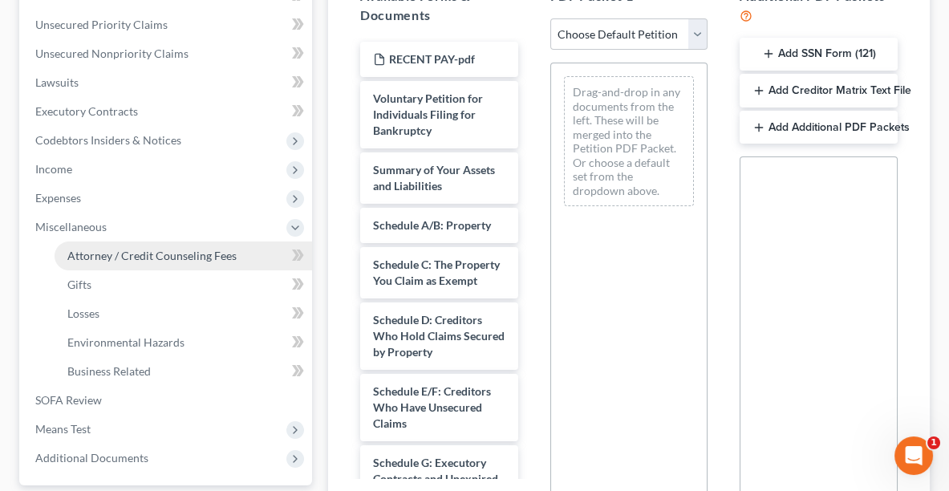
click at [137, 258] on span "Attorney / Credit Counseling Fees" at bounding box center [151, 256] width 169 height 14
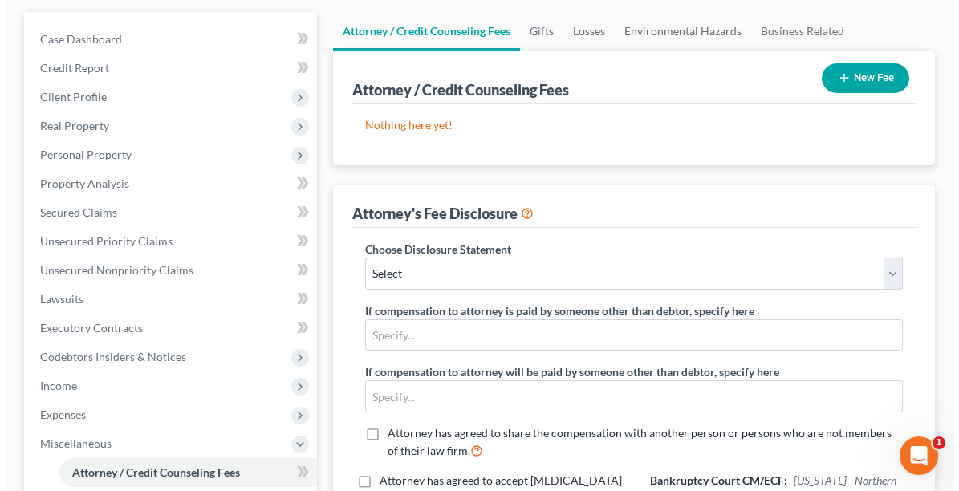
scroll to position [189, 0]
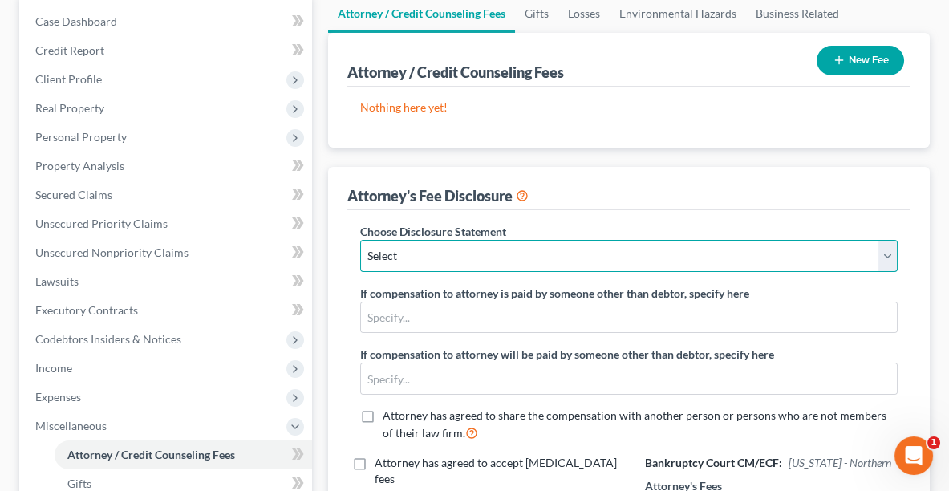
click at [426, 261] on select "Select Disclosure of Attorney Compensation" at bounding box center [628, 256] width 537 height 32
select select "0"
click at [360, 240] on select "Select Disclosure of Attorney Compensation" at bounding box center [628, 256] width 537 height 32
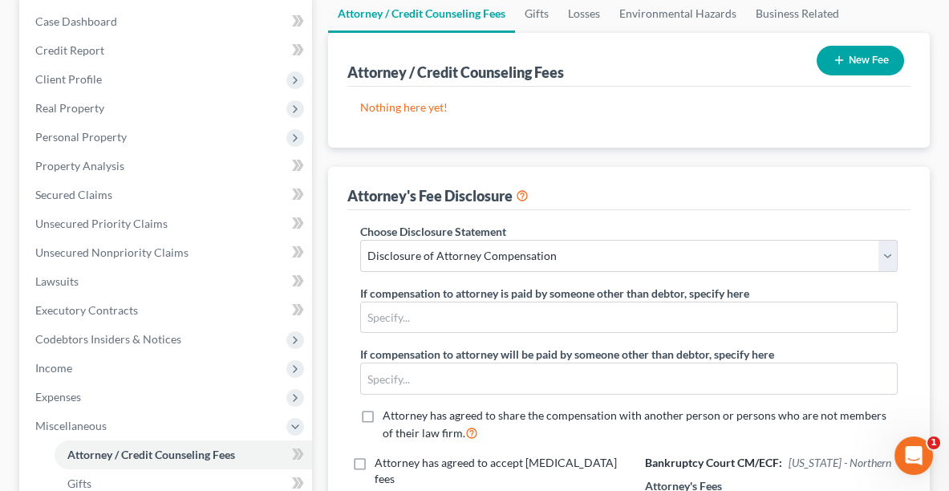
click at [874, 49] on button "New Fee" at bounding box center [860, 61] width 87 height 30
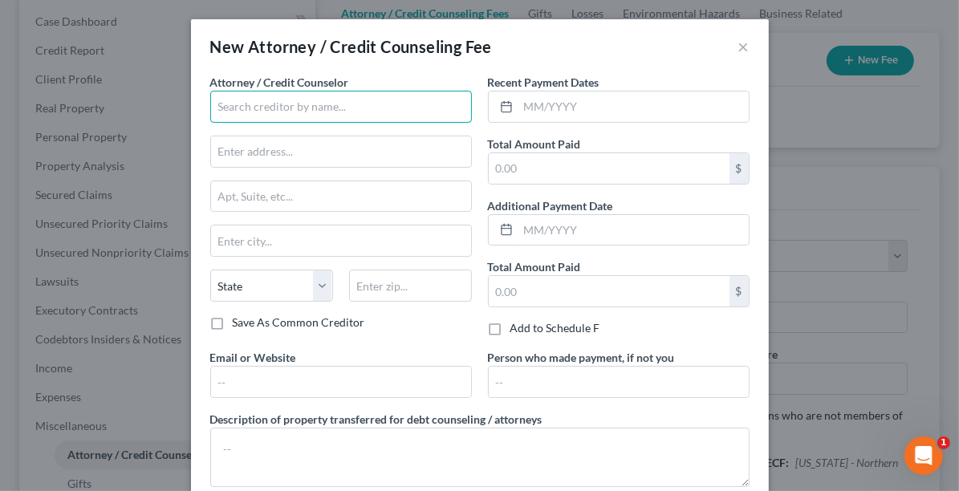
click at [290, 100] on input "text" at bounding box center [341, 107] width 262 height 32
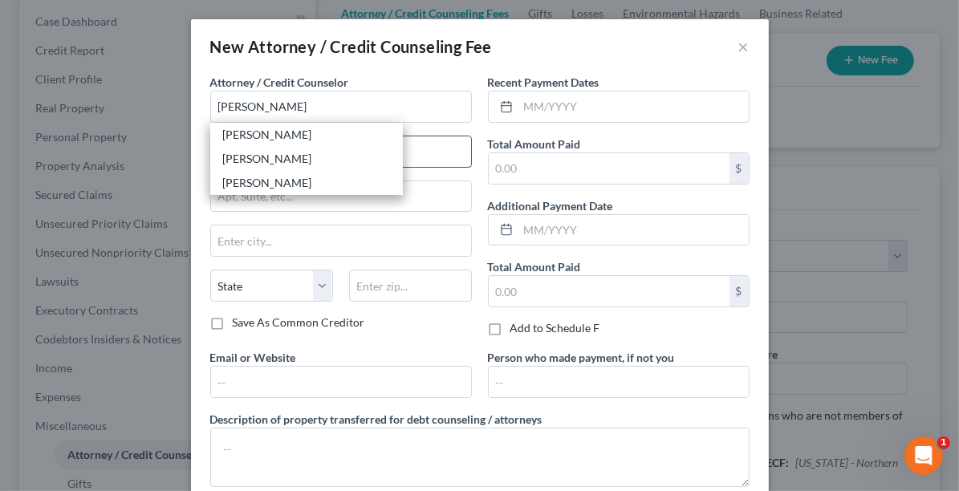
click at [282, 136] on div "Nicole L. Metzger" at bounding box center [306, 135] width 167 height 16
type input "Nicole L. Metzger"
type input "689 Lafayette Road"
type input "Medina"
select select "36"
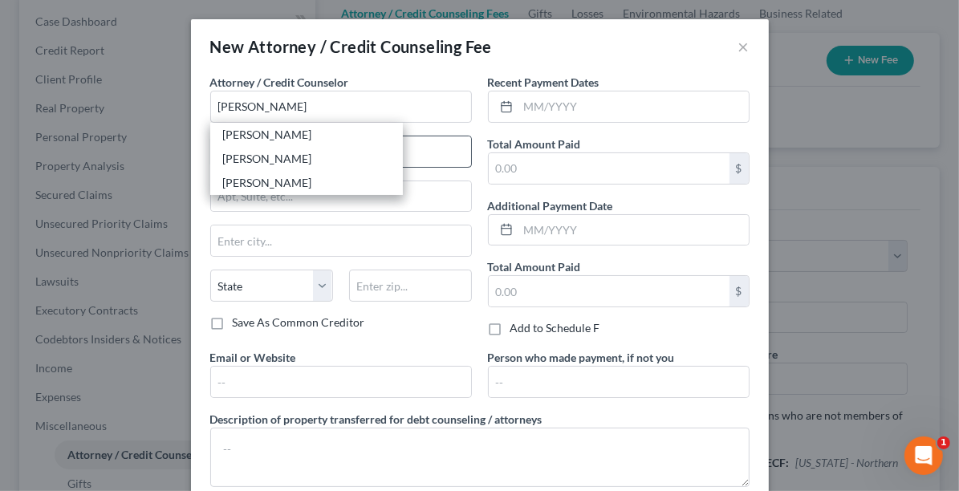
type input "44256"
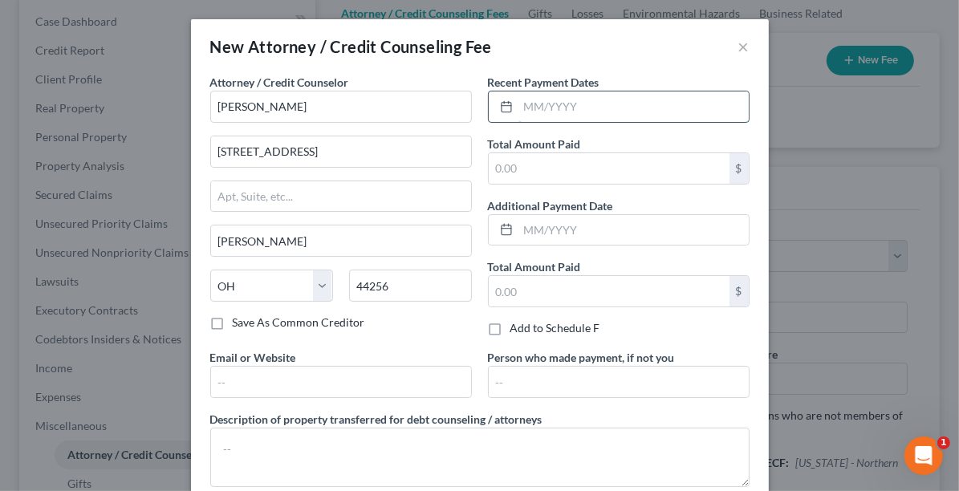
click at [549, 106] on input "text" at bounding box center [633, 106] width 230 height 30
type input "9/03/2025"
click at [554, 181] on input "text" at bounding box center [609, 168] width 241 height 30
type input "0.00"
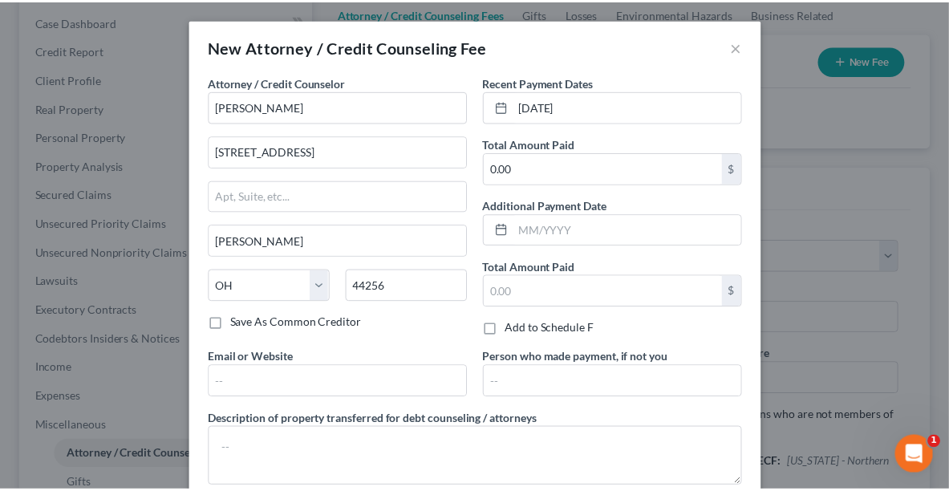
scroll to position [91, 0]
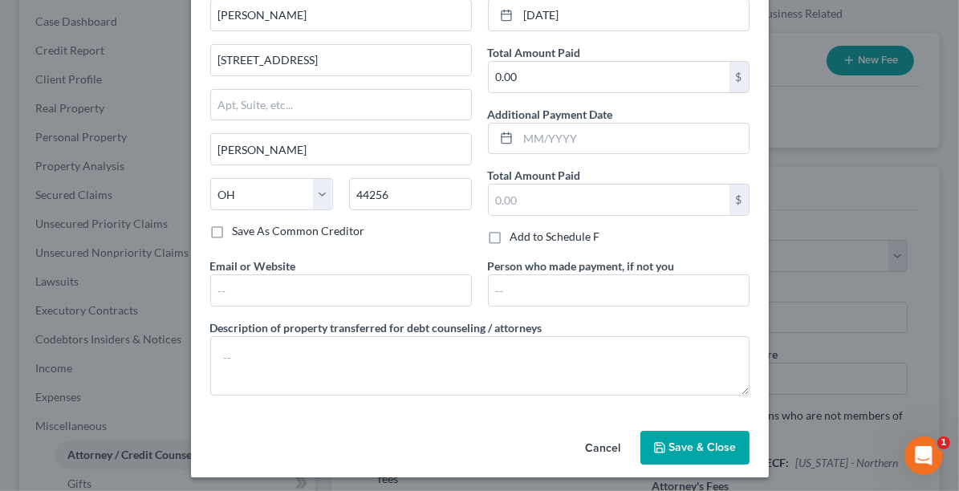
click at [655, 441] on icon "button" at bounding box center [659, 447] width 13 height 13
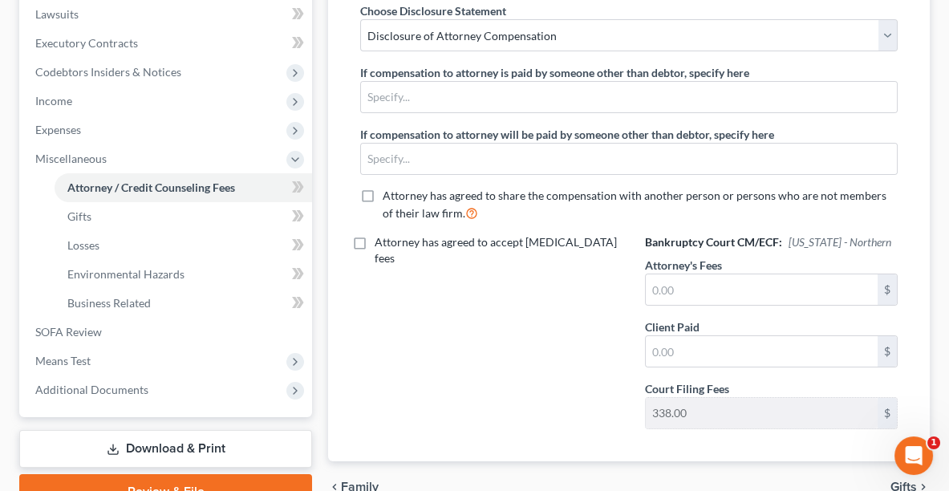
scroll to position [457, 0]
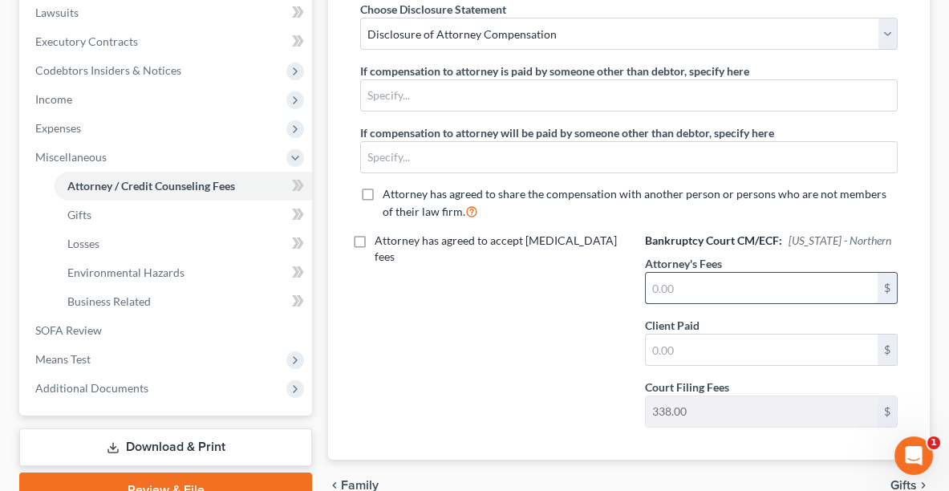
click at [739, 280] on input "text" at bounding box center [762, 288] width 232 height 30
type input "1,500.00"
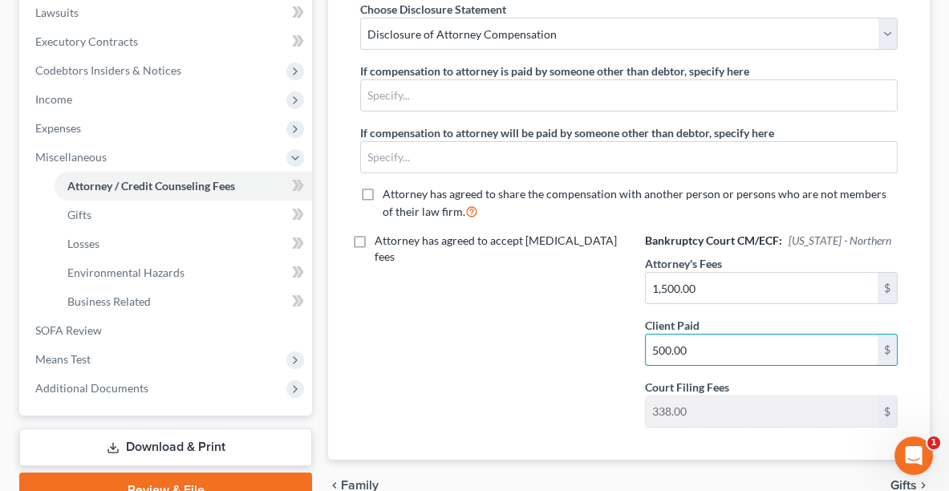
scroll to position [531, 0]
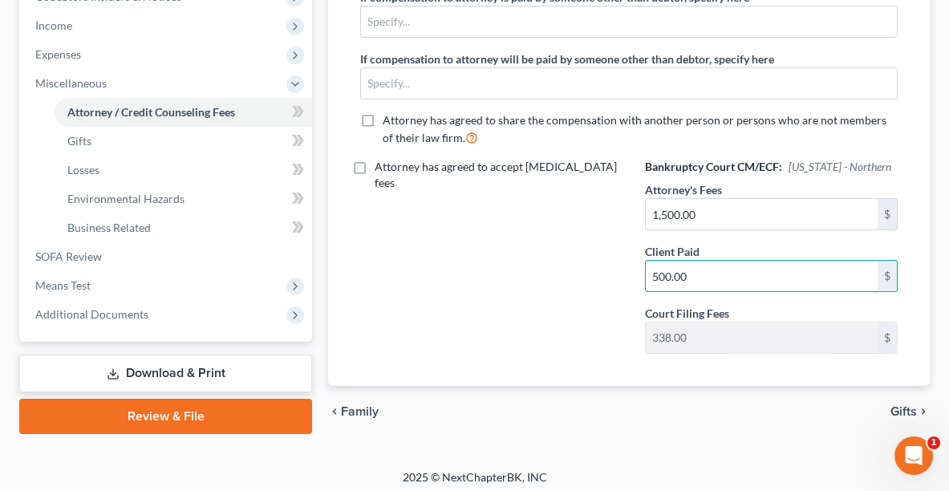
type input "500.00"
click at [240, 366] on link "Download & Print" at bounding box center [165, 374] width 293 height 38
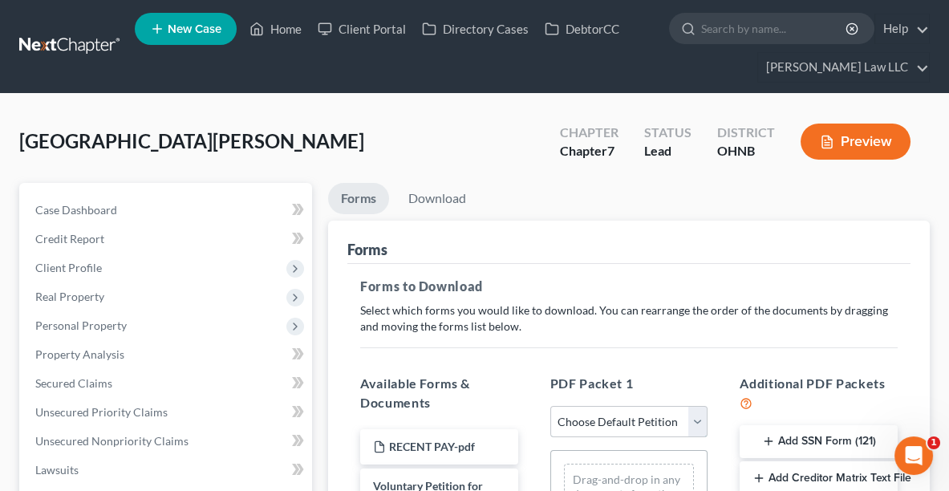
click at [674, 423] on select "Choose Default Petition PDF Packet Complete Bankruptcy Petition (all forms and …" at bounding box center [629, 422] width 158 height 32
select select "0"
click at [550, 406] on select "Choose Default Petition PDF Packet Complete Bankruptcy Petition (all forms and …" at bounding box center [629, 422] width 158 height 32
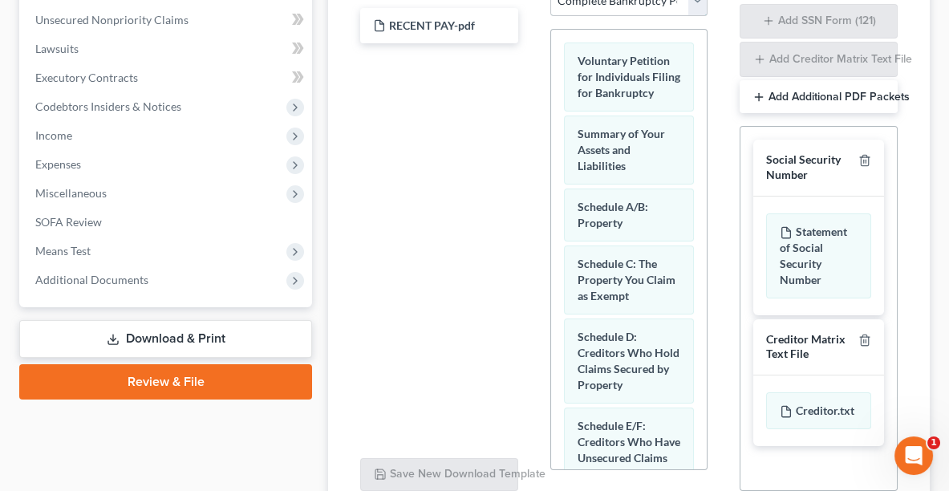
scroll to position [562, 0]
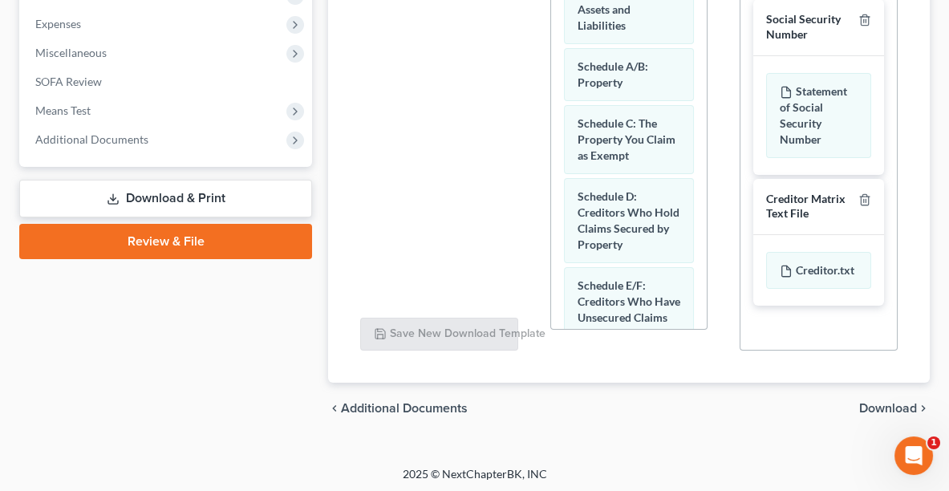
click at [877, 406] on span "Download" at bounding box center [888, 408] width 58 height 13
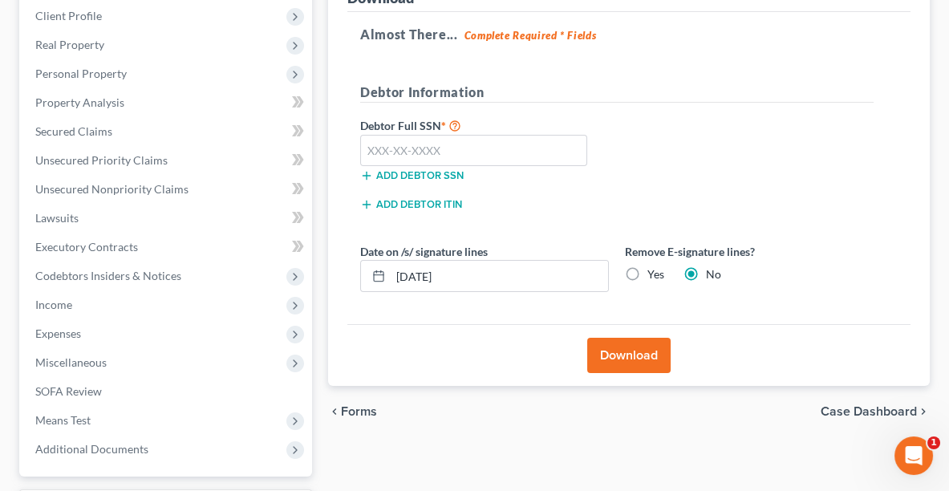
scroll to position [248, 0]
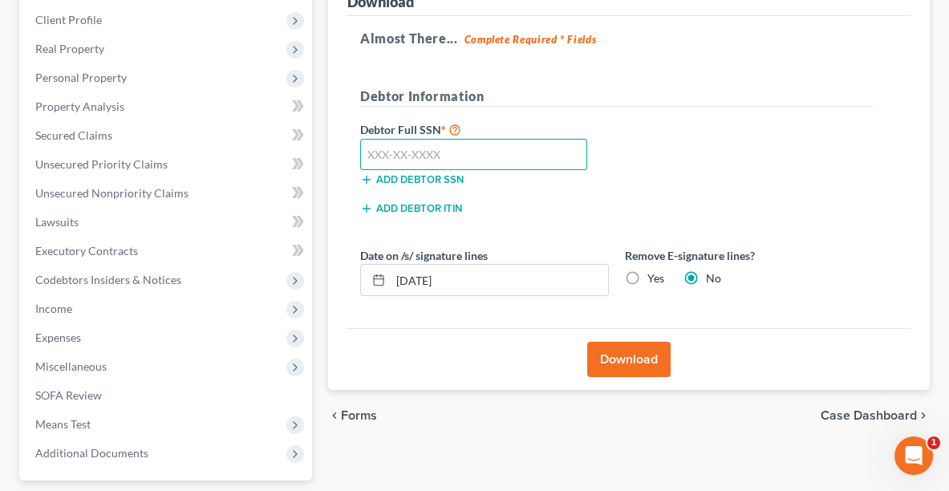
click at [499, 151] on input "text" at bounding box center [473, 155] width 227 height 32
type input "277-78-7904"
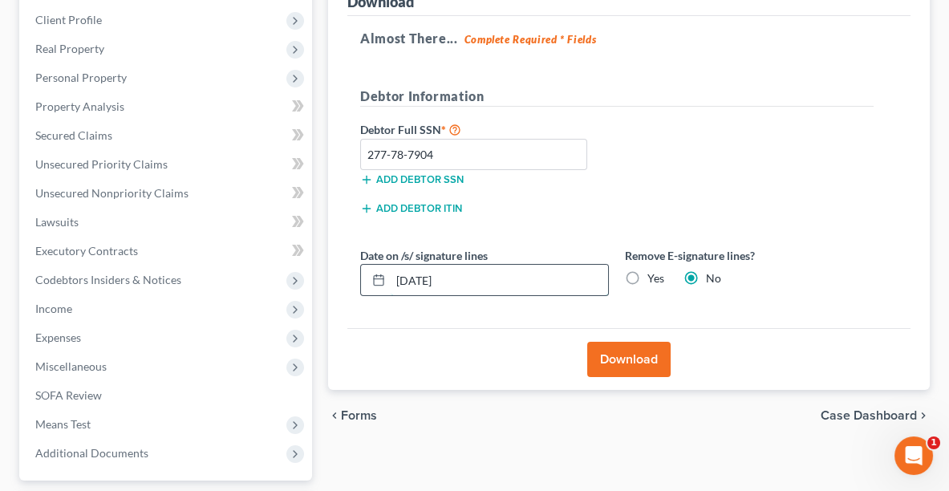
click at [472, 274] on input "[DATE]" at bounding box center [499, 280] width 217 height 30
type input "09/03/2025"
click at [631, 352] on button "Download" at bounding box center [628, 359] width 83 height 35
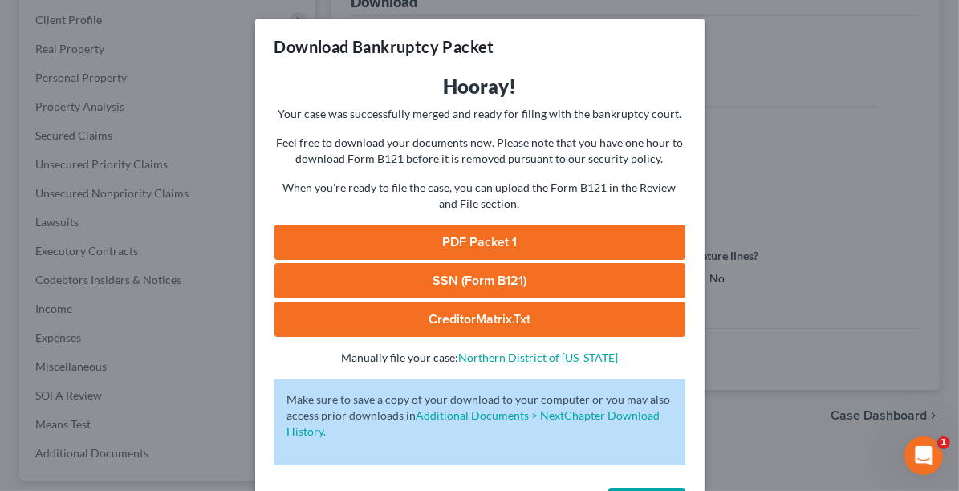
click at [583, 232] on link "PDF Packet 1" at bounding box center [479, 242] width 411 height 35
click at [906, 222] on div "Download Bankruptcy Packet Hooray! Your case was successfully merged and ready …" at bounding box center [479, 245] width 959 height 491
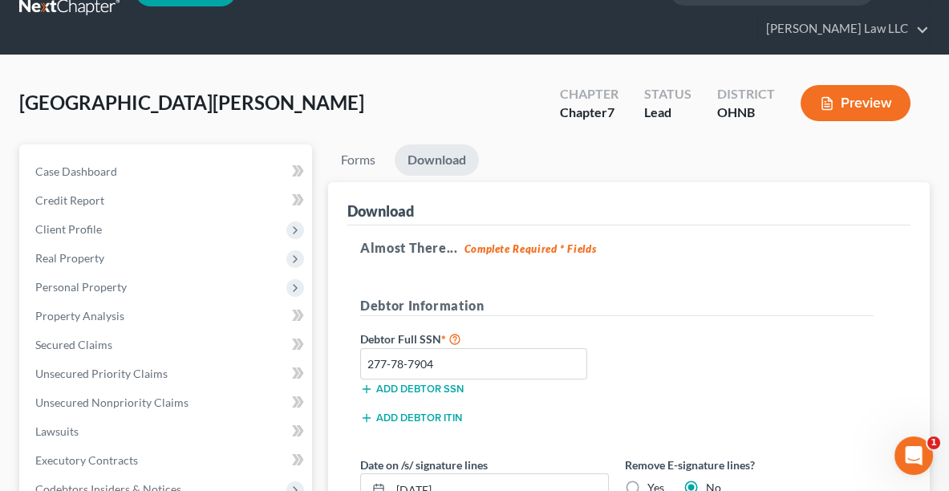
scroll to position [36, 0]
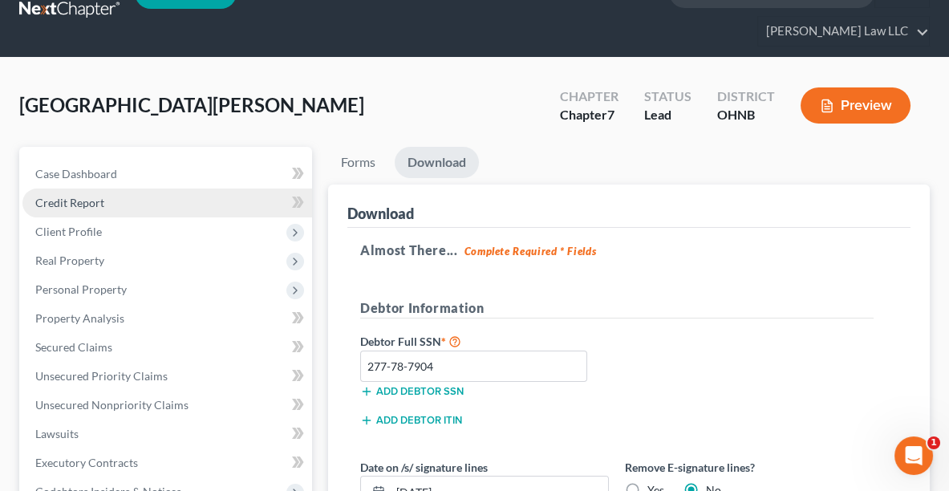
click at [43, 202] on span "Credit Report" at bounding box center [69, 203] width 69 height 14
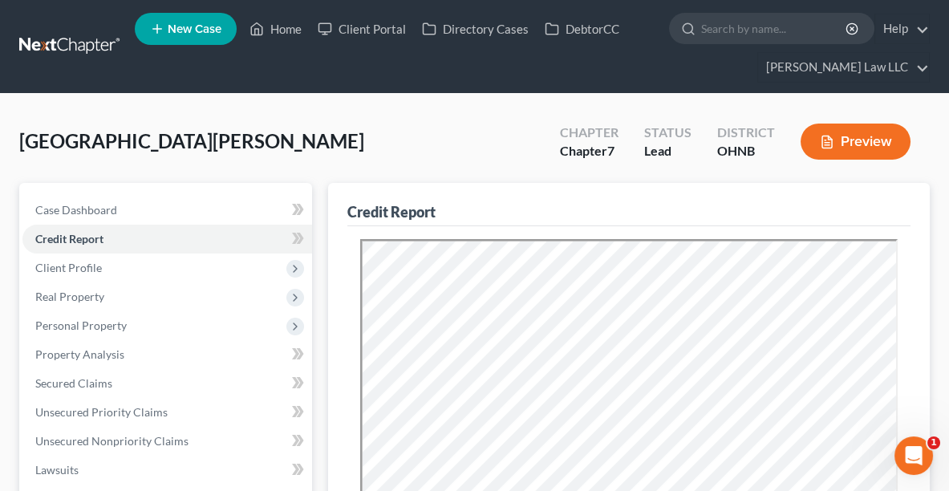
click at [263, 140] on div "Lugo, Raven Upgraded Chapter Chapter 7 Status Lead District OHNB Preview" at bounding box center [474, 148] width 910 height 70
